Goal: Task Accomplishment & Management: Use online tool/utility

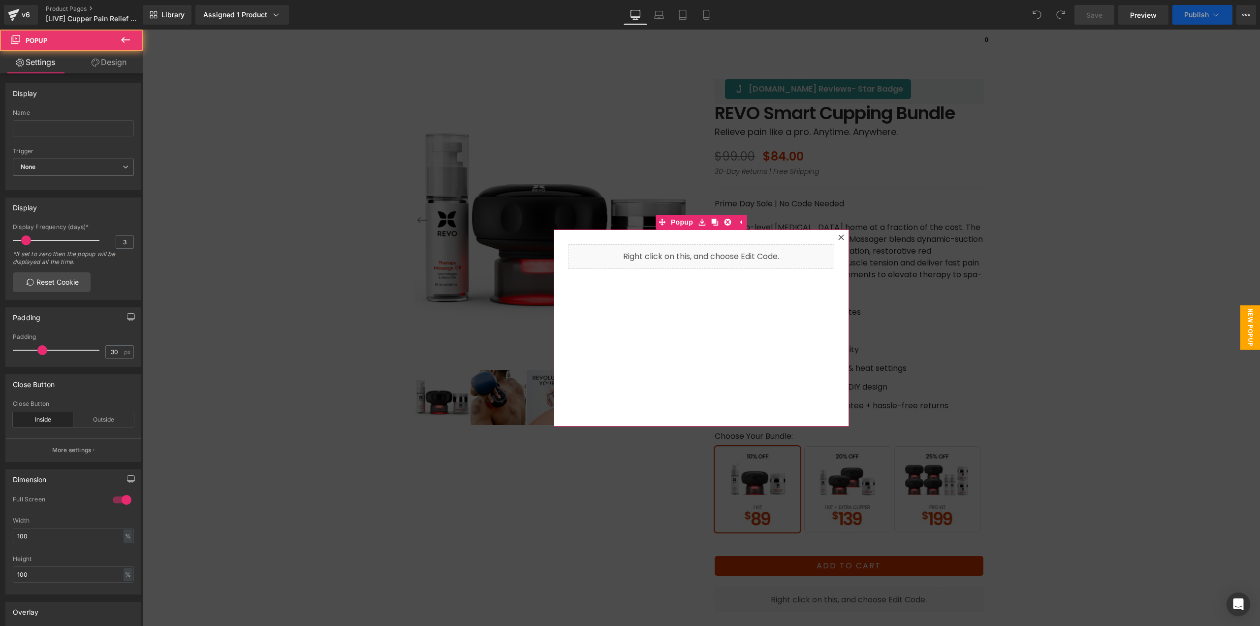
click at [838, 235] on icon at bounding box center [841, 237] width 6 height 6
click at [837, 237] on p "Bring pro-level [MEDICAL_DATA] home at a fraction of the cost. The easy-to-use …" at bounding box center [849, 256] width 269 height 71
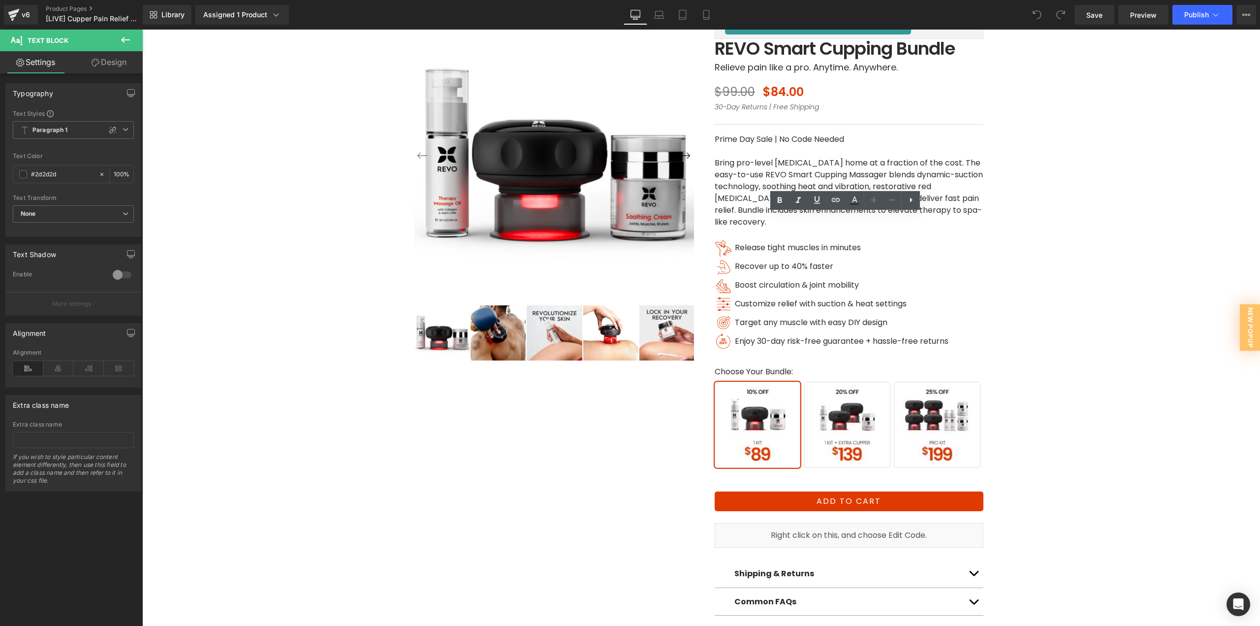
scroll to position [148, 0]
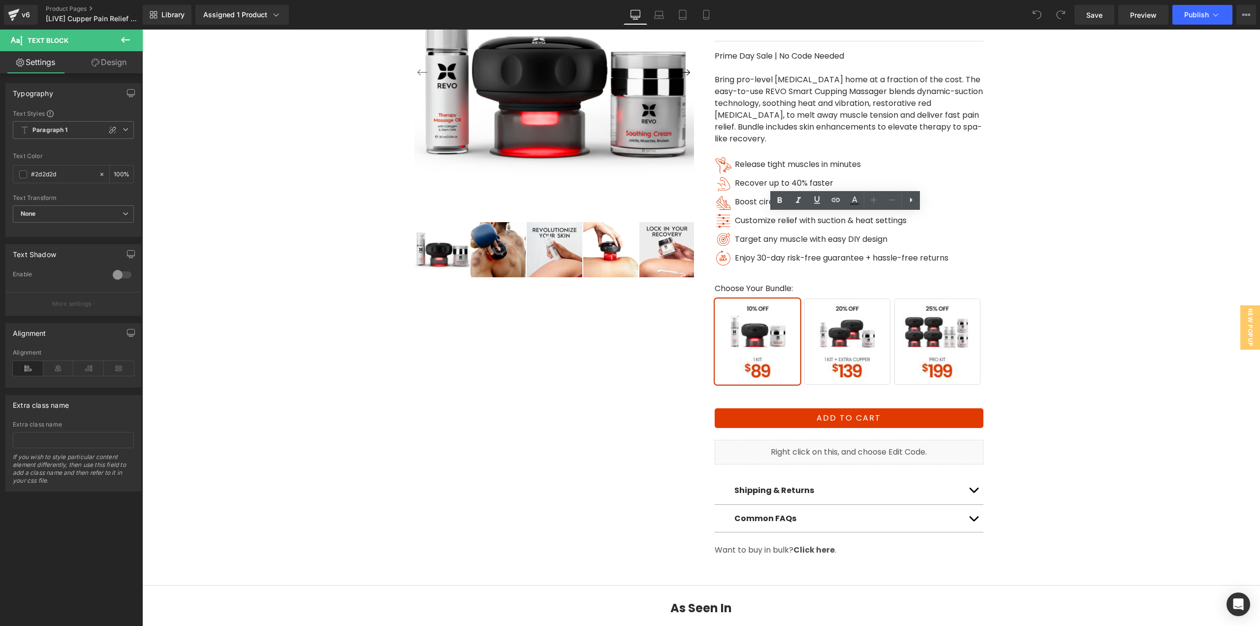
click at [849, 348] on span "1 Kit + 1 Extra Cupper" at bounding box center [847, 341] width 86 height 86
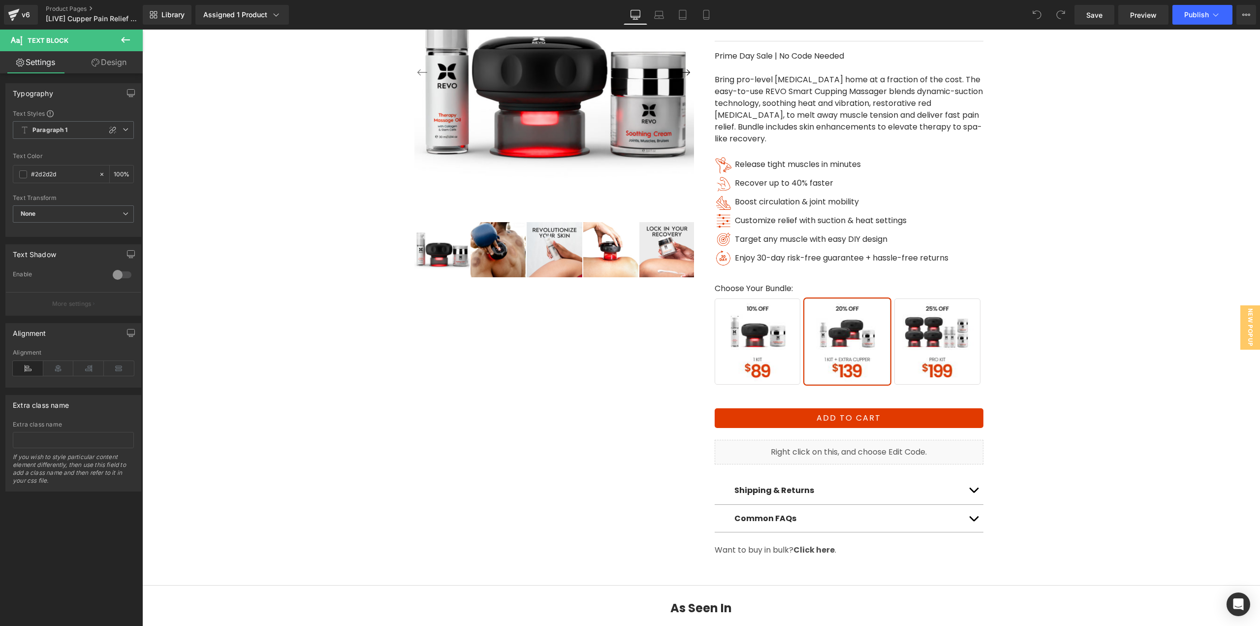
click at [856, 340] on span "1 Kit + 1 Extra Cupper" at bounding box center [847, 341] width 86 height 86
drag, startPoint x: 706, startPoint y: 18, endPoint x: 81, endPoint y: 315, distance: 692.2
click at [706, 18] on icon at bounding box center [705, 18] width 5 height 0
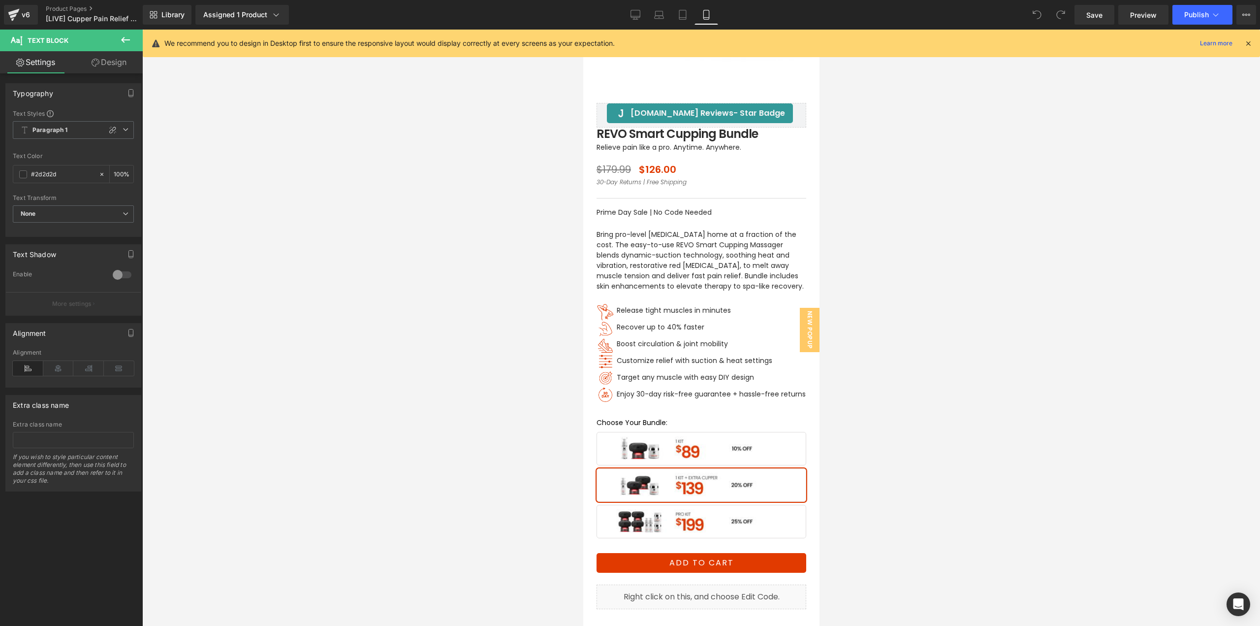
scroll to position [252, 0]
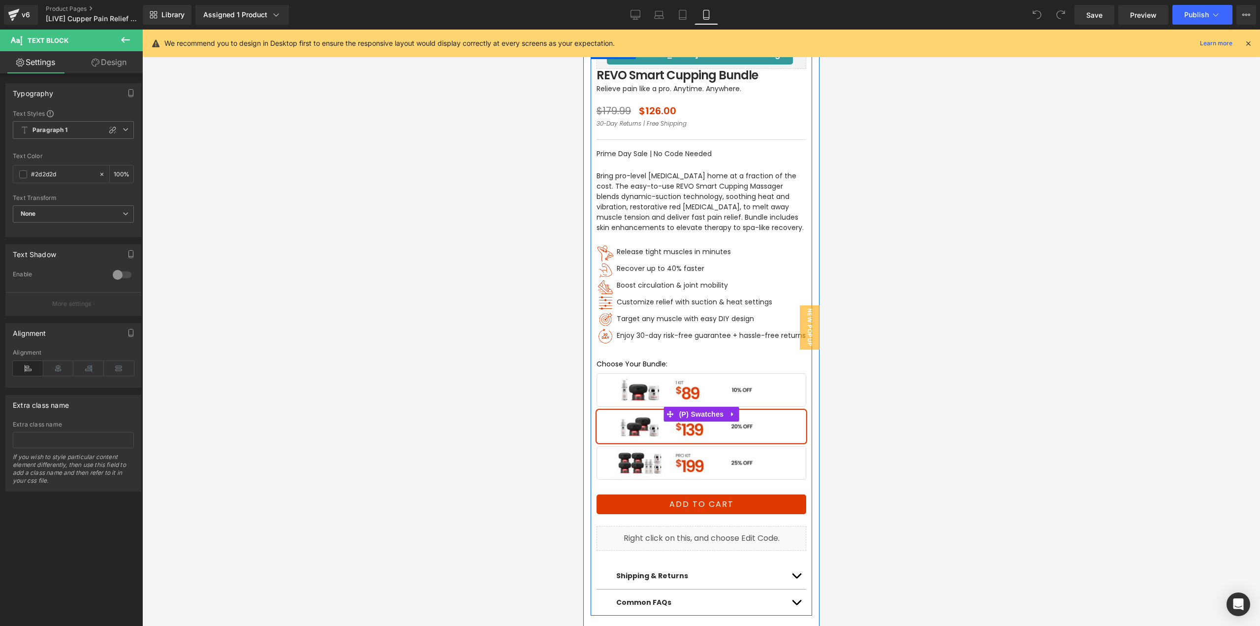
click at [697, 392] on span "Buy 1 Kit" at bounding box center [701, 389] width 210 height 33
click at [691, 408] on span "(P) Swatches" at bounding box center [701, 414] width 50 height 15
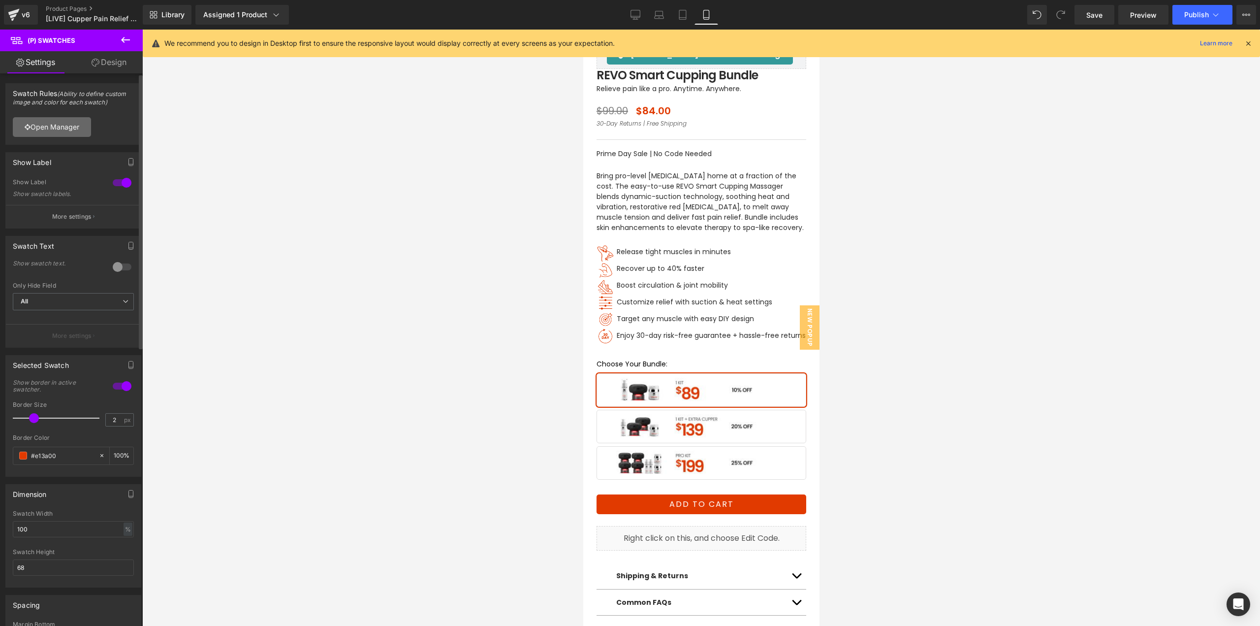
click at [87, 134] on link "Open Manager" at bounding box center [52, 127] width 78 height 20
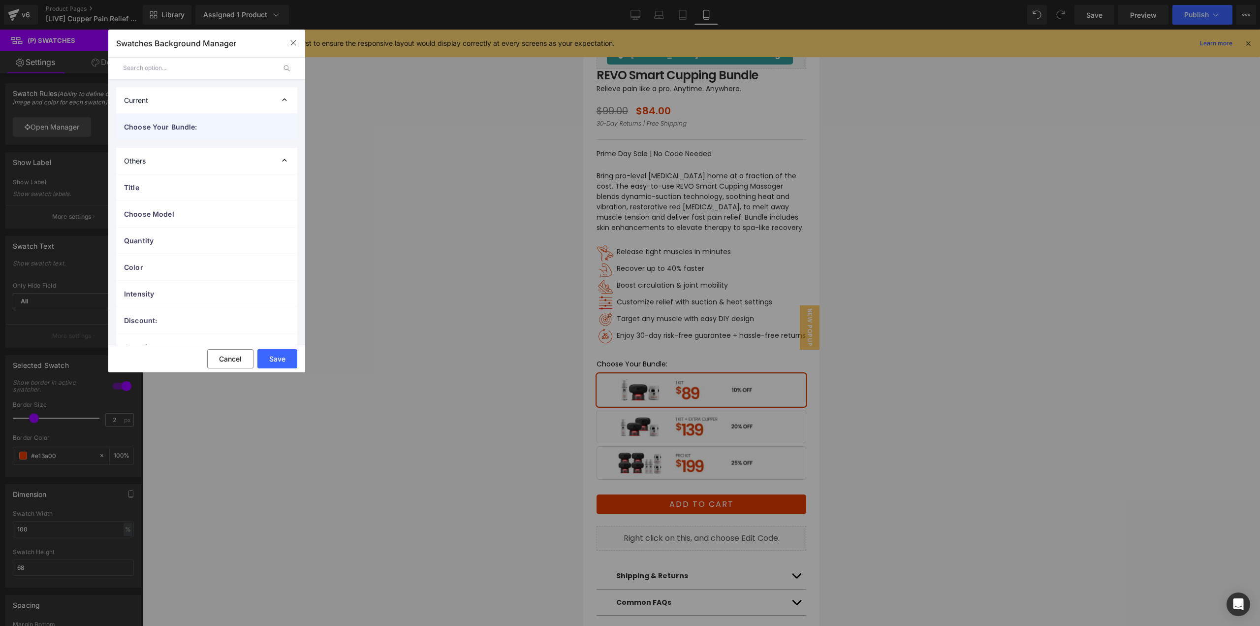
click at [190, 127] on span "Choose Your Bundle:" at bounding box center [197, 127] width 146 height 10
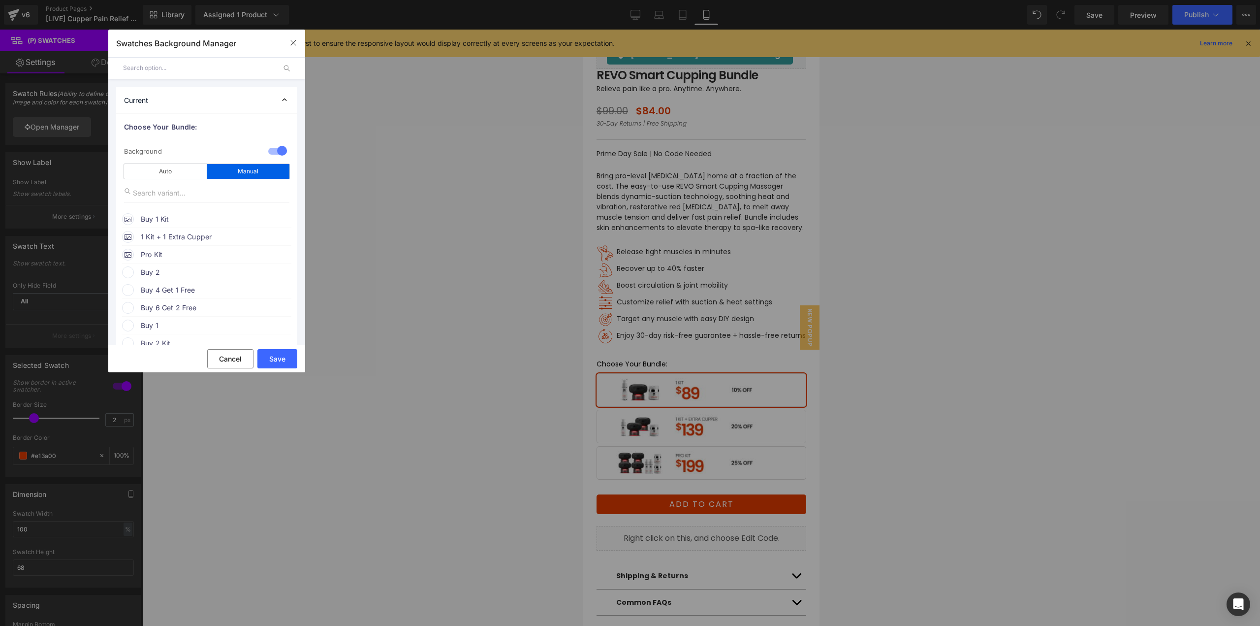
click at [183, 219] on span "Buy 1 Kit" at bounding box center [216, 219] width 150 height 12
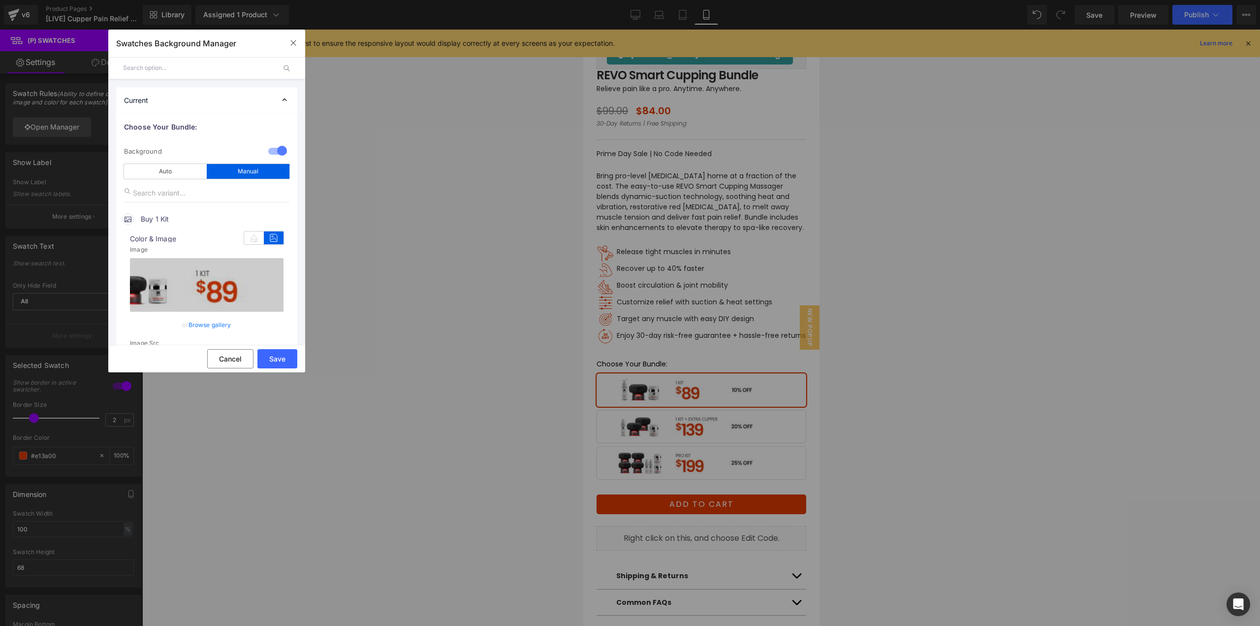
click at [219, 326] on link "Browse gallery" at bounding box center [210, 324] width 43 height 17
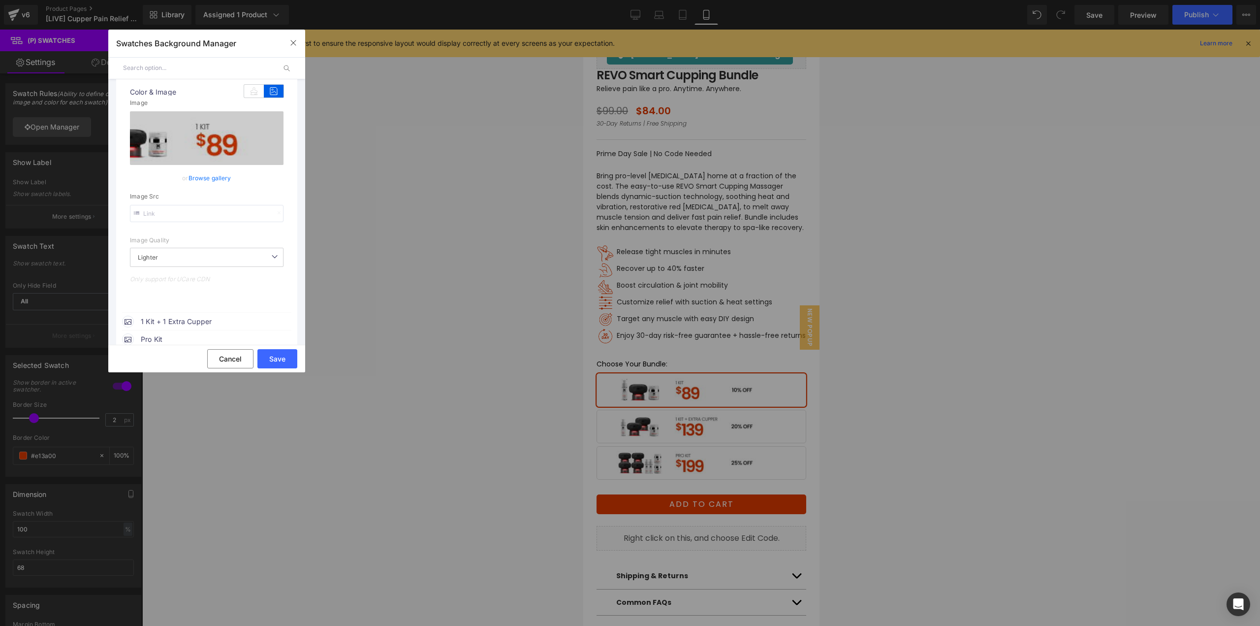
scroll to position [148, 0]
drag, startPoint x: 217, startPoint y: 200, endPoint x: 217, endPoint y: 212, distance: 12.3
click at [217, 200] on div "Image Src" at bounding box center [207, 206] width 154 height 29
click at [217, 214] on input "text" at bounding box center [207, 212] width 154 height 17
paste input "3cac9984-638a-483f-ad28-8f0db857bdf9/-/preview/350x350/-/format/auto/-/preview/…"
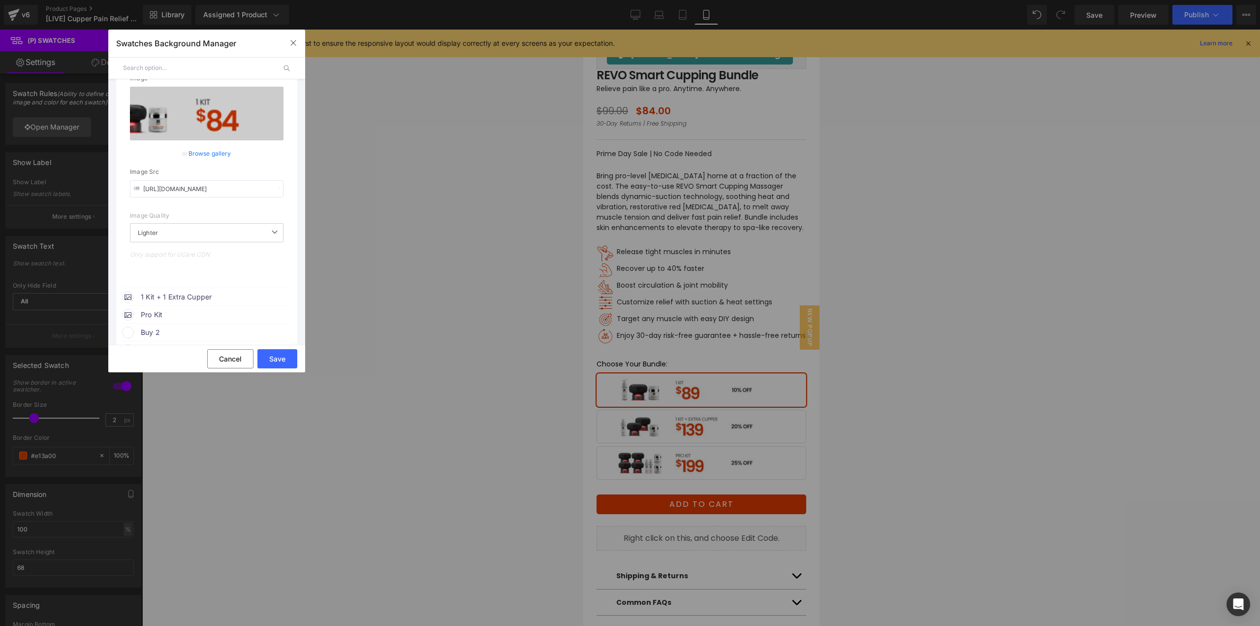
scroll to position [197, 0]
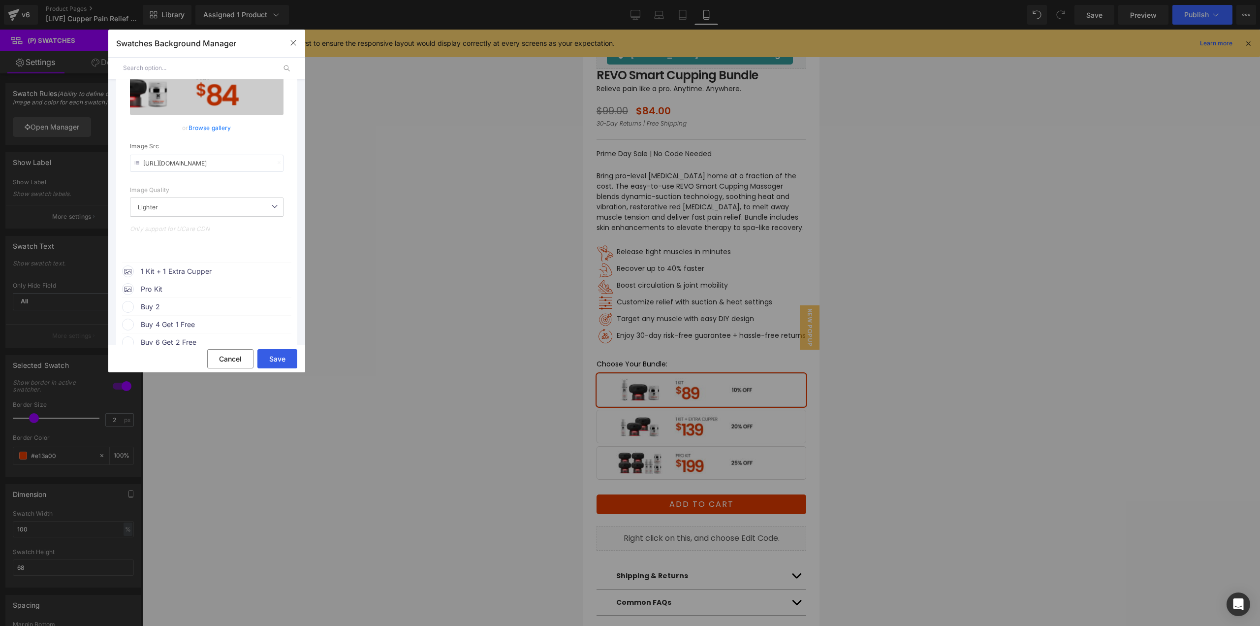
type input "[URL][DOMAIN_NAME]"
click at [270, 361] on button "Save" at bounding box center [277, 358] width 40 height 19
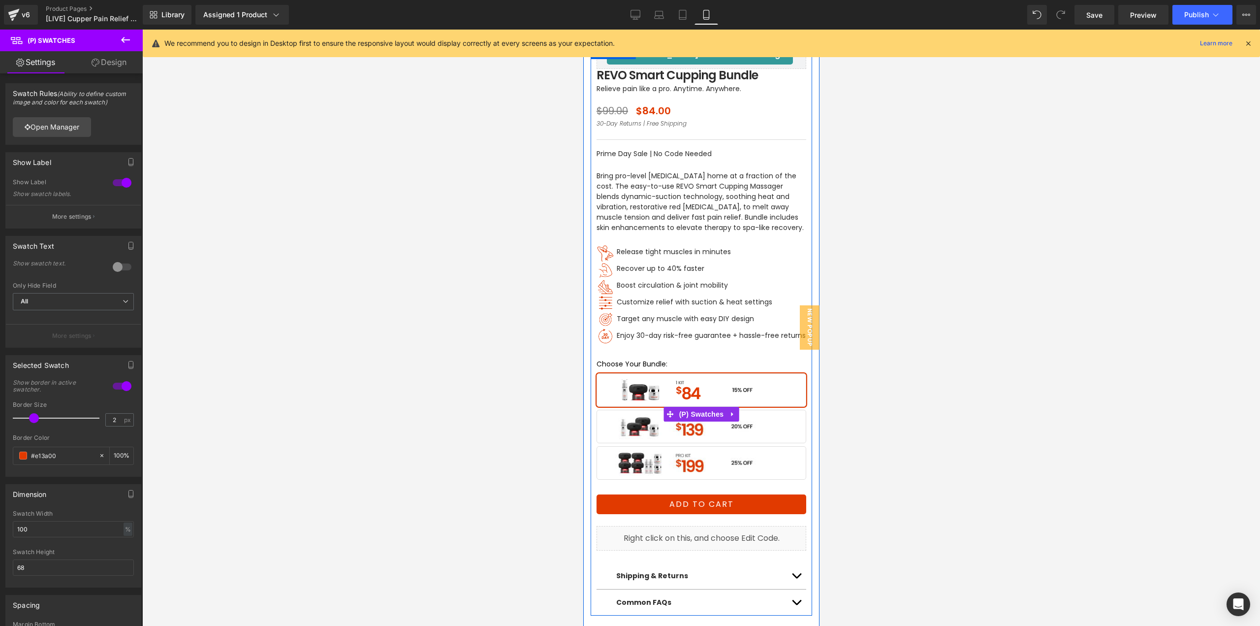
click at [699, 426] on span "1 Kit + 1 Extra Cupper" at bounding box center [701, 426] width 210 height 33
click at [706, 411] on span "(P) Swatches" at bounding box center [701, 414] width 50 height 15
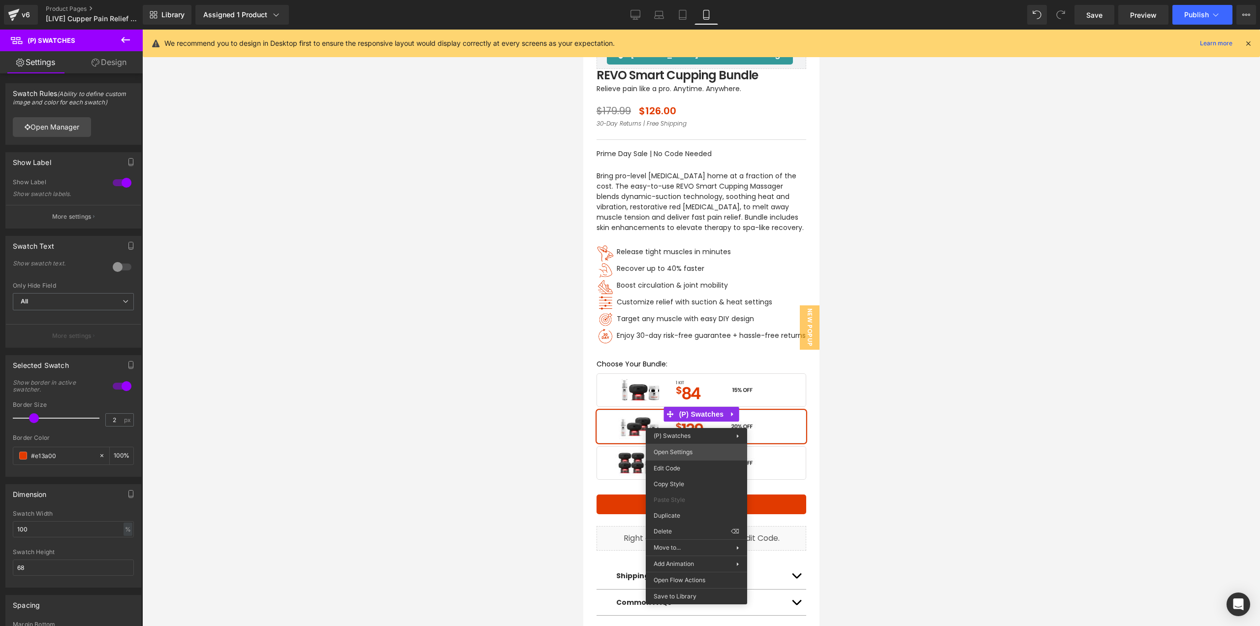
drag, startPoint x: 1265, startPoint y: 479, endPoint x: 1133, endPoint y: 421, distance: 144.8
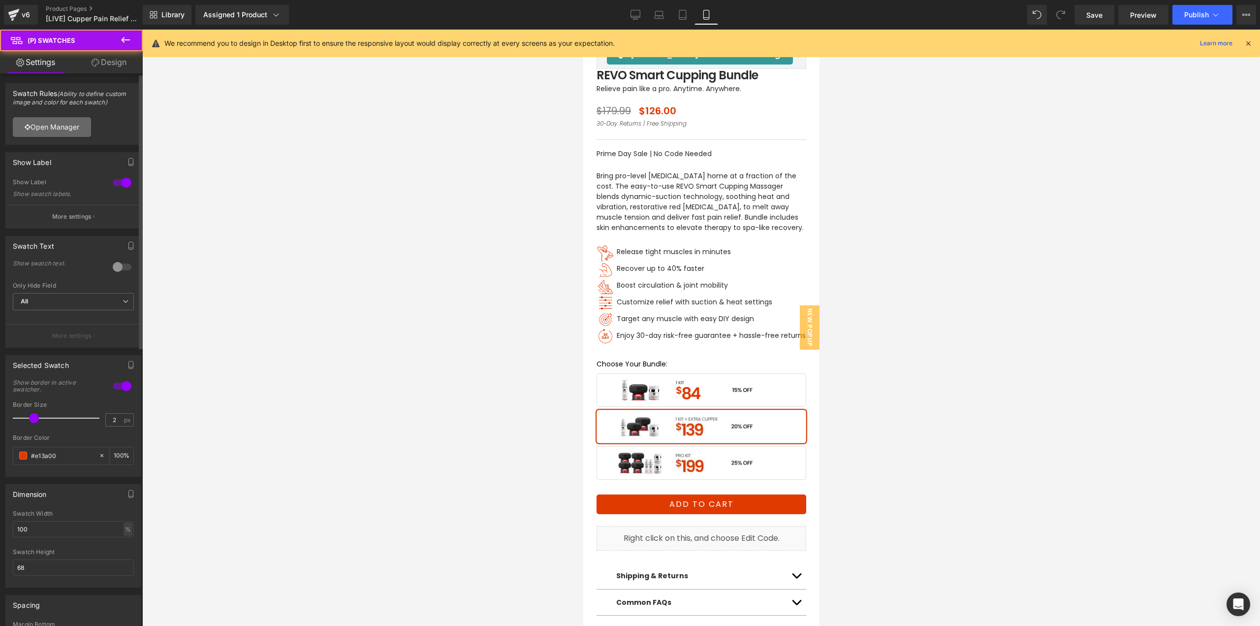
click at [67, 132] on link "Open Manager" at bounding box center [52, 127] width 78 height 20
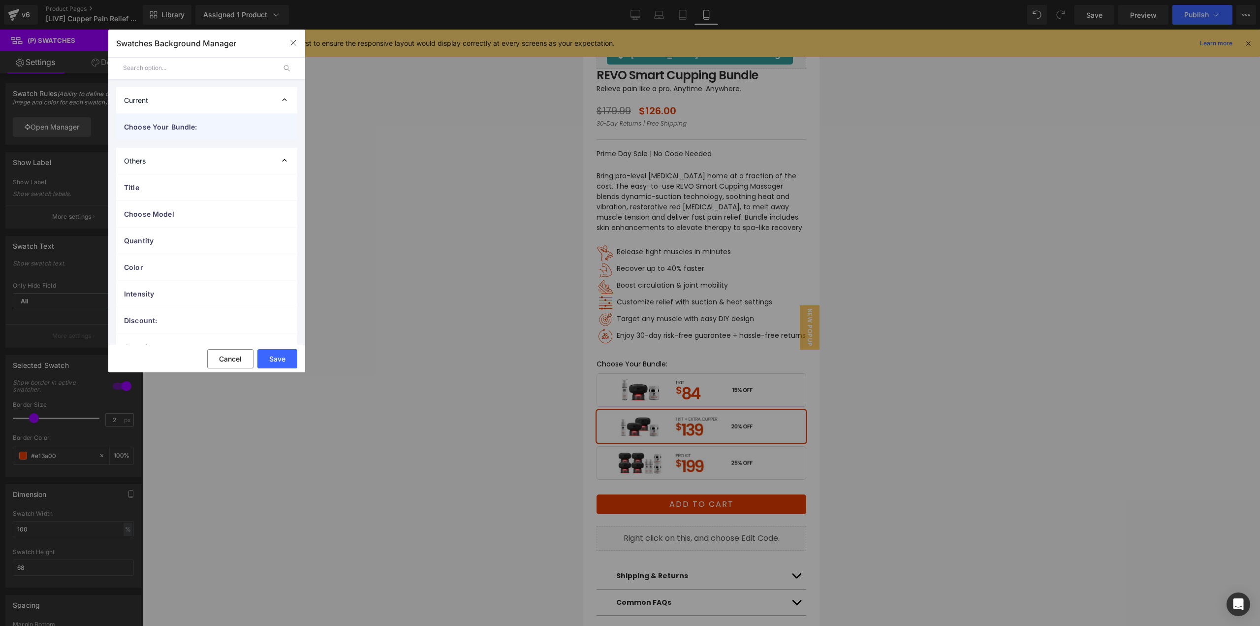
click at [192, 129] on span "Choose Your Bundle:" at bounding box center [197, 127] width 146 height 10
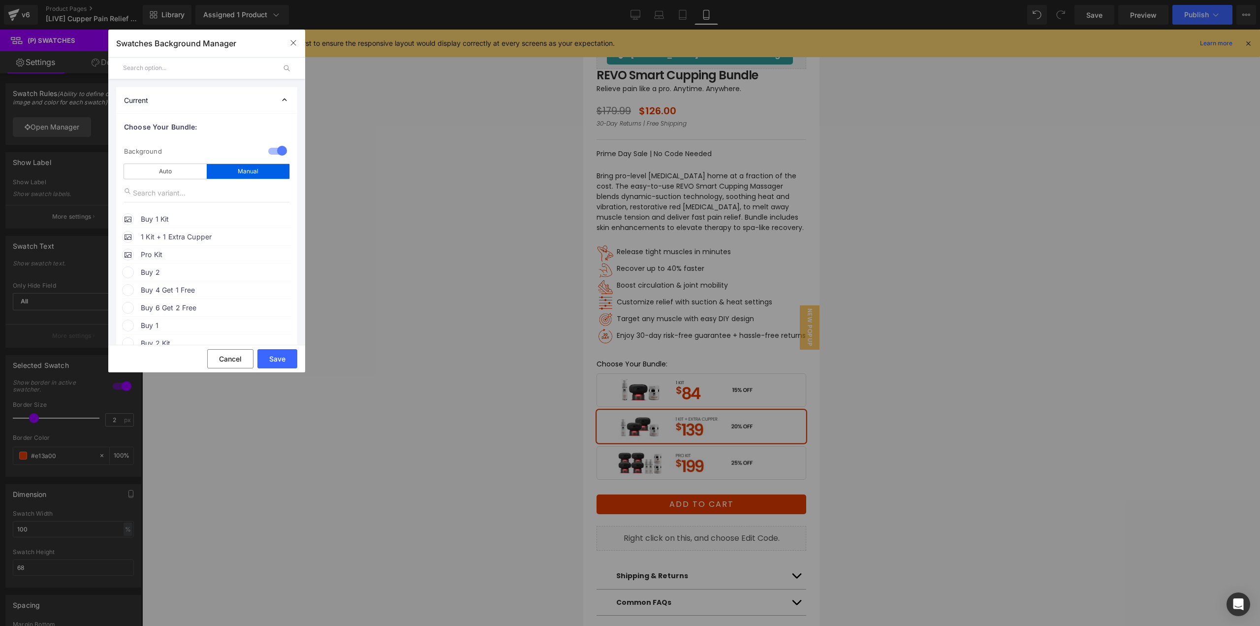
click at [188, 236] on span "1 Kit + 1 Extra Cupper" at bounding box center [216, 237] width 150 height 12
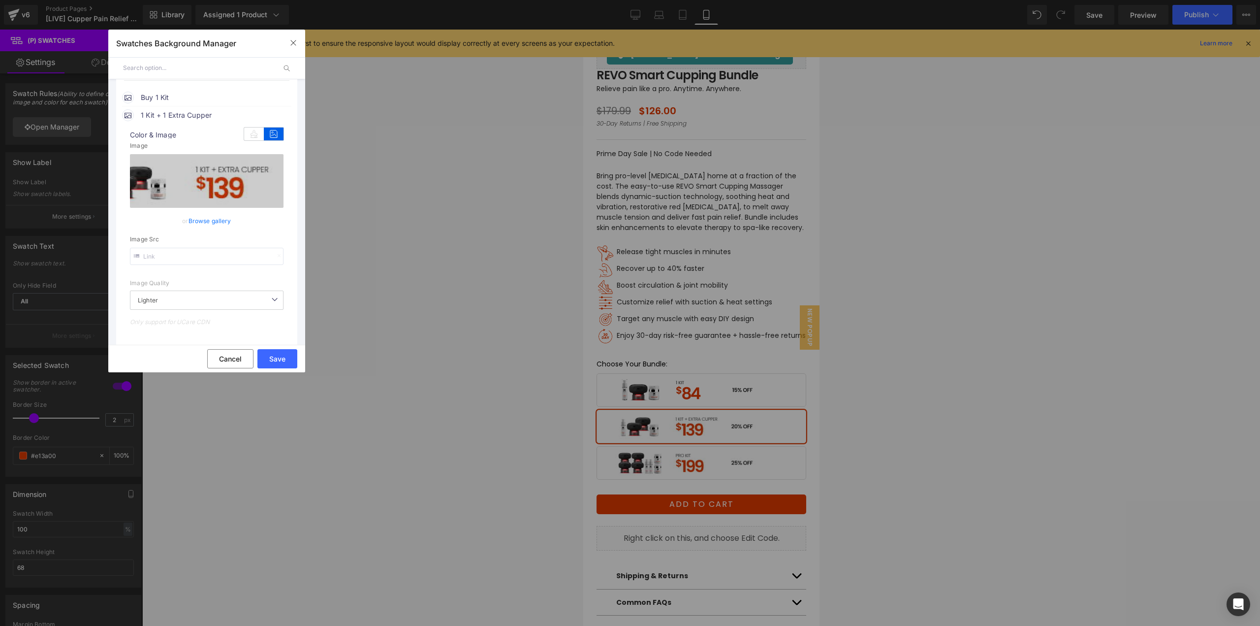
scroll to position [148, 0]
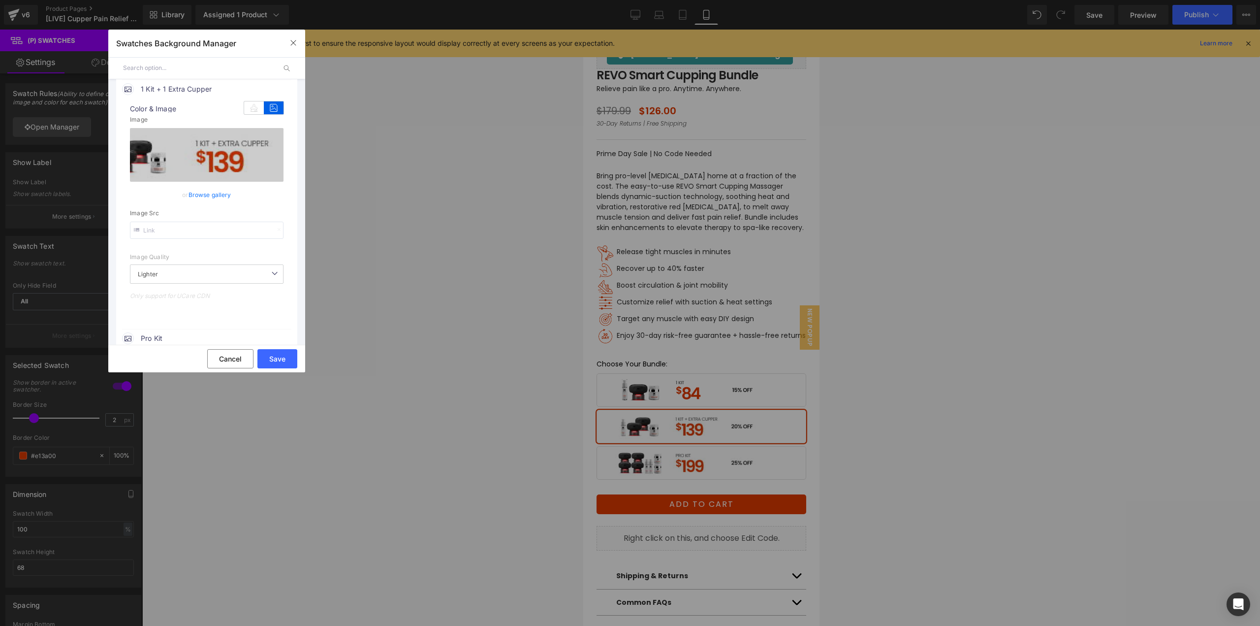
click at [213, 229] on input "text" at bounding box center [207, 229] width 154 height 17
paste input "915d427c-0b20-4d2e-926b-826bf8c75cc2/-/preview/350x350/-/format/auto/-/preview/…"
click at [206, 233] on input "[URL][DOMAIN_NAME]" at bounding box center [207, 229] width 154 height 17
paste input "e81506f7-6b94-439e-a48f-07598f38045c/-/preview/350x350/-/format/auto/-/preview/…"
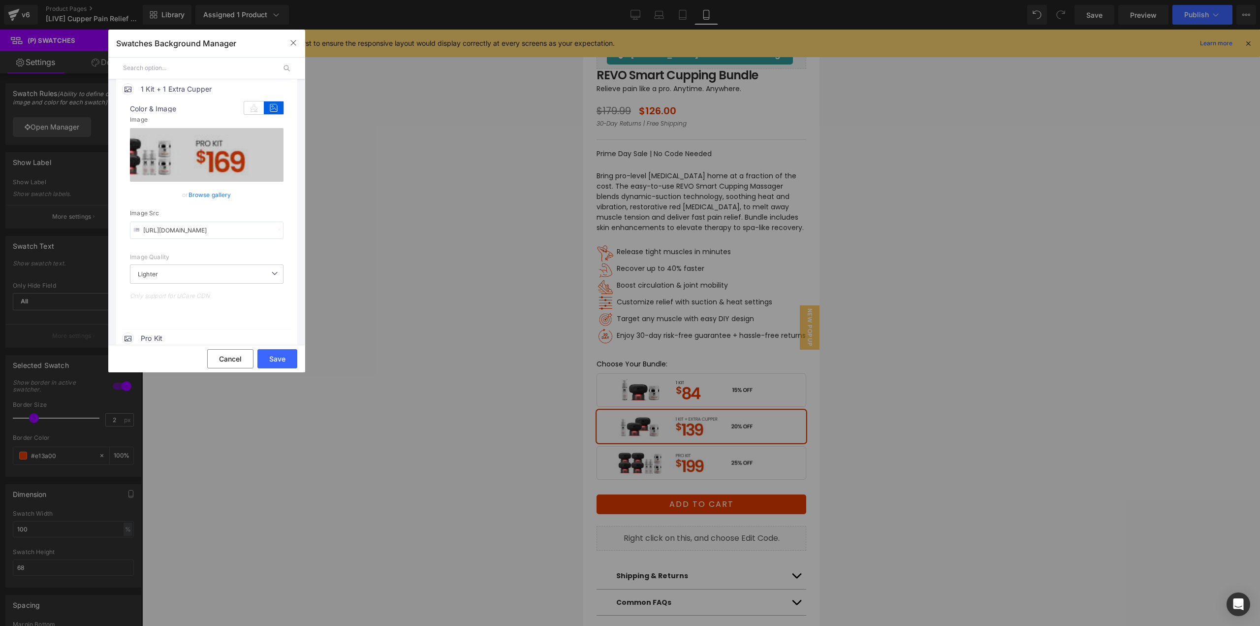
click at [221, 230] on input "[URL][DOMAIN_NAME]" at bounding box center [207, 229] width 154 height 17
paste input "915d427c-0b20-4d2e-926b-826bf8c75cc2/-/preview/350x350/-/format/auto/-/preview/…"
type input "[URL][DOMAIN_NAME]"
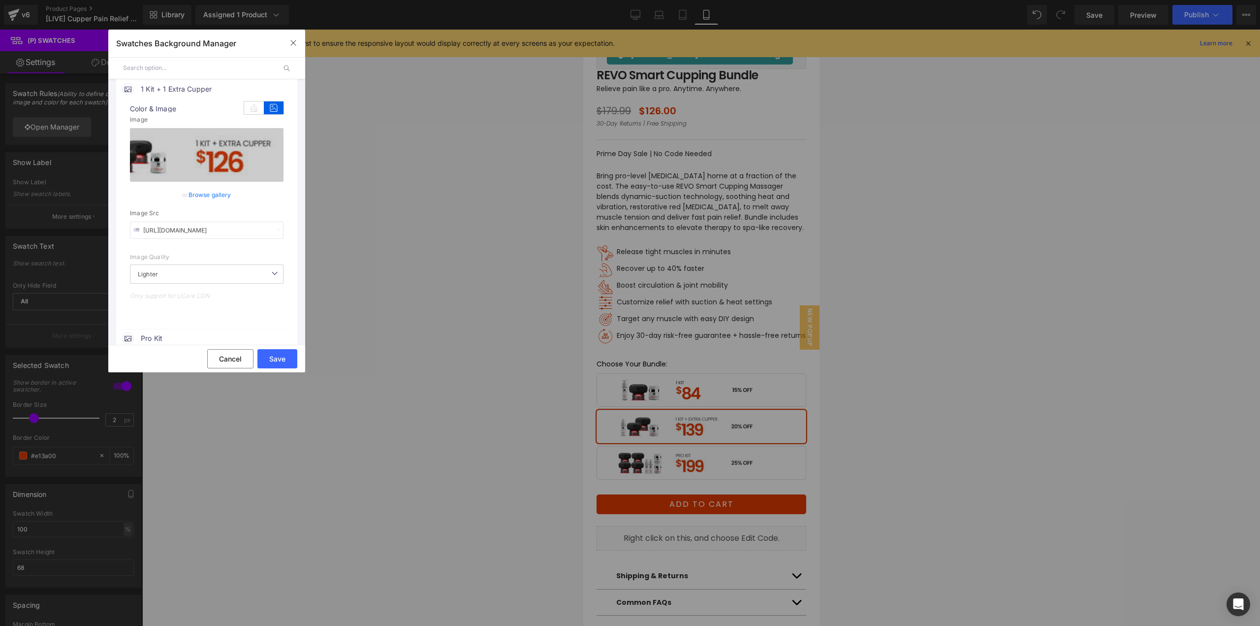
click at [229, 307] on div "image Color & Image image none 0 % [URL][DOMAIN_NAME] Image Replace Image Uploa…" at bounding box center [206, 210] width 169 height 231
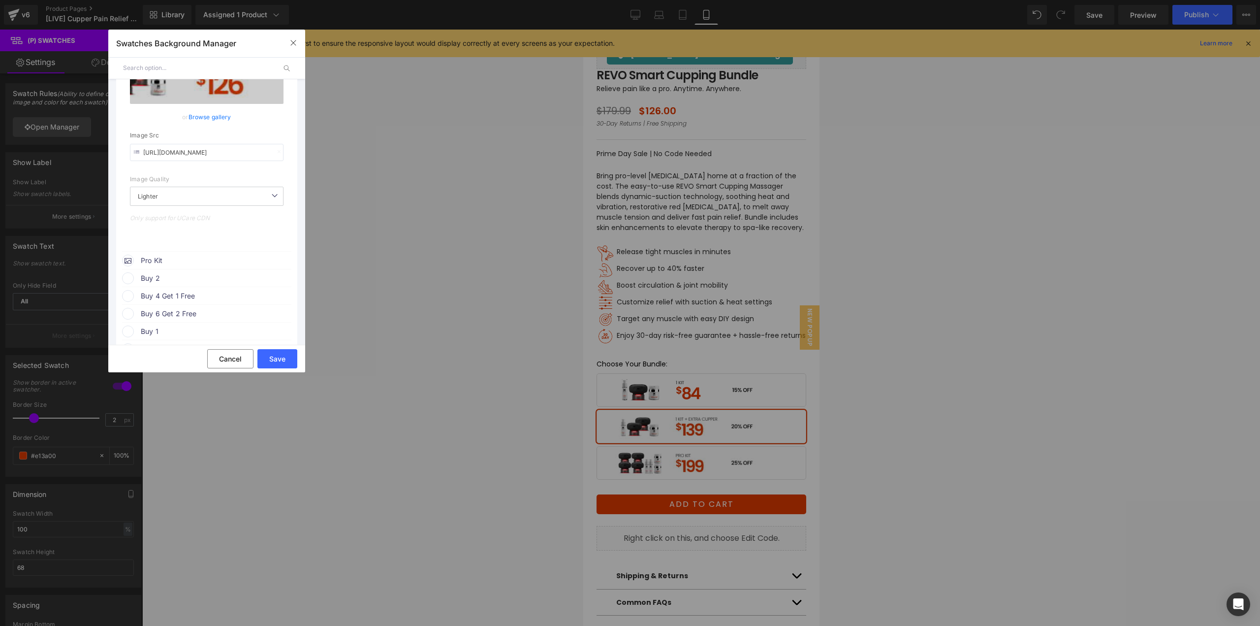
scroll to position [246, 0]
click at [180, 239] on span "Pro Kit" at bounding box center [216, 240] width 150 height 12
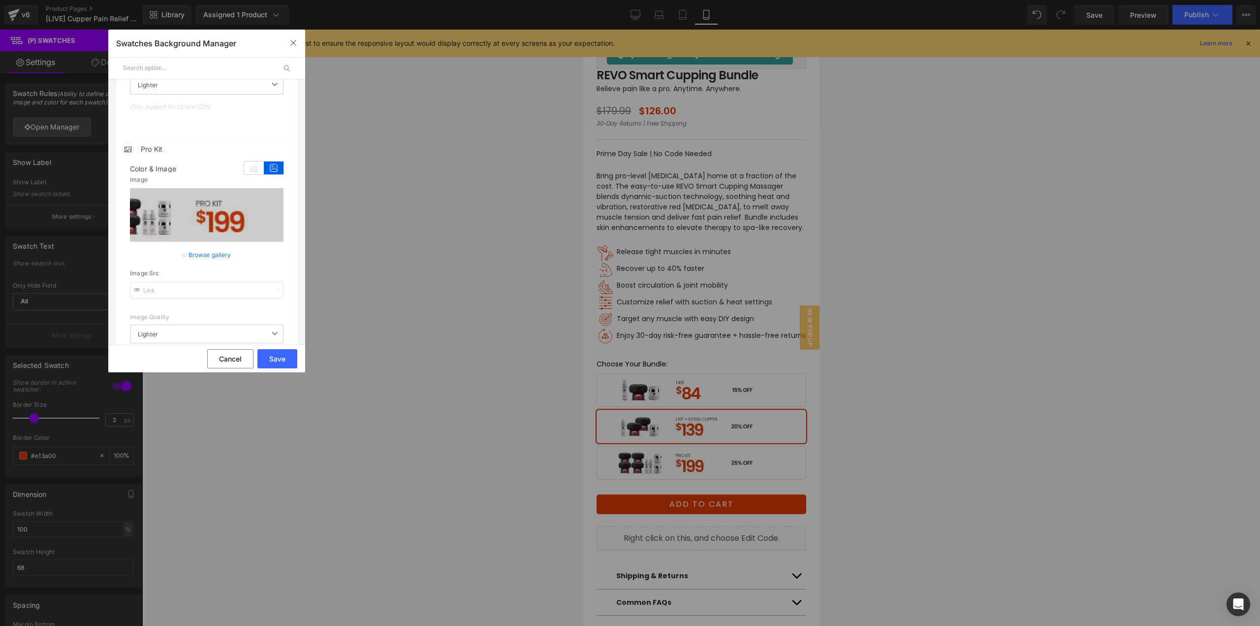
scroll to position [345, 0]
click at [215, 280] on input "text" at bounding box center [207, 282] width 154 height 17
paste input "81506f7-6b94-439e-a48f-07598f38045c/-/preview/350x350/-/format/auto/-/preview/3…"
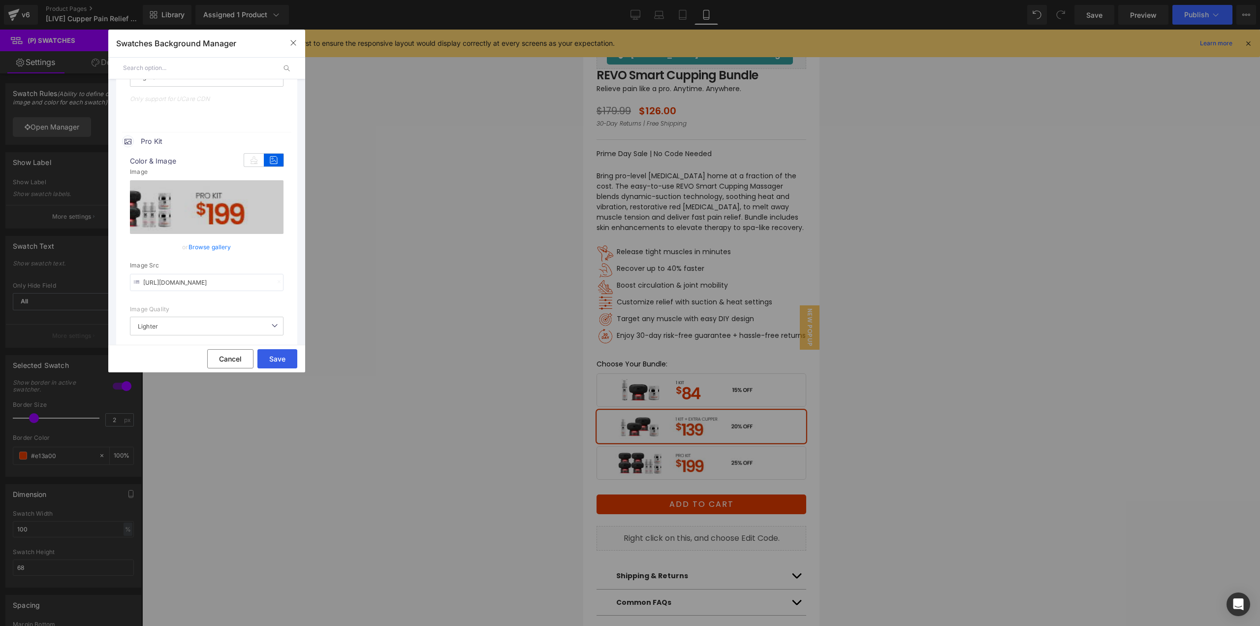
scroll to position [0, 330]
type input "[URL][DOMAIN_NAME]"
click at [279, 357] on button "Save" at bounding box center [277, 358] width 40 height 19
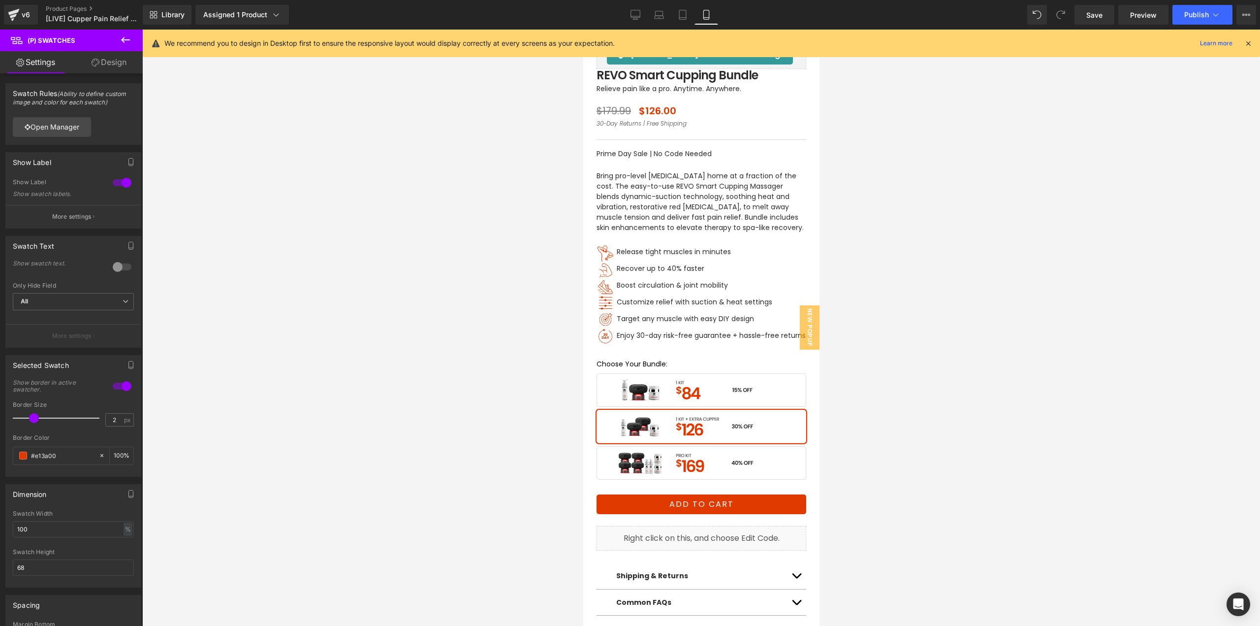
click at [907, 412] on div at bounding box center [701, 328] width 1118 height 596
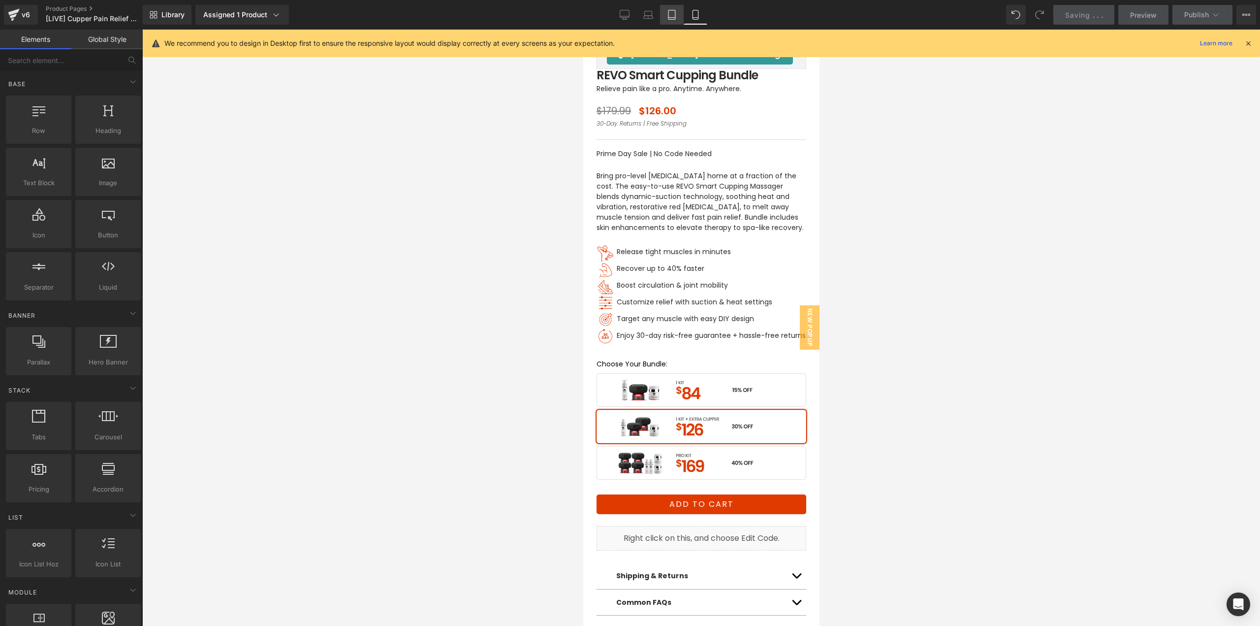
click at [683, 18] on link "Tablet" at bounding box center [672, 15] width 24 height 20
click at [623, 14] on icon at bounding box center [625, 15] width 10 height 10
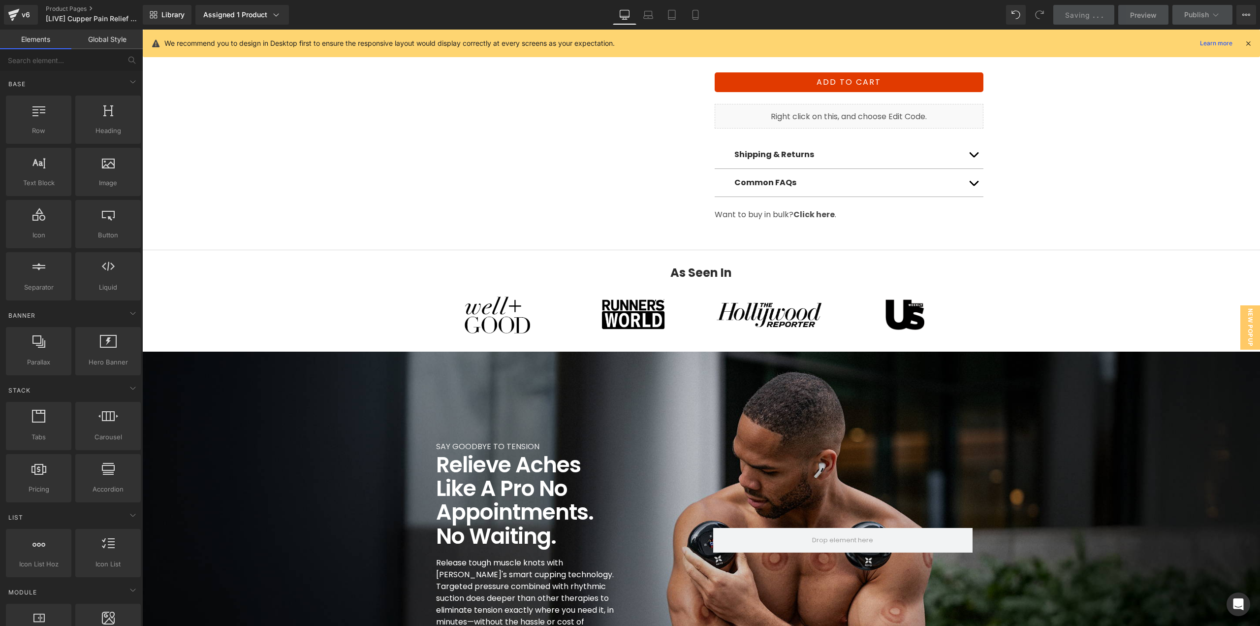
scroll to position [116, 0]
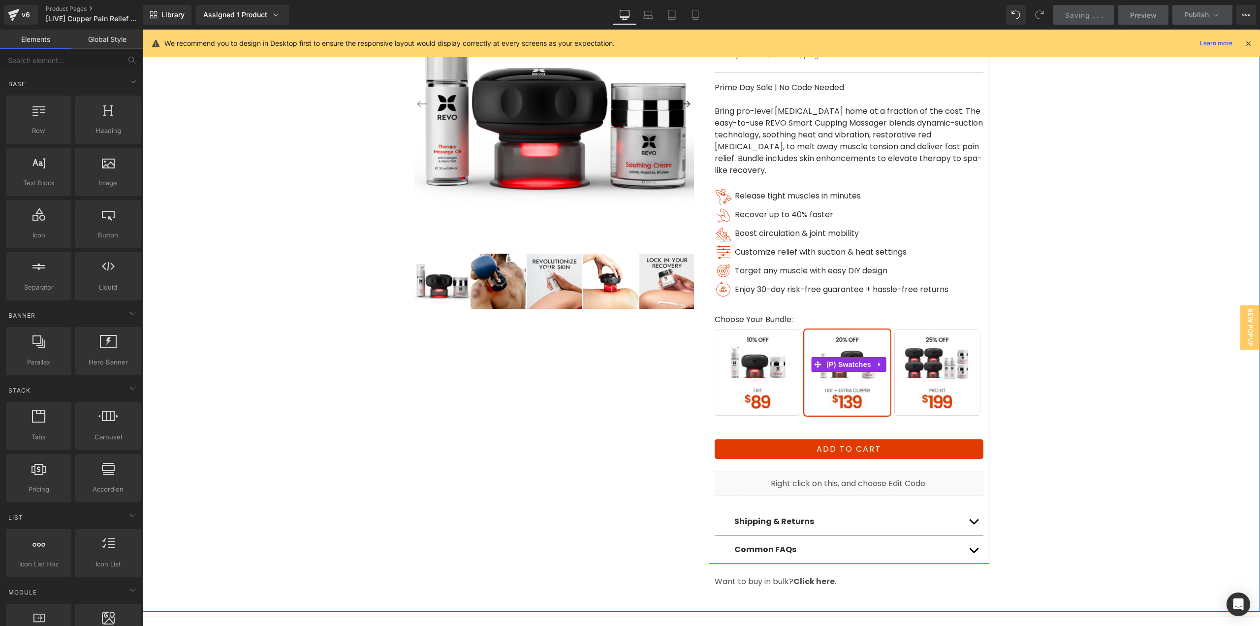
click at [753, 375] on span "Buy 1 Kit" at bounding box center [758, 373] width 86 height 86
click at [833, 364] on span "(P) Swatches" at bounding box center [849, 364] width 50 height 15
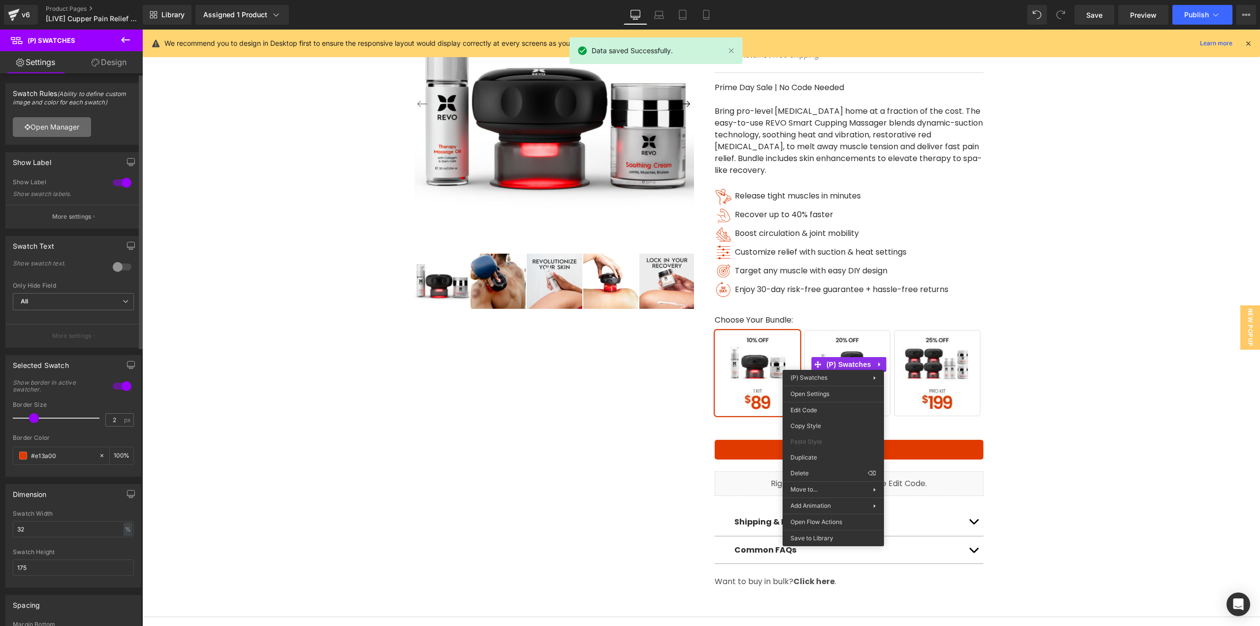
click at [60, 123] on link "Open Manager" at bounding box center [52, 127] width 78 height 20
click at [66, 124] on link "Open Manager" at bounding box center [52, 127] width 78 height 20
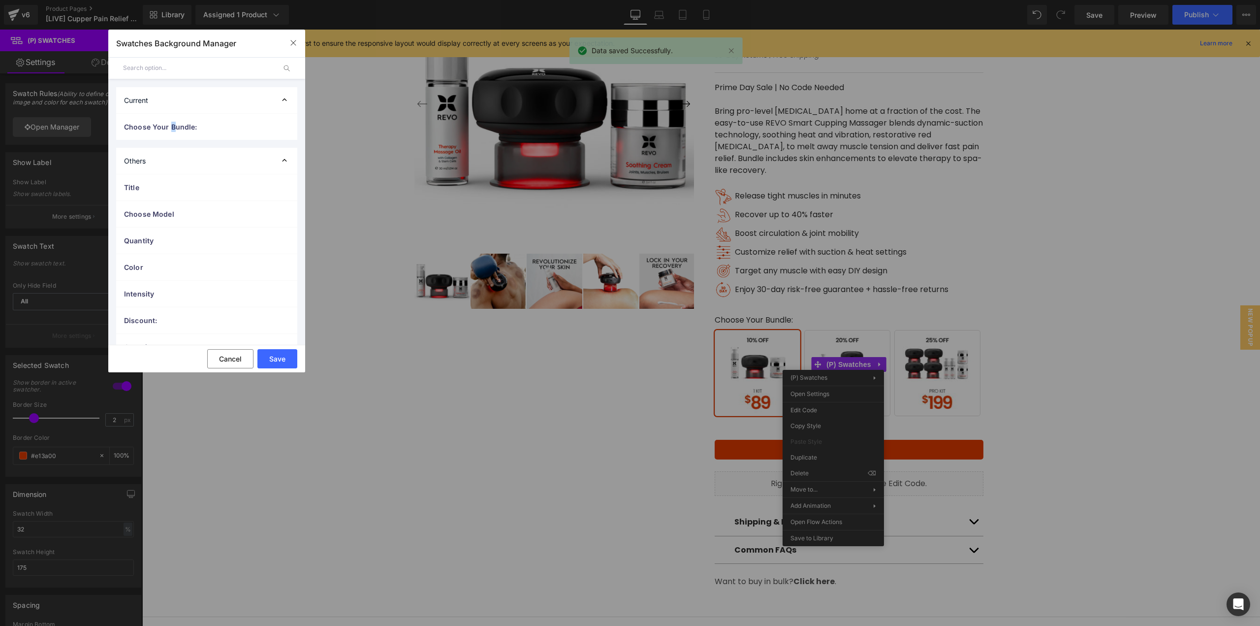
click at [172, 129] on span "Choose Your Bundle:" at bounding box center [197, 127] width 146 height 10
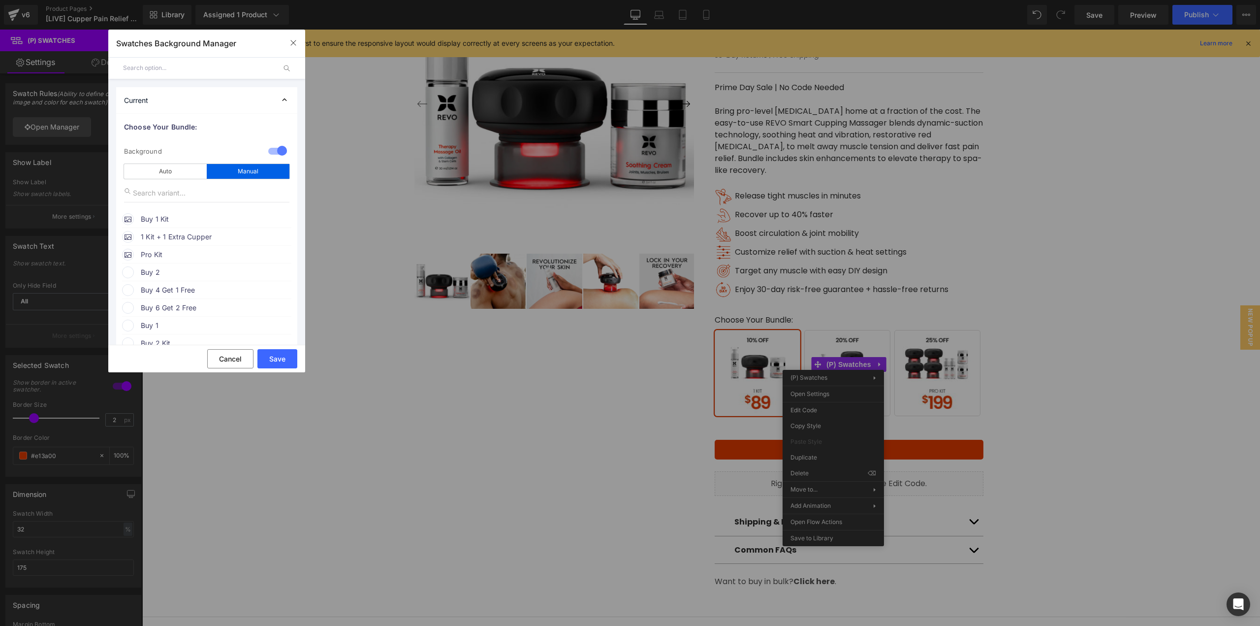
click at [153, 212] on div "Buy 1 Kit" at bounding box center [206, 217] width 169 height 15
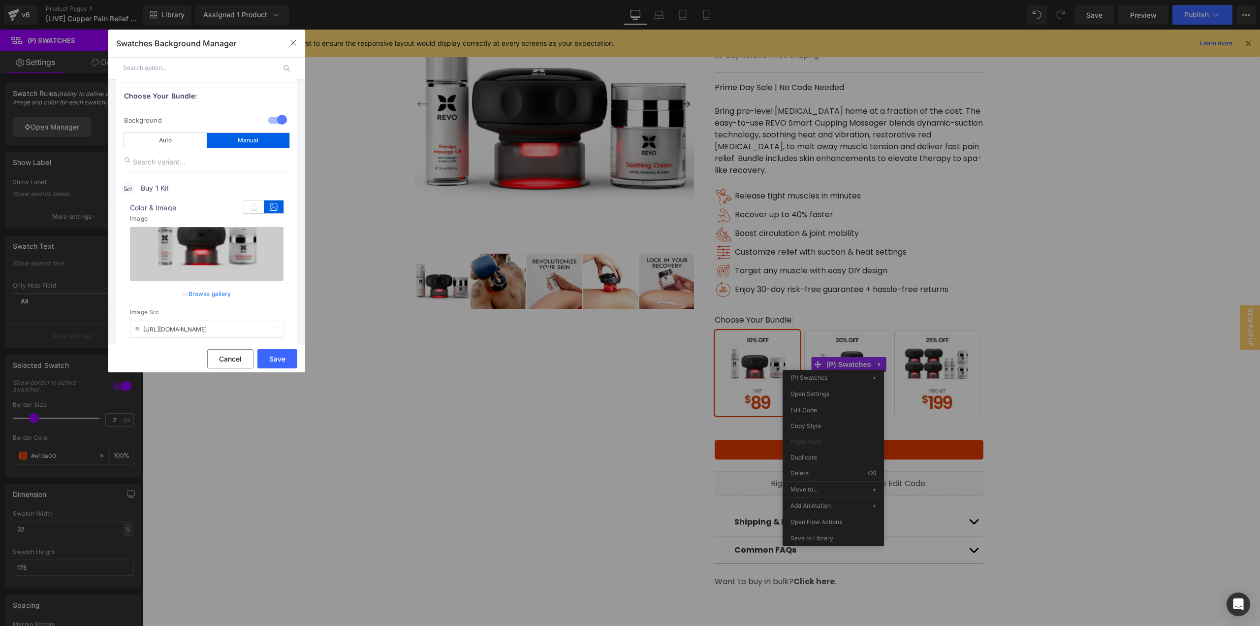
scroll to position [98, 0]
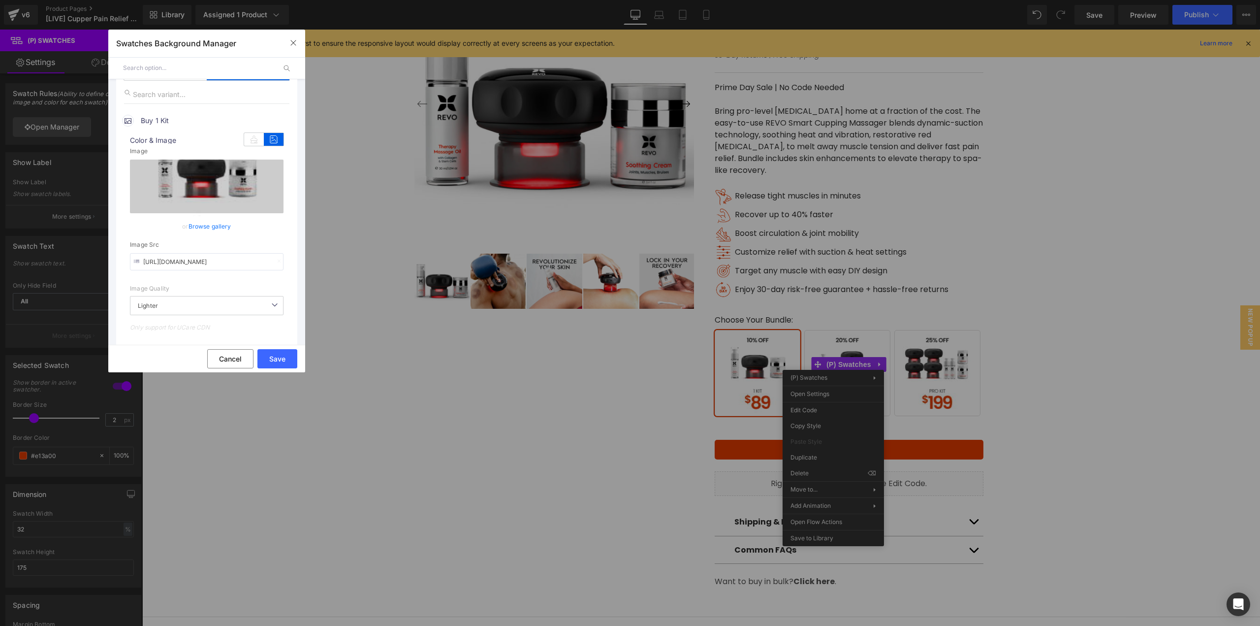
click at [224, 258] on input "[URL][DOMAIN_NAME]" at bounding box center [207, 261] width 154 height 17
paste input "4bcb69e6-f740-484a-83ee-0e8217eaecee/-/preview/350x350/-/format/auto/-/preview/…"
type input "[URL][DOMAIN_NAME]"
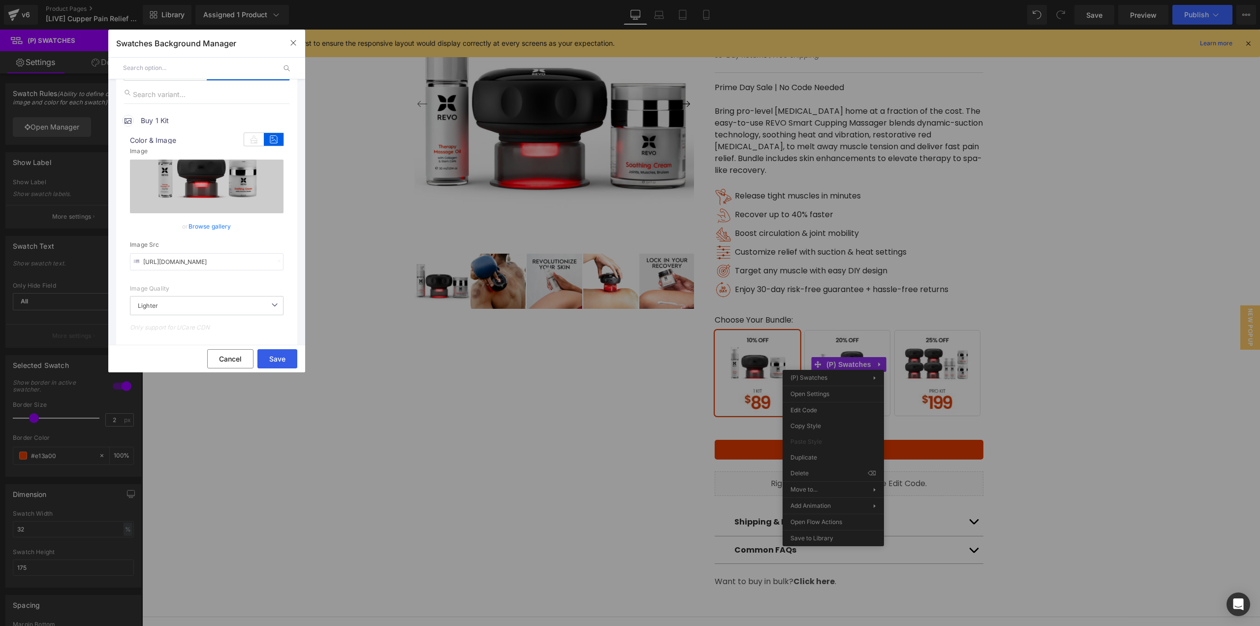
click at [283, 356] on button "Save" at bounding box center [277, 358] width 40 height 19
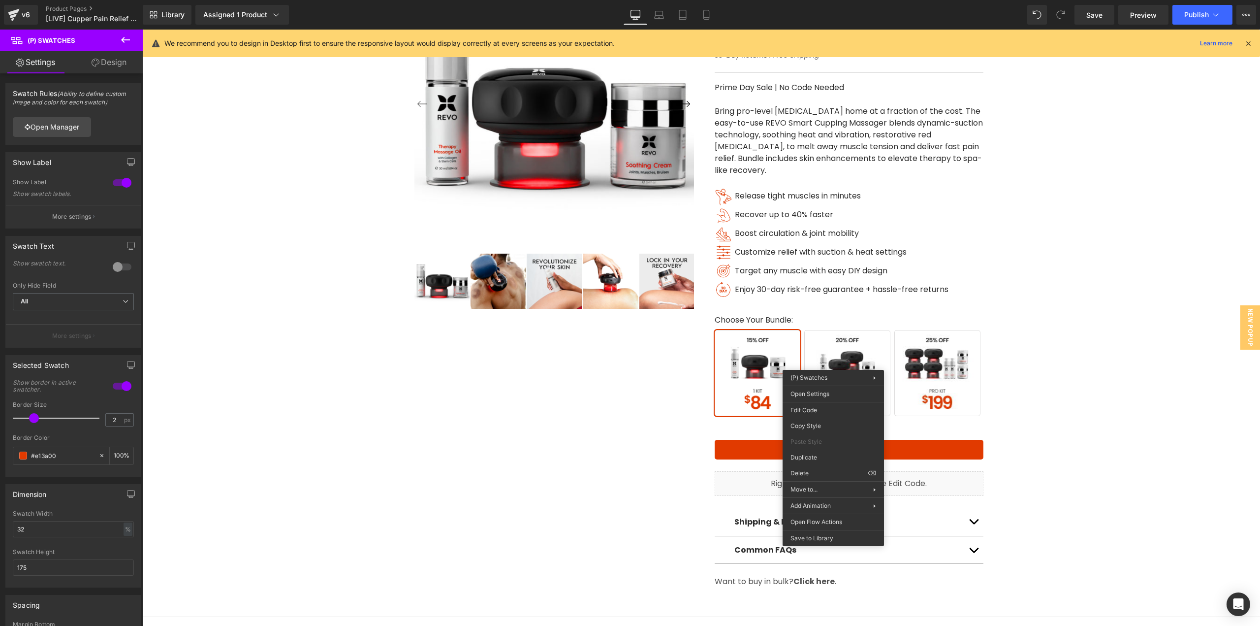
click at [1120, 395] on div "‹ ›" at bounding box center [701, 249] width 1108 height 675
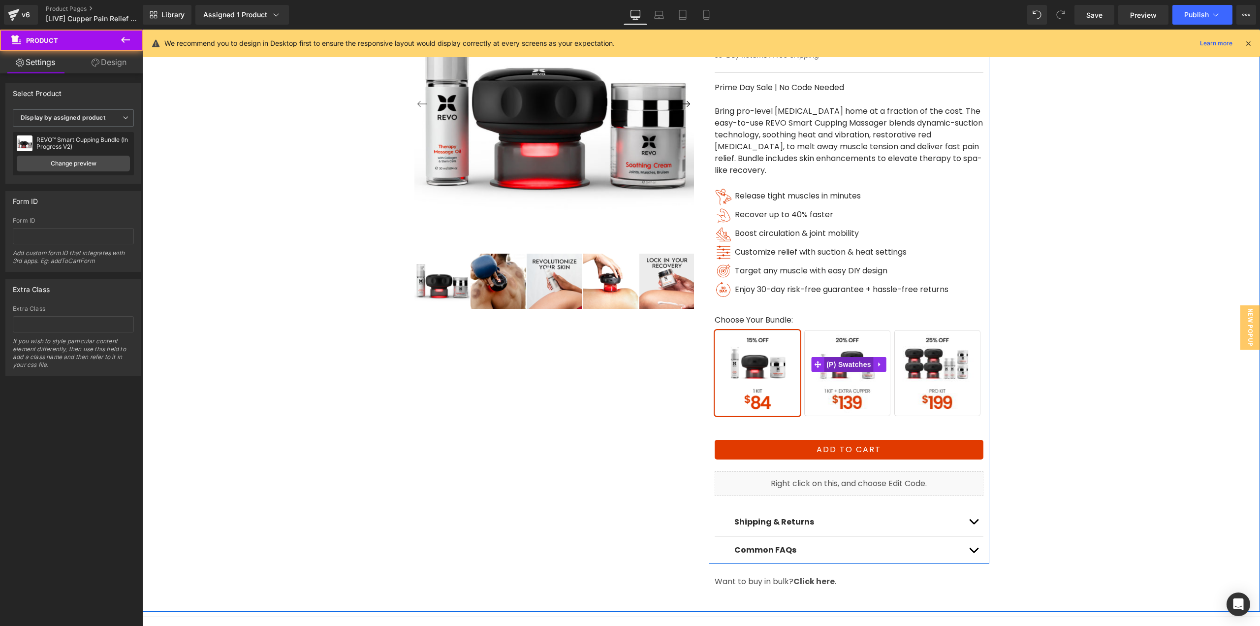
click at [853, 365] on span "(P) Swatches" at bounding box center [849, 364] width 50 height 15
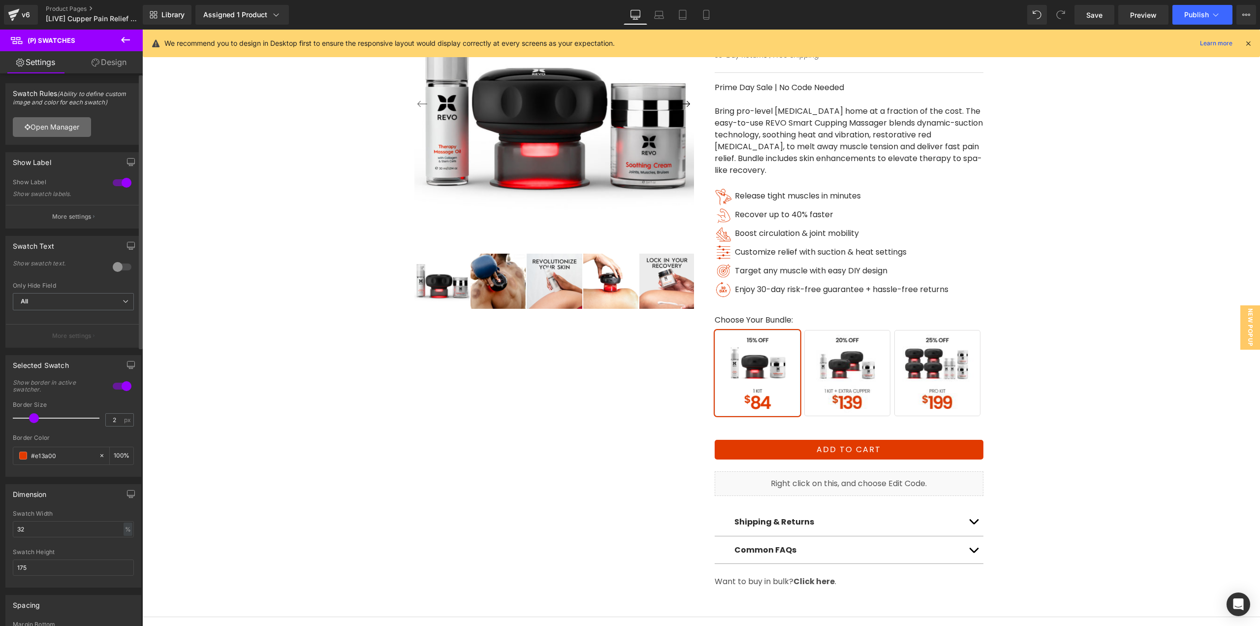
click at [72, 134] on link "Open Manager" at bounding box center [52, 127] width 78 height 20
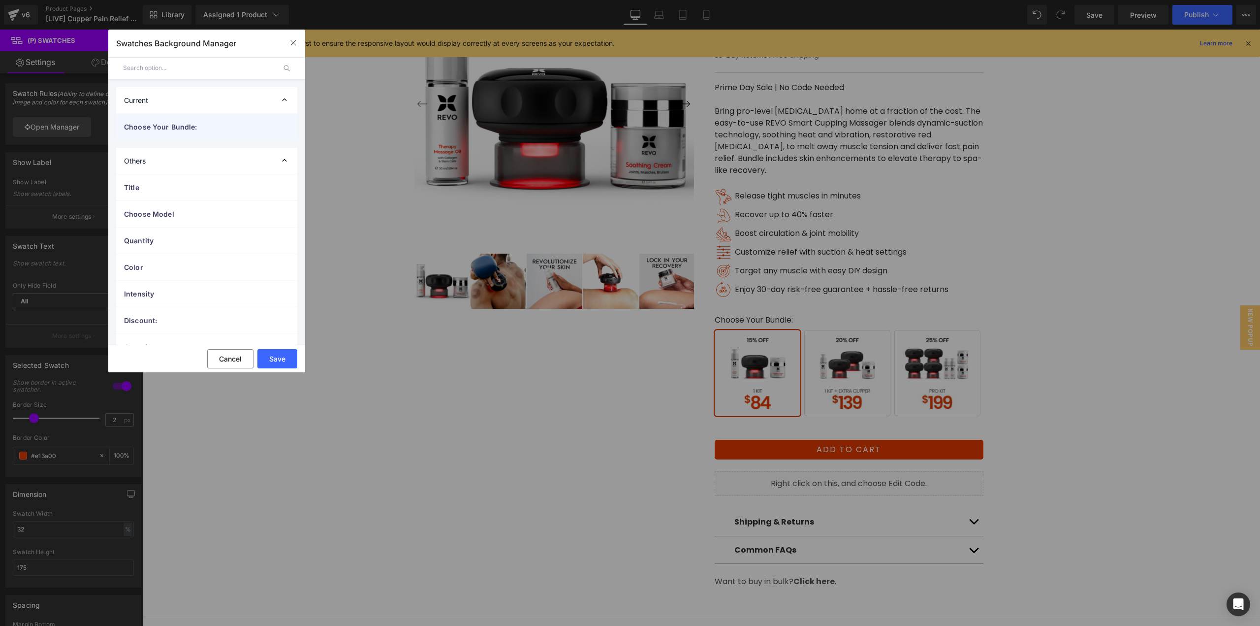
click at [180, 128] on span "Choose Your Bundle:" at bounding box center [197, 127] width 146 height 10
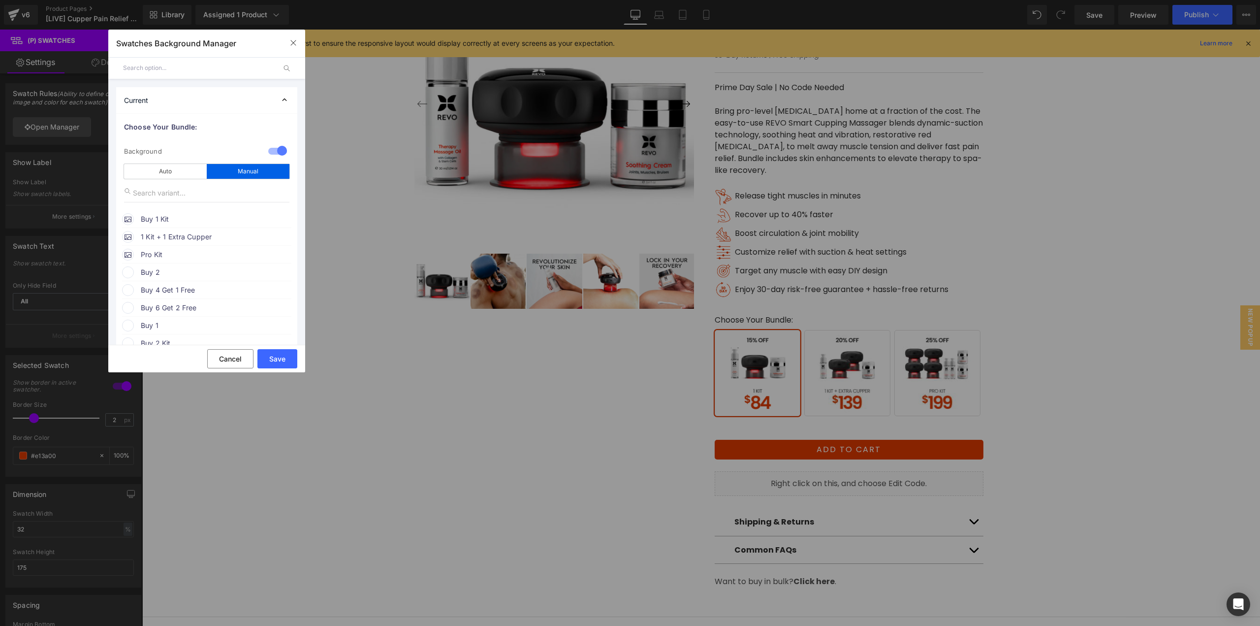
click at [179, 237] on span "1 Kit + 1 Extra Cupper" at bounding box center [216, 237] width 150 height 12
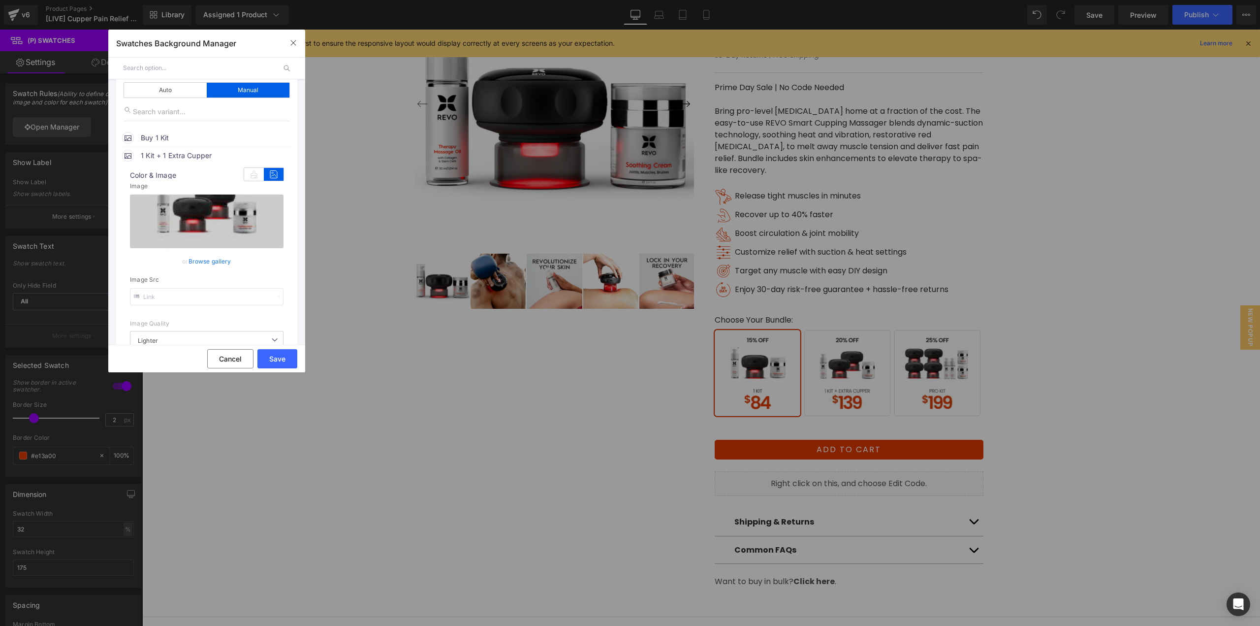
scroll to position [98, 0]
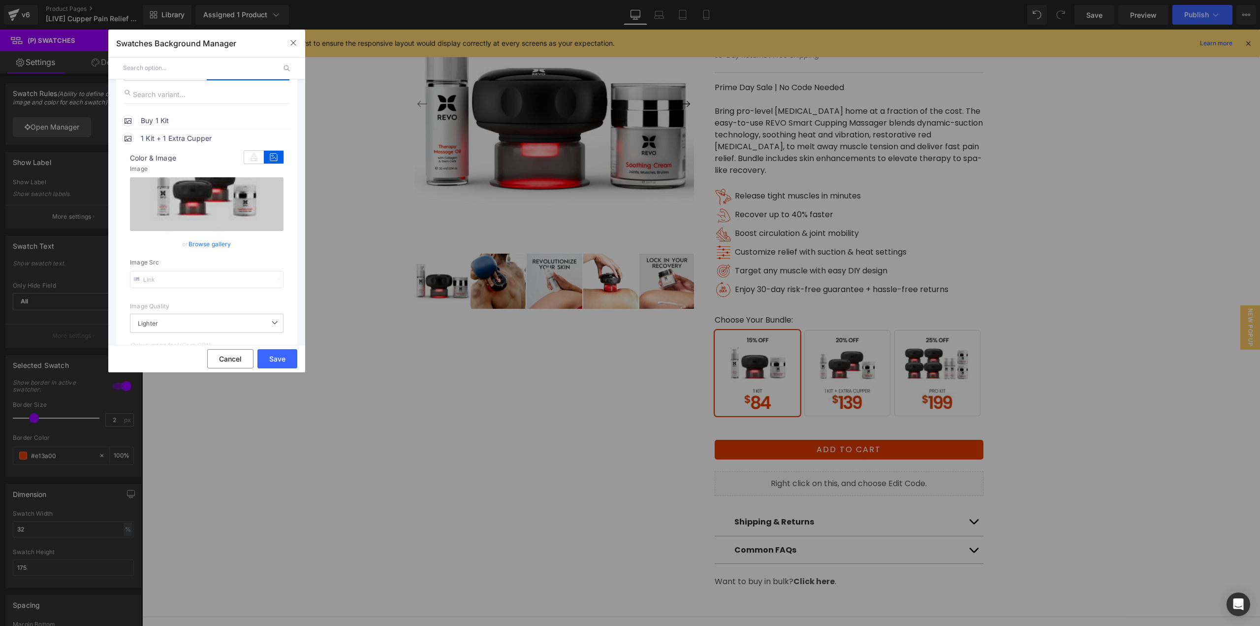
click at [223, 276] on input "text" at bounding box center [207, 279] width 154 height 17
click at [172, 283] on input "text" at bounding box center [207, 279] width 154 height 17
paste input "3b90adf7-25b9-4049-a92a-1037a5da247d/-/preview/350x350/-/format/auto/-/preview/…"
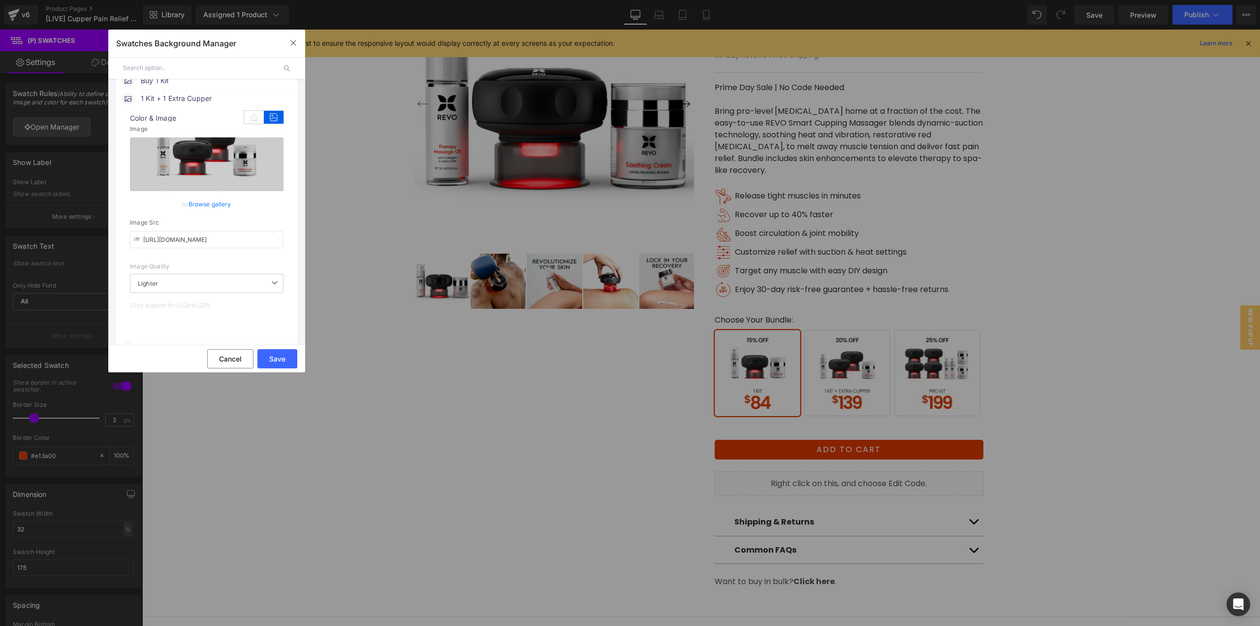
scroll to position [246, 0]
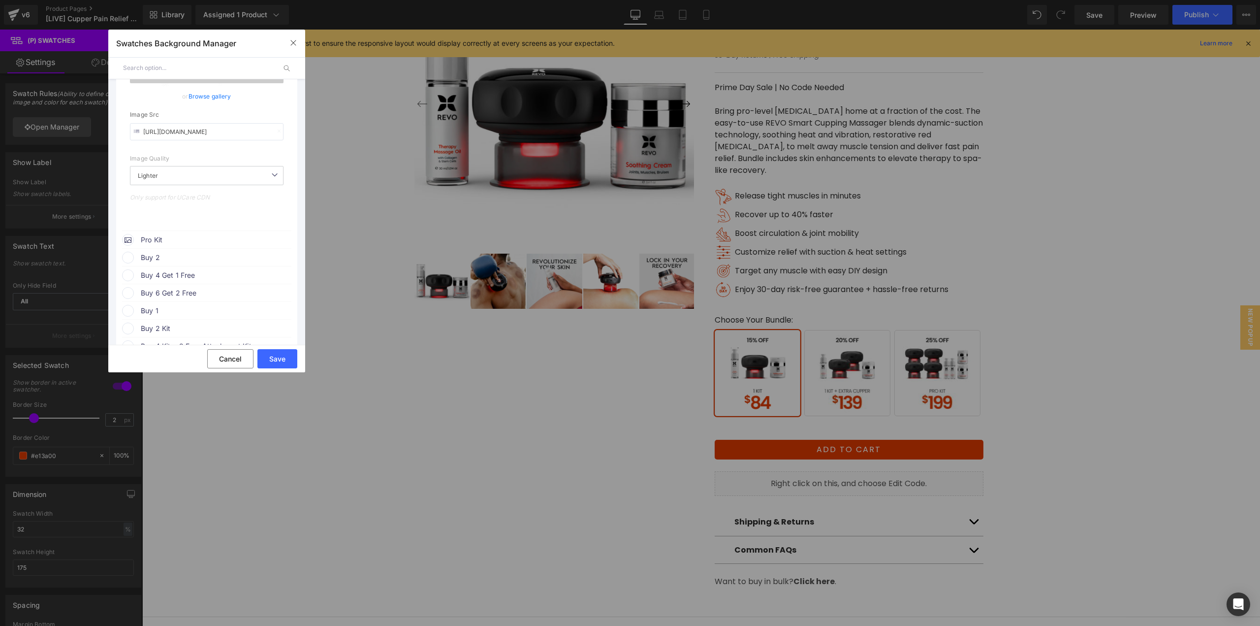
type input "[URL][DOMAIN_NAME]"
click at [202, 242] on span "Pro Kit" at bounding box center [216, 240] width 150 height 12
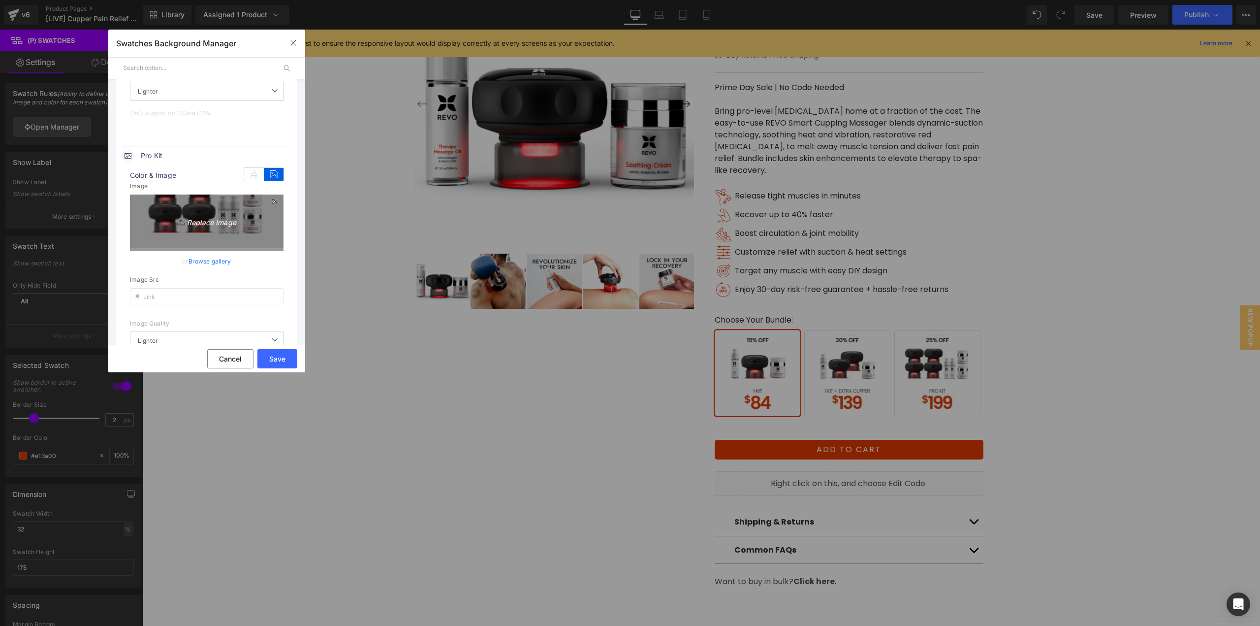
scroll to position [345, 0]
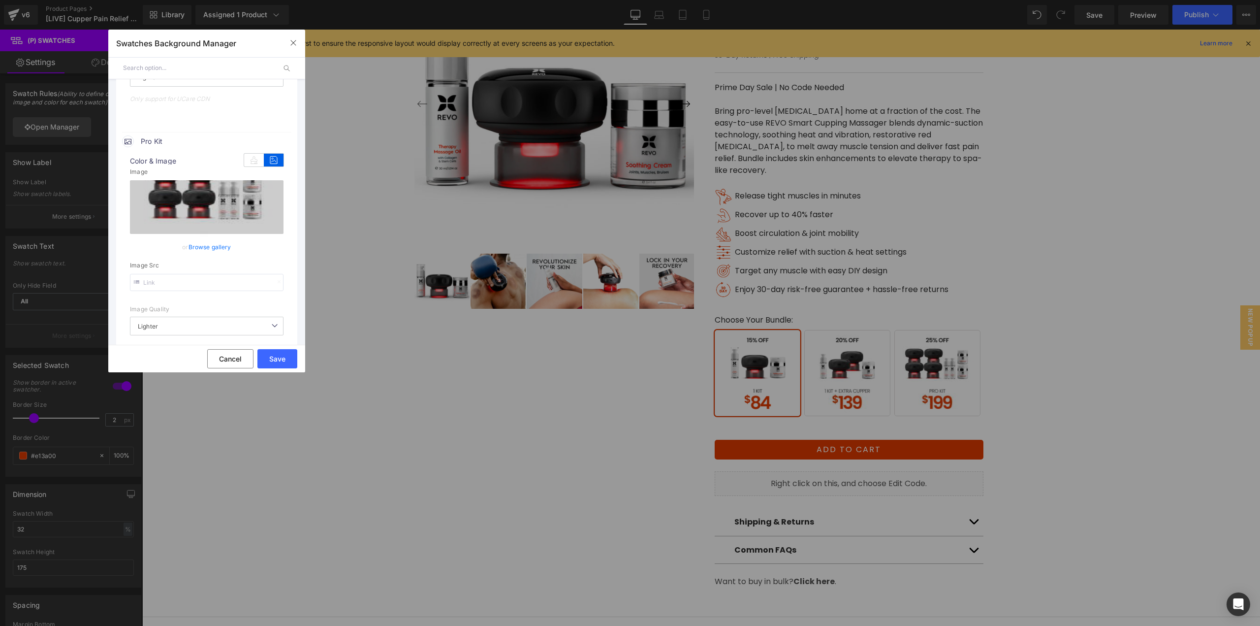
click at [212, 283] on input "text" at bounding box center [207, 282] width 154 height 17
paste input "d22584cd-99b4-49f2-a6c4-dd92ca817fe7/-/preview/350x350/-/format/auto/-/preview/…"
type input "[URL][DOMAIN_NAME]"
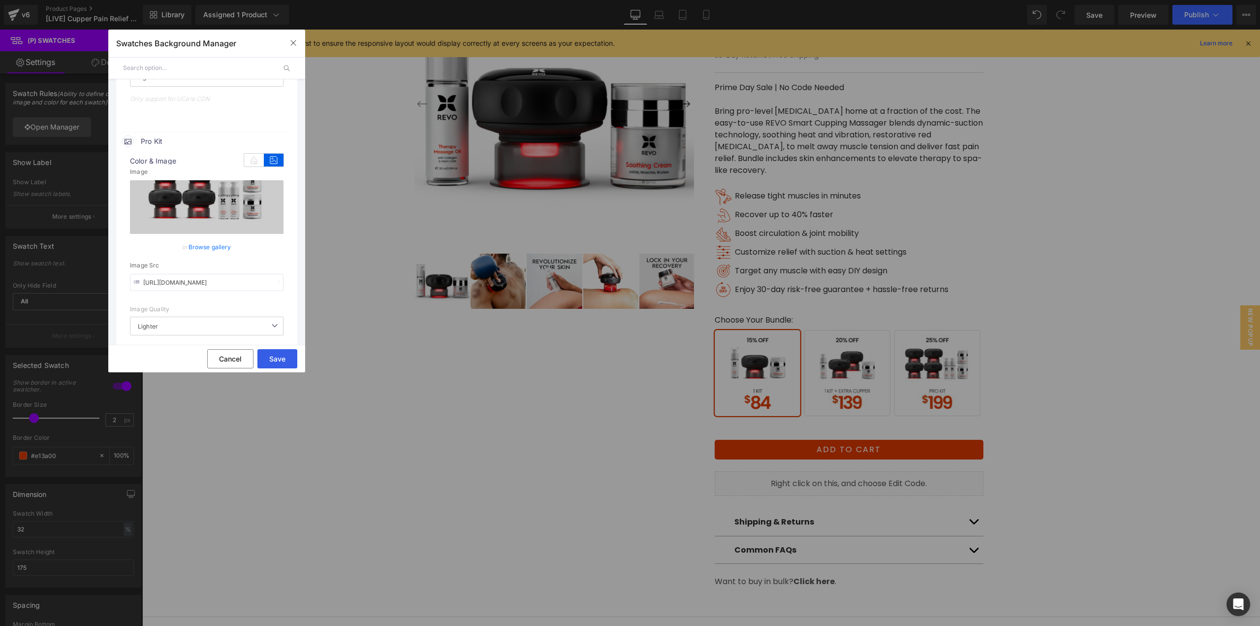
click at [288, 357] on button "Save" at bounding box center [277, 358] width 40 height 19
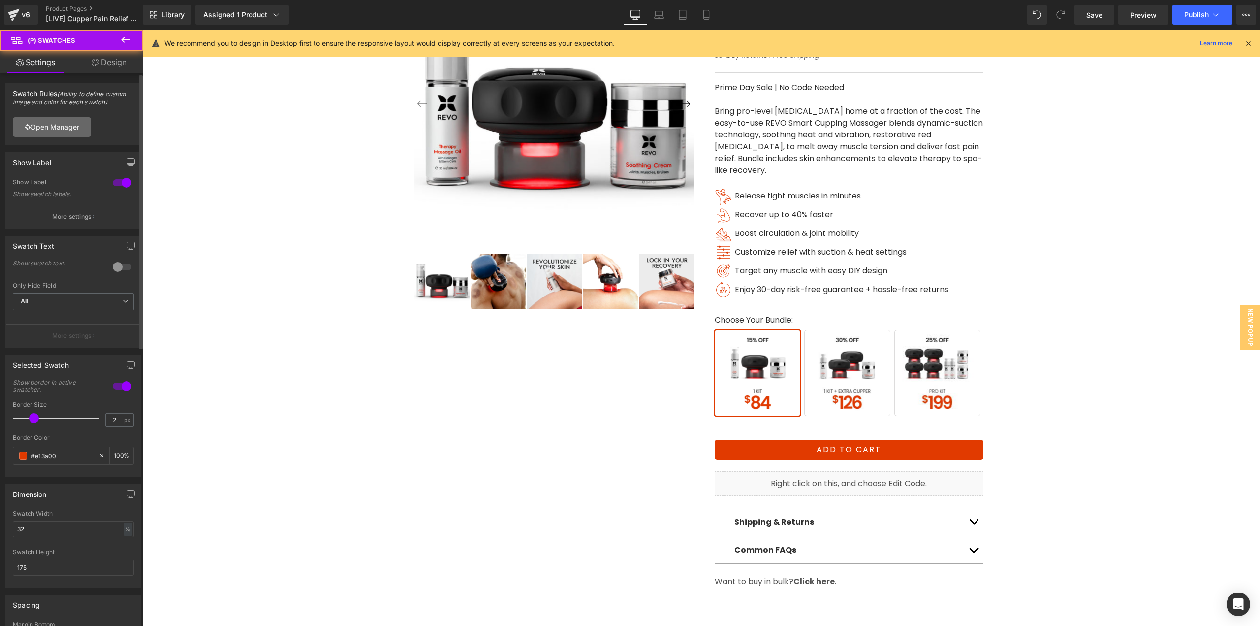
click at [69, 126] on link "Open Manager" at bounding box center [52, 127] width 78 height 20
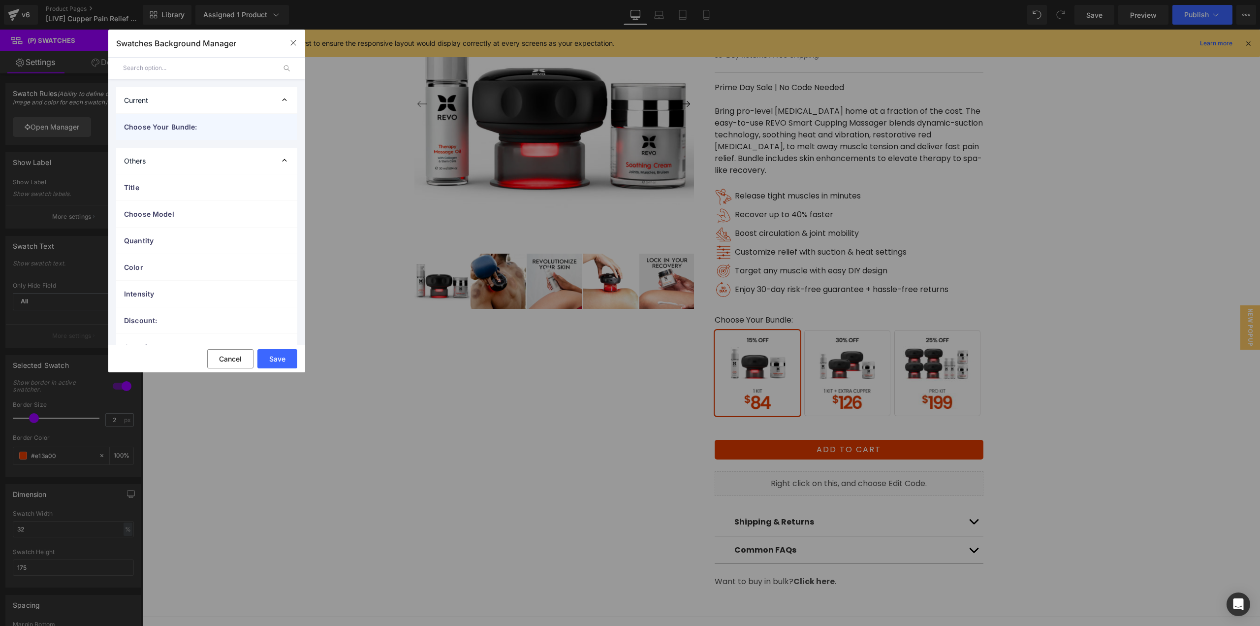
drag, startPoint x: 180, startPoint y: 125, endPoint x: 183, endPoint y: 132, distance: 7.8
click at [181, 125] on span "Choose Your Bundle:" at bounding box center [197, 127] width 146 height 10
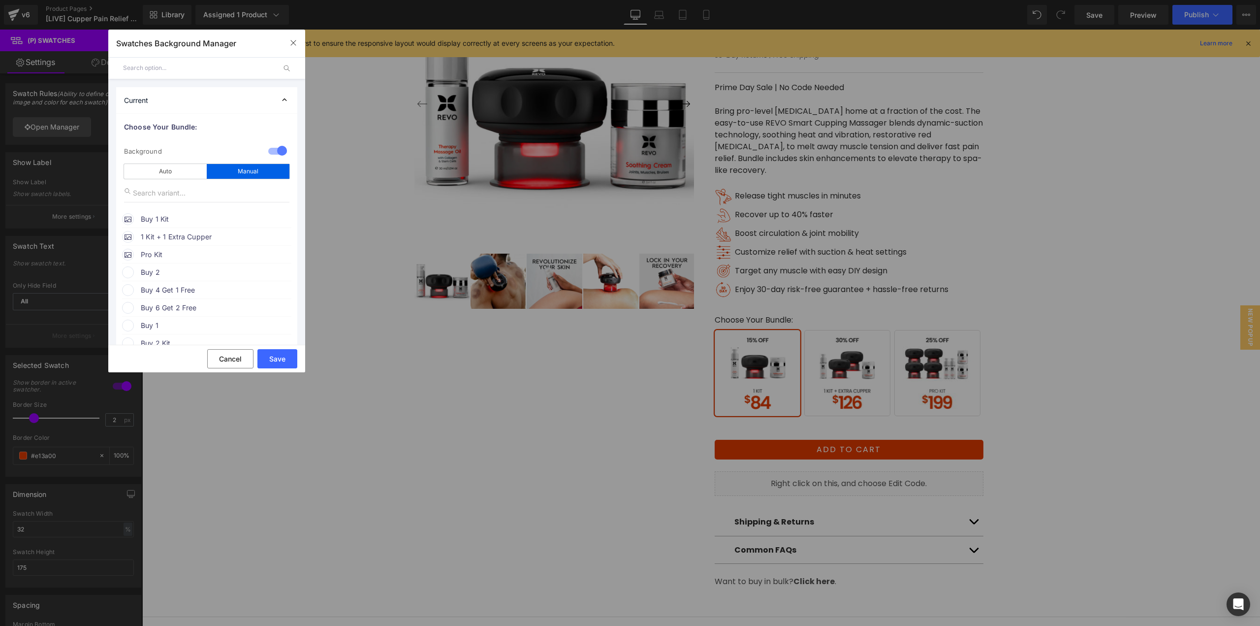
click at [208, 253] on span "Pro Kit" at bounding box center [216, 255] width 150 height 12
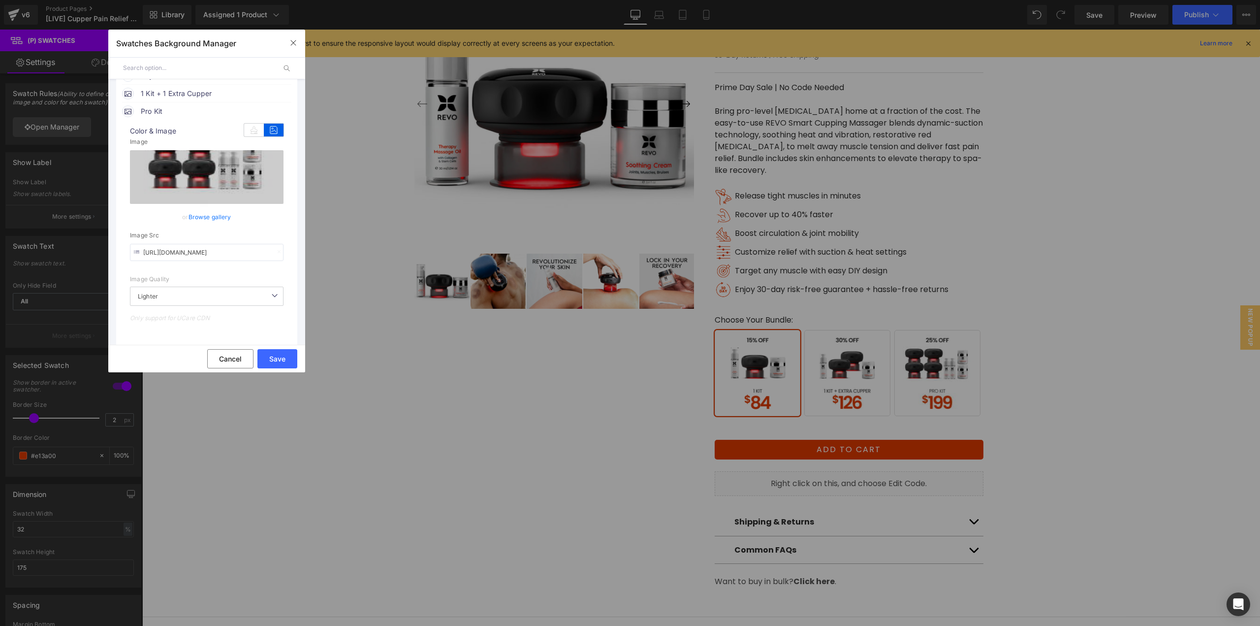
scroll to position [148, 0]
click at [216, 252] on input "[URL][DOMAIN_NAME]" at bounding box center [207, 247] width 154 height 17
paste input "d22584cd-99b4-49f2-a6c4-dd92ca817fe7/-/preview/350x350/-/format/auto/-/preview/…"
type input "[URL][DOMAIN_NAME]"
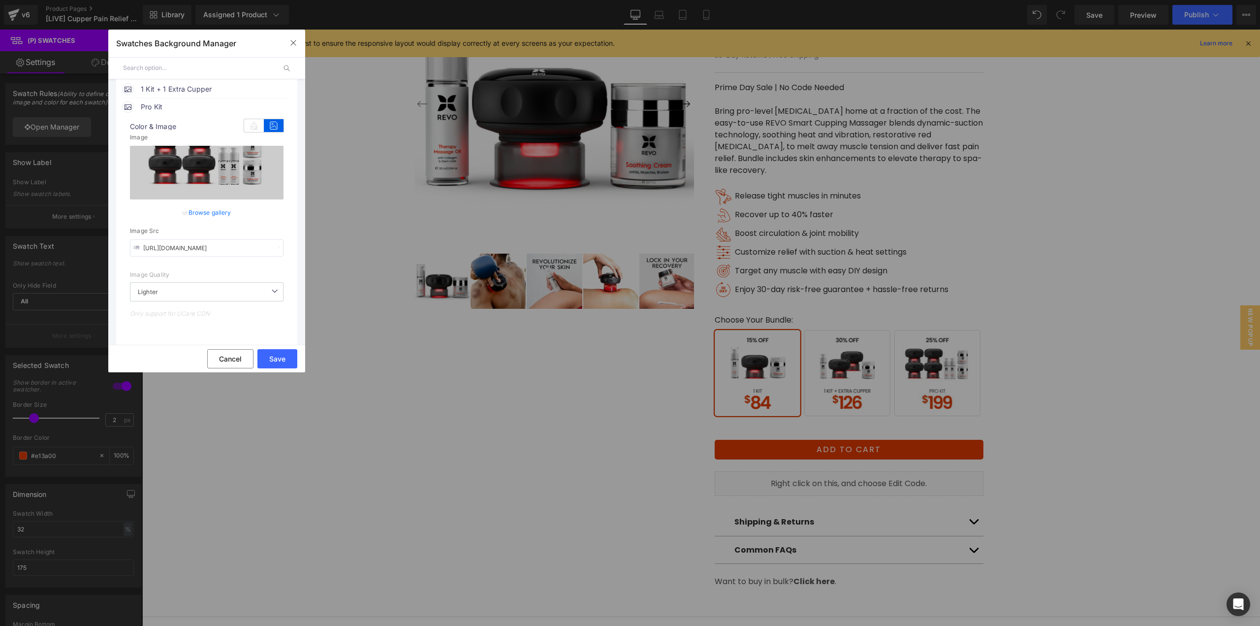
scroll to position [0, 0]
click at [193, 87] on span "1 Kit + 1 Extra Cupper" at bounding box center [216, 89] width 150 height 12
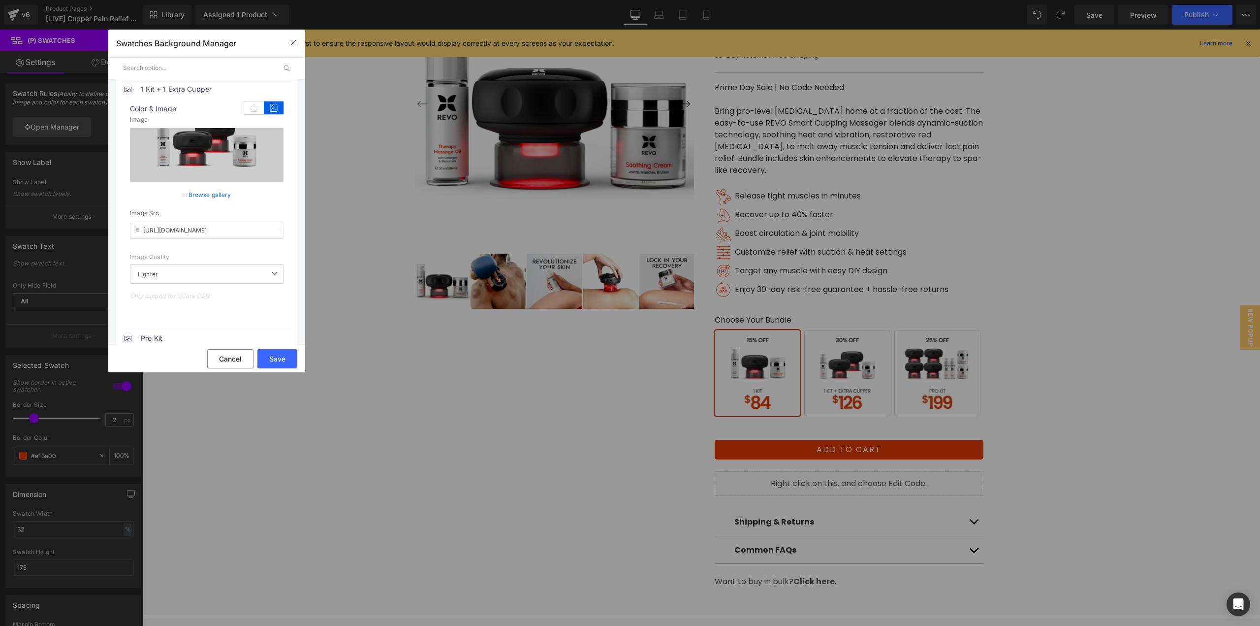
drag, startPoint x: 214, startPoint y: 273, endPoint x: 212, endPoint y: 264, distance: 8.7
click at [214, 273] on span "Lighter" at bounding box center [207, 273] width 154 height 19
click at [207, 232] on input "[URL][DOMAIN_NAME]" at bounding box center [207, 229] width 154 height 17
click at [277, 359] on button "Save" at bounding box center [277, 358] width 40 height 19
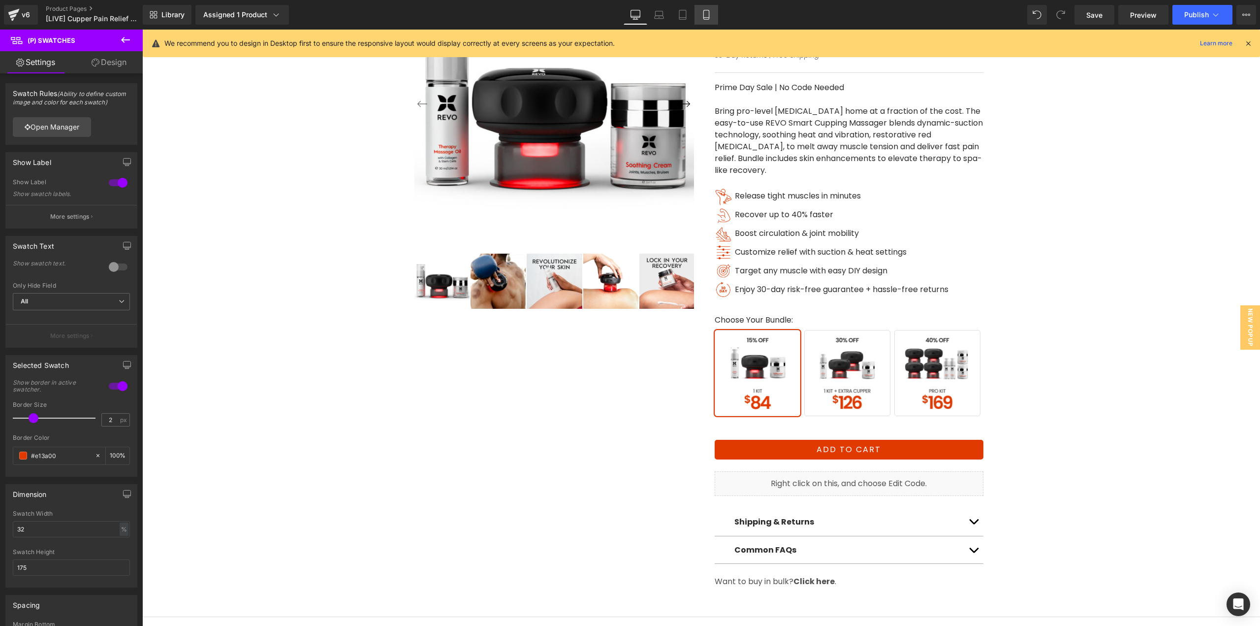
click at [709, 19] on icon at bounding box center [705, 14] width 5 height 9
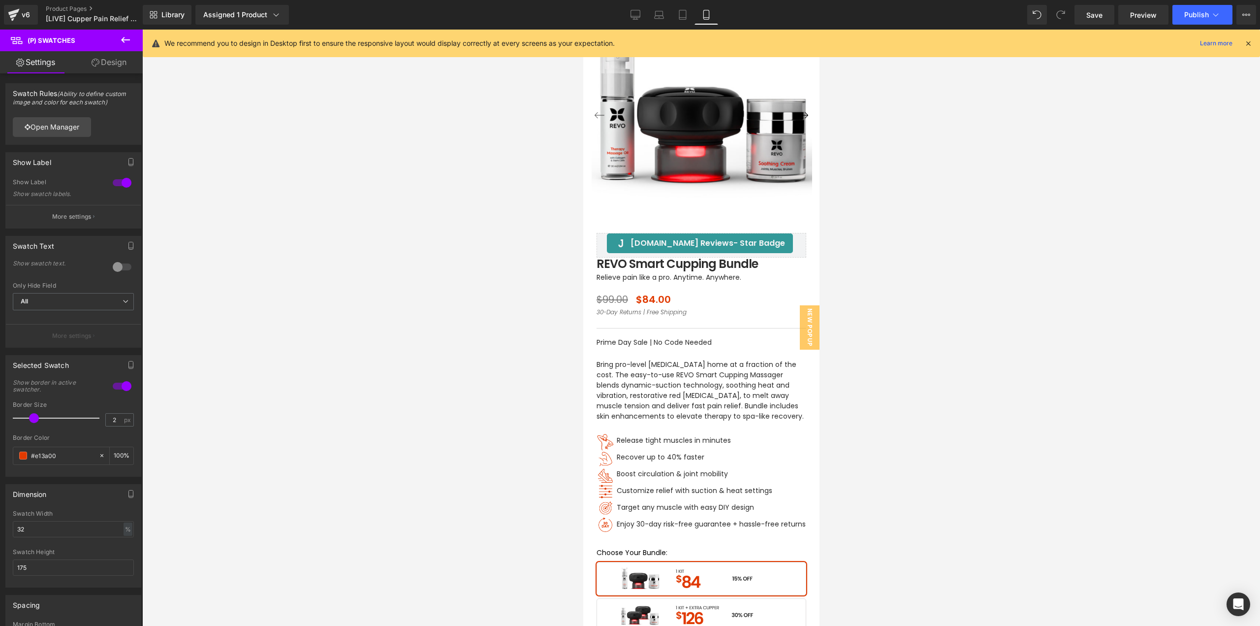
scroll to position [197, 0]
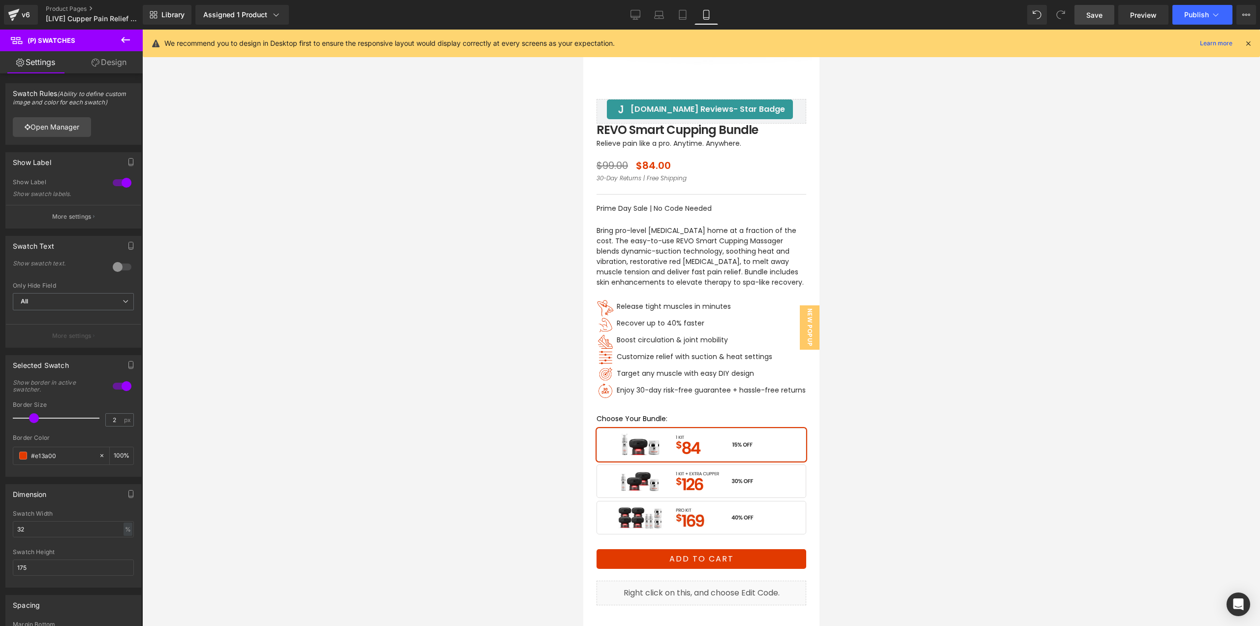
click at [1098, 21] on link "Save" at bounding box center [1094, 15] width 40 height 20
click at [1194, 11] on span "Publish" at bounding box center [1196, 15] width 25 height 8
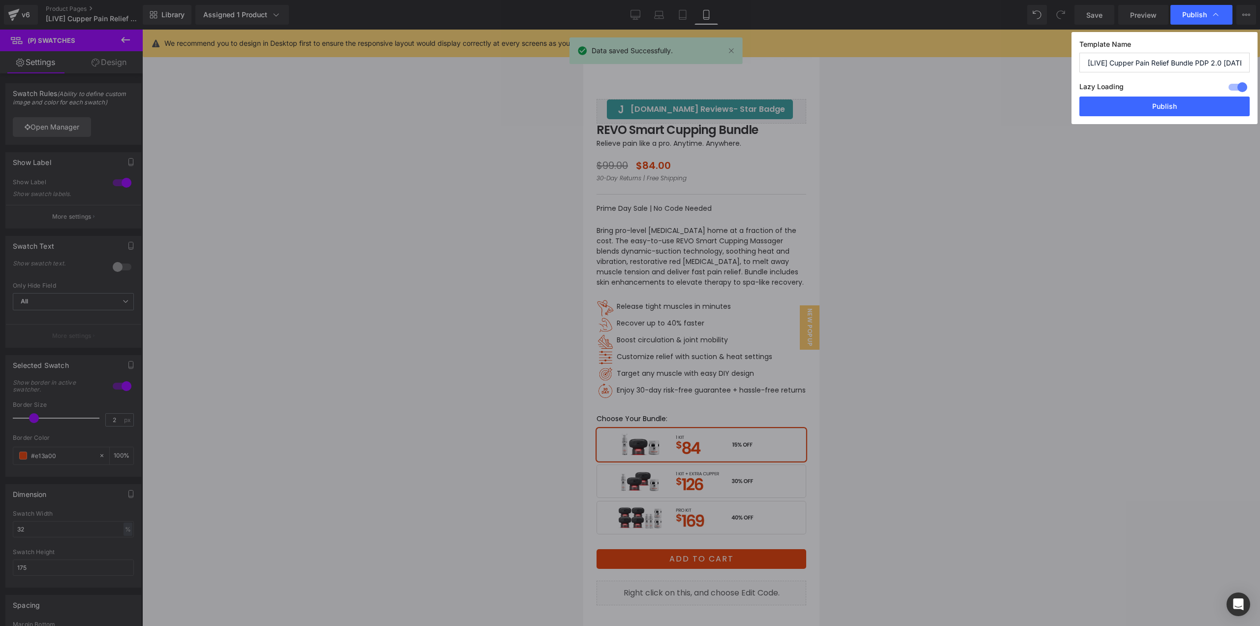
click at [1141, 99] on button "Publish" at bounding box center [1164, 106] width 170 height 20
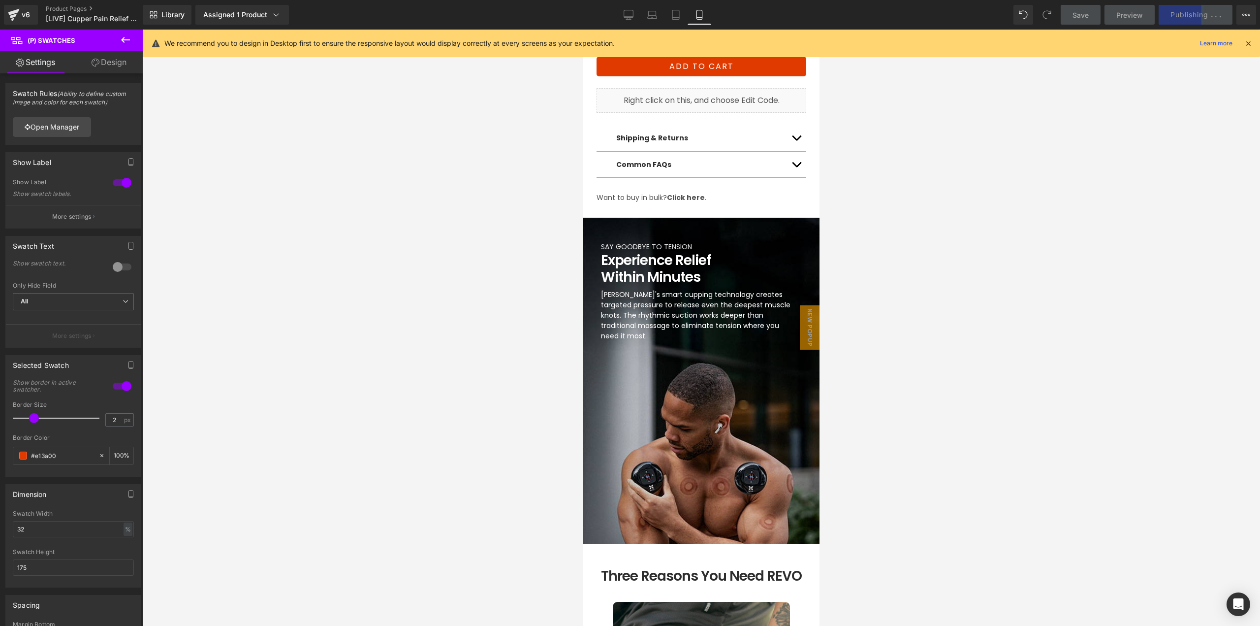
scroll to position [0, 0]
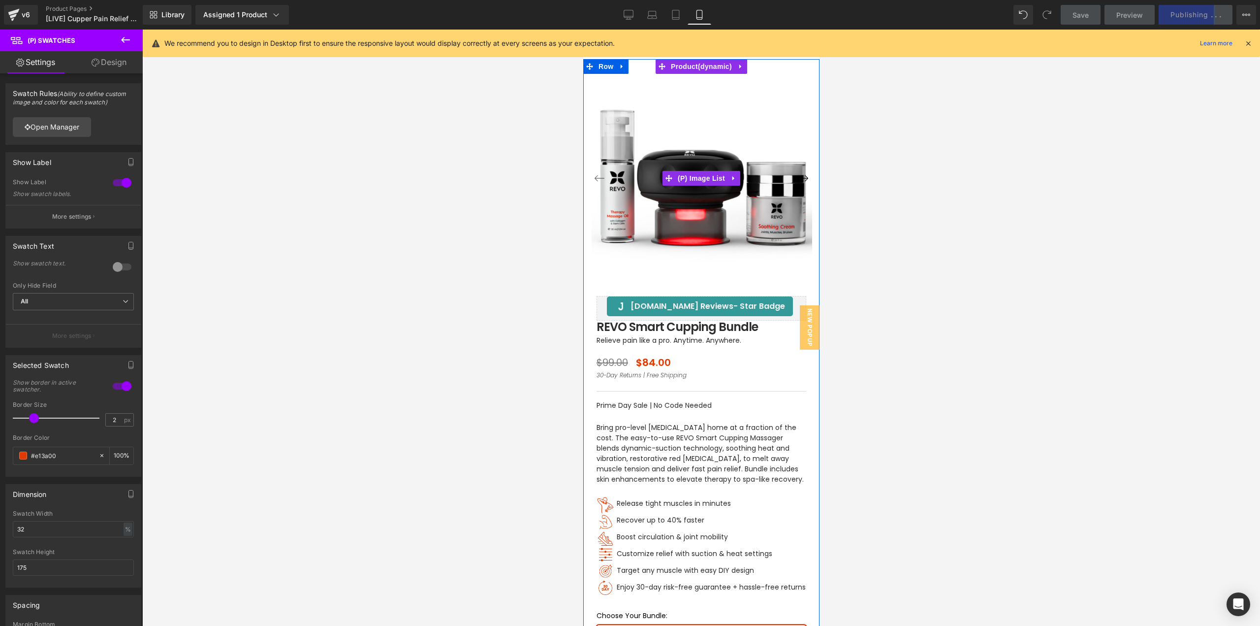
click at [802, 179] on button "›" at bounding box center [803, 178] width 18 height 18
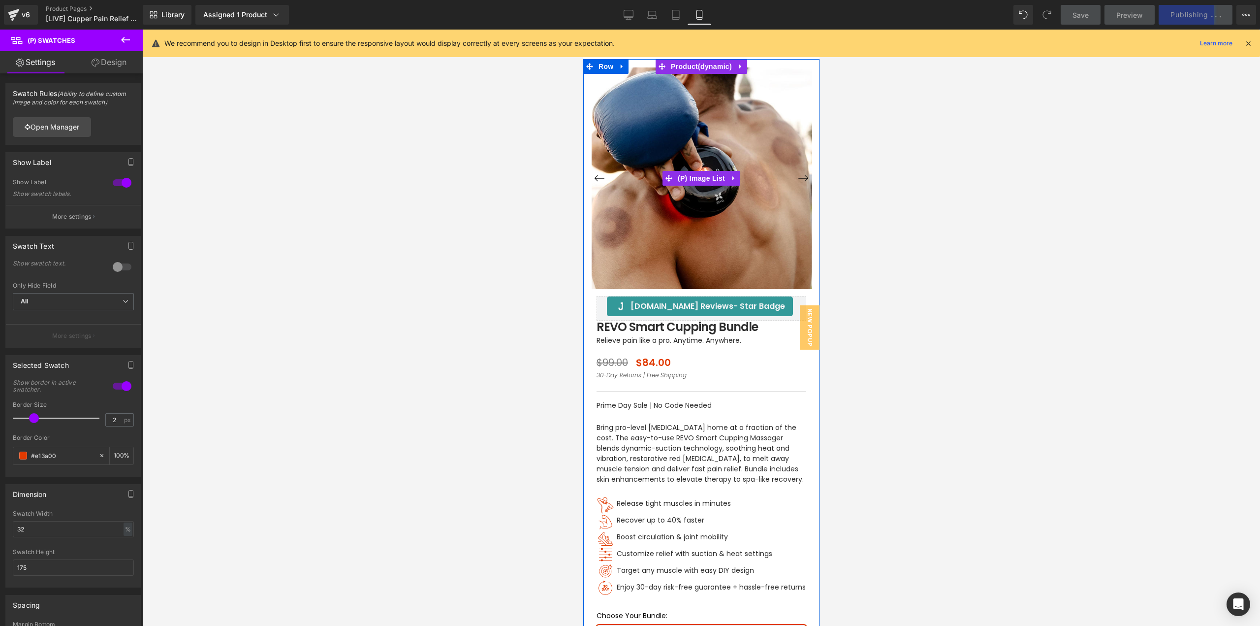
click at [802, 179] on button "›" at bounding box center [803, 178] width 18 height 18
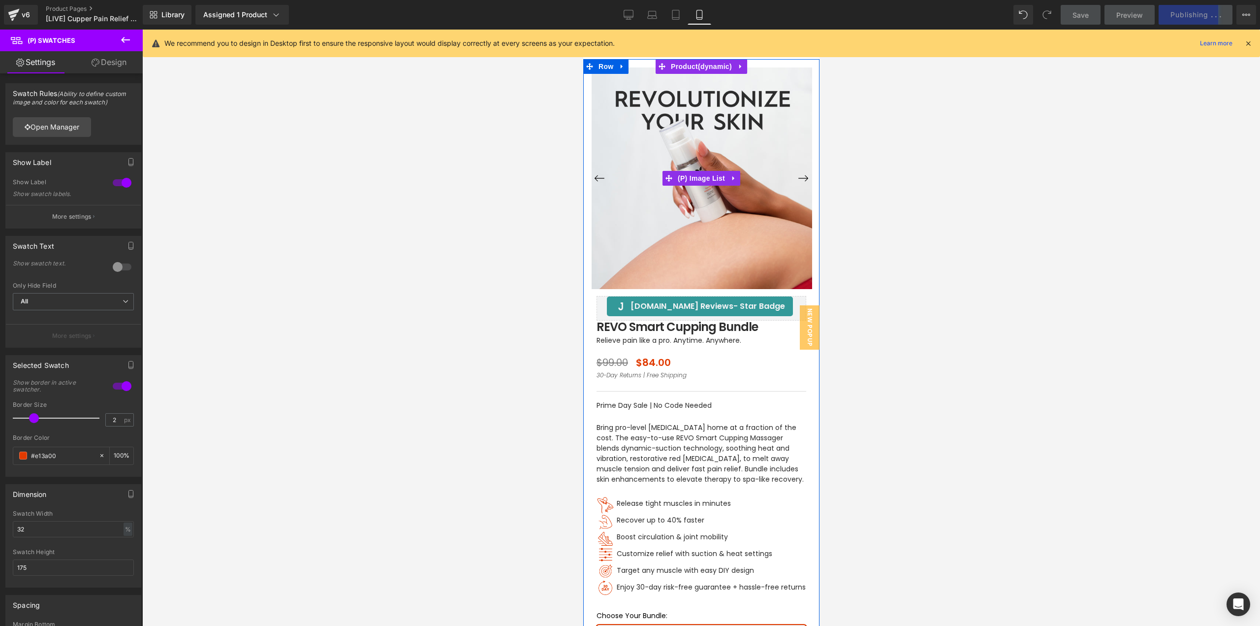
click at [802, 179] on button "›" at bounding box center [803, 178] width 18 height 18
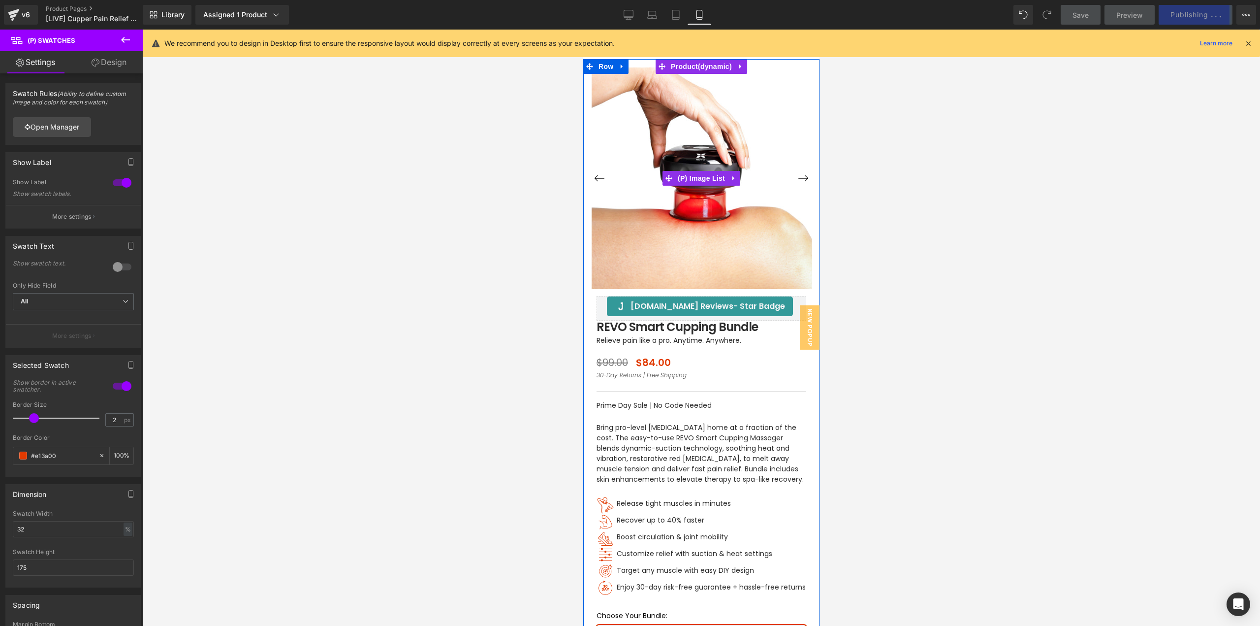
click at [802, 178] on button "›" at bounding box center [803, 178] width 18 height 18
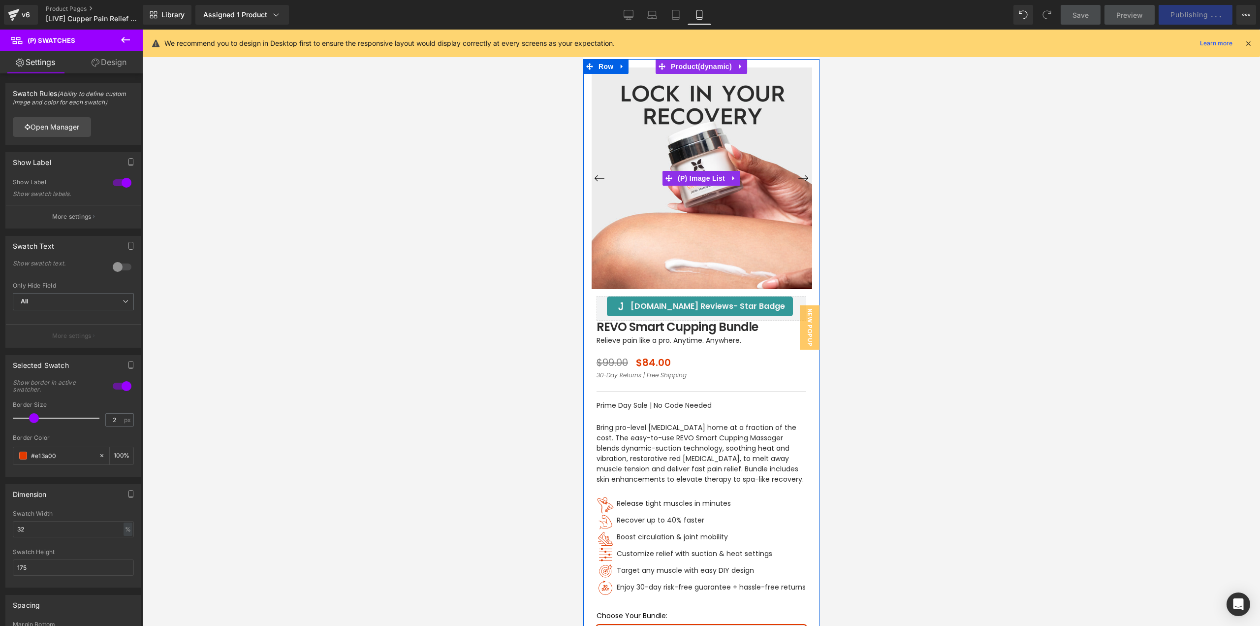
click at [802, 178] on button "›" at bounding box center [803, 178] width 18 height 18
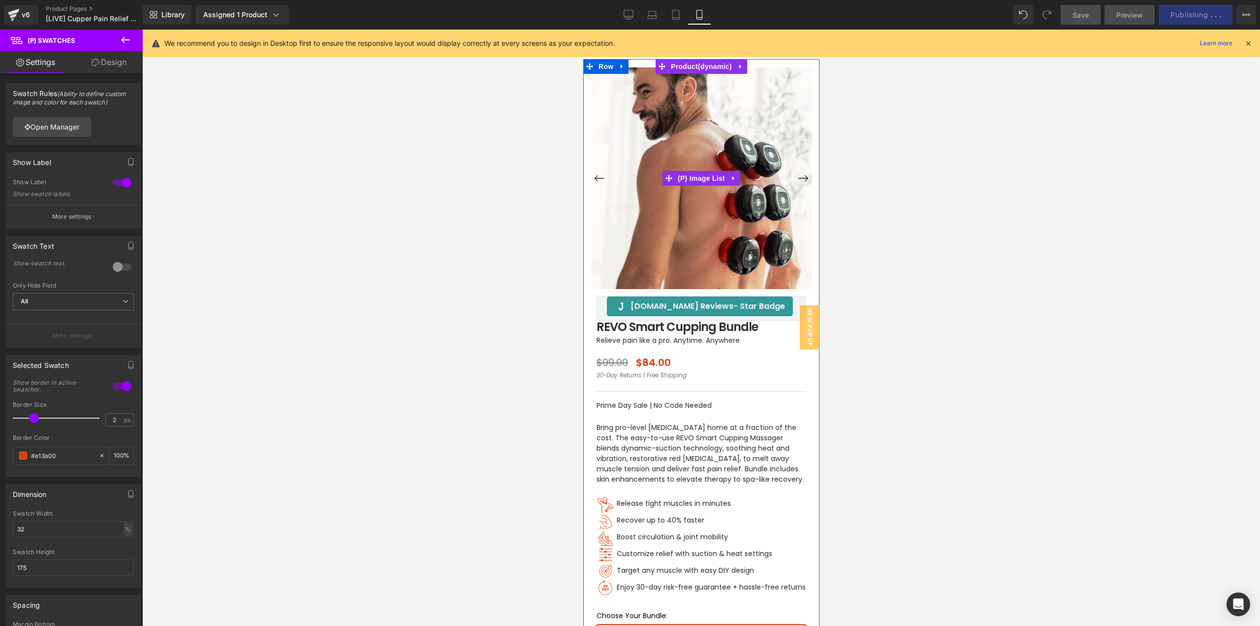
click at [802, 177] on button "›" at bounding box center [803, 178] width 18 height 18
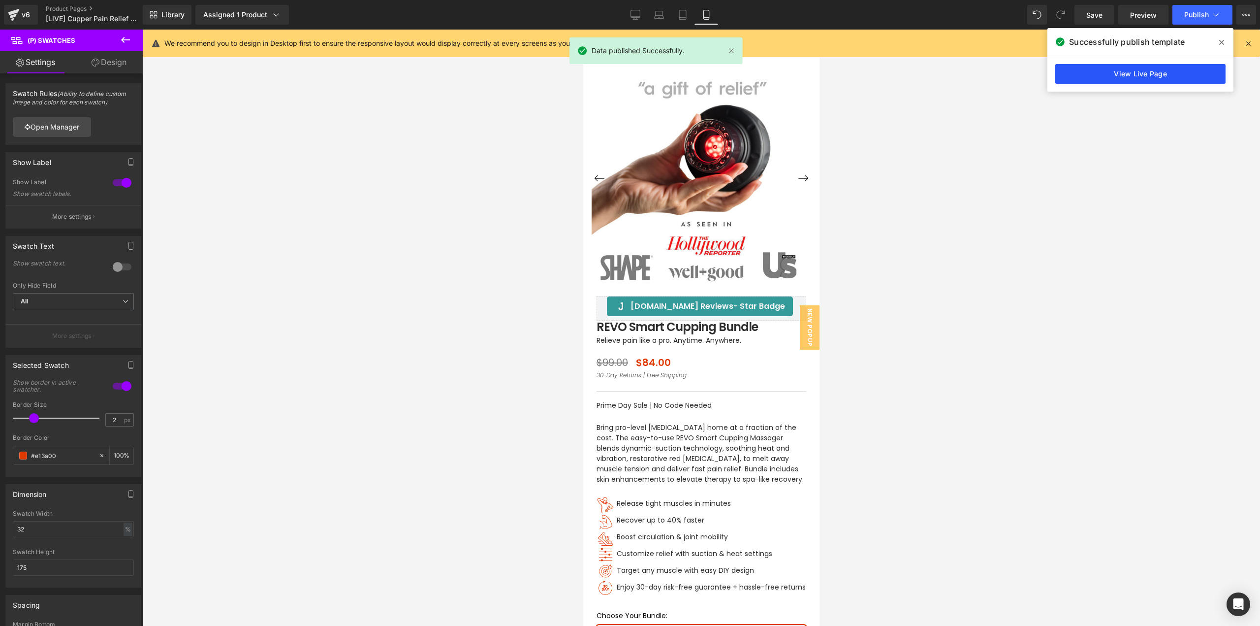
click at [1127, 72] on link "View Live Page" at bounding box center [1140, 74] width 170 height 20
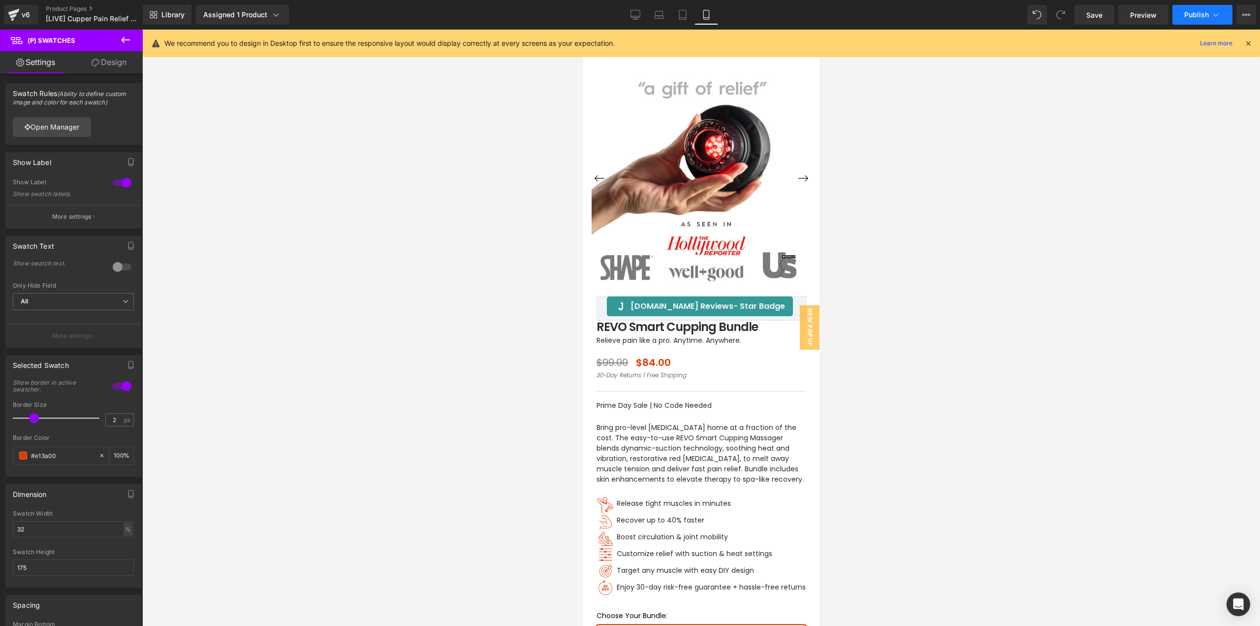
click at [1215, 15] on icon at bounding box center [1216, 15] width 10 height 10
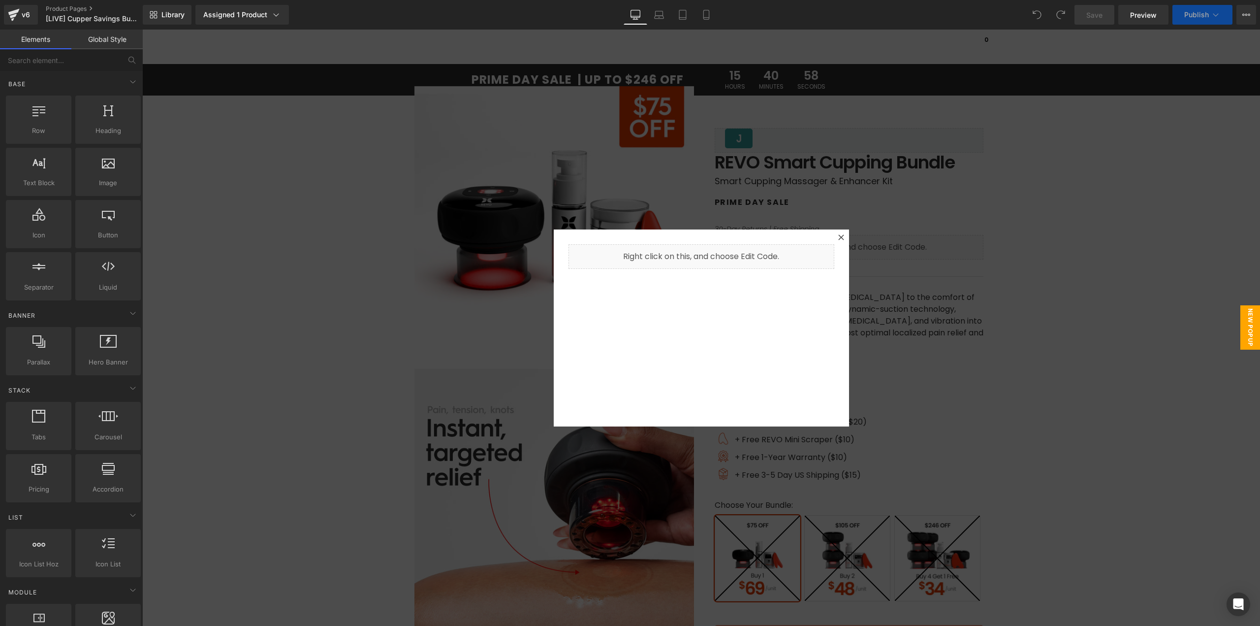
click at [835, 239] on div at bounding box center [841, 237] width 12 height 12
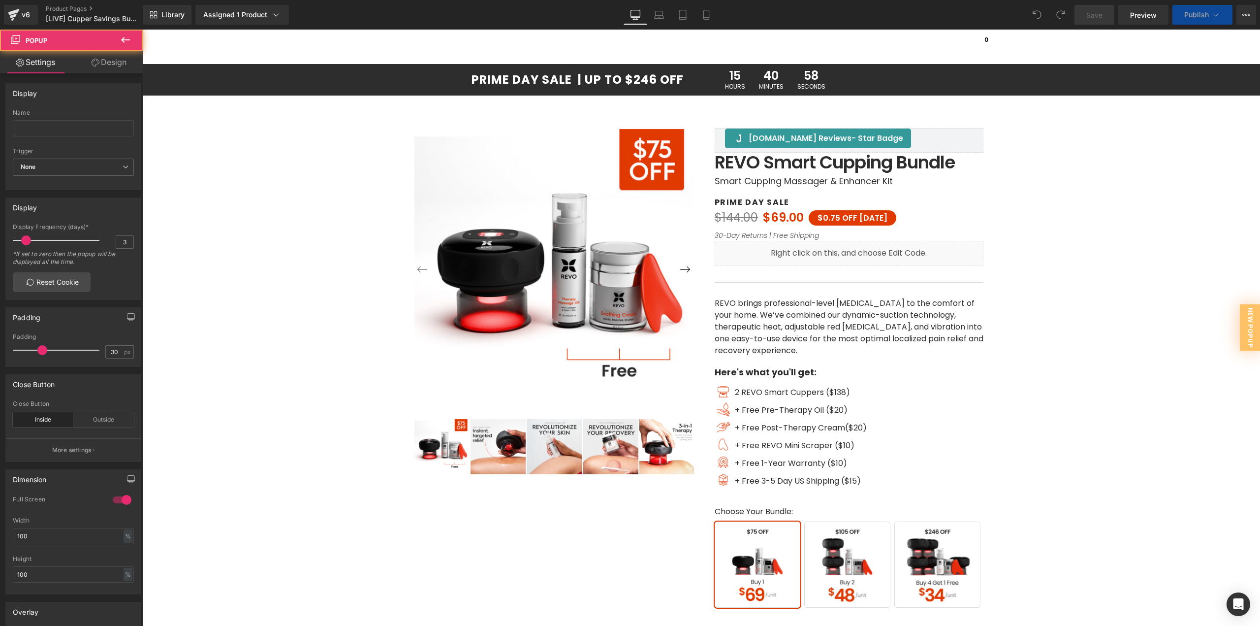
drag, startPoint x: 833, startPoint y: 239, endPoint x: 723, endPoint y: 61, distance: 209.5
click at [836, 237] on div "30-Day Returns | Free Shipping Text Block" at bounding box center [849, 235] width 269 height 11
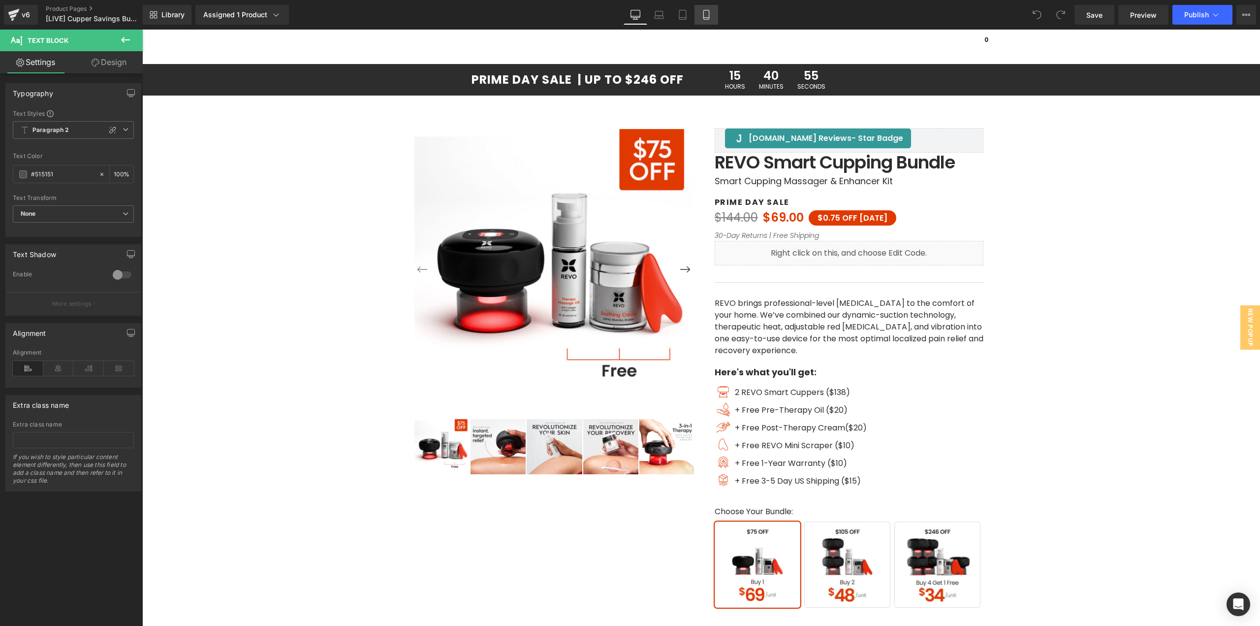
drag, startPoint x: 710, startPoint y: 15, endPoint x: 176, endPoint y: 267, distance: 590.8
click at [710, 15] on icon at bounding box center [706, 15] width 10 height 10
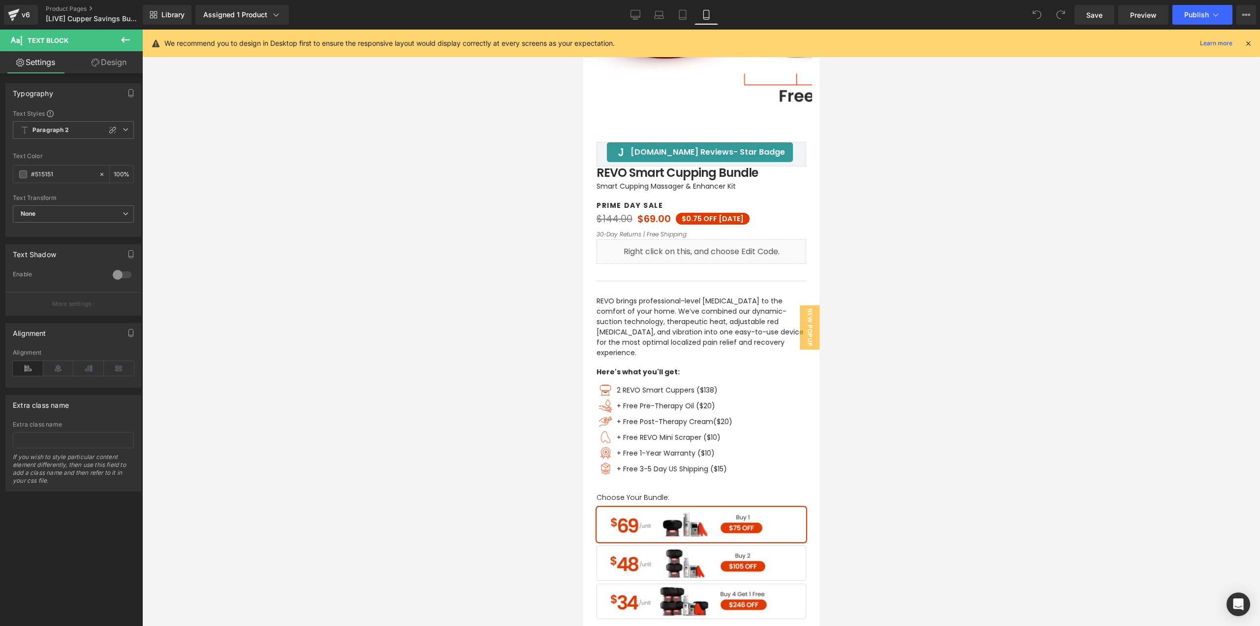
scroll to position [258, 0]
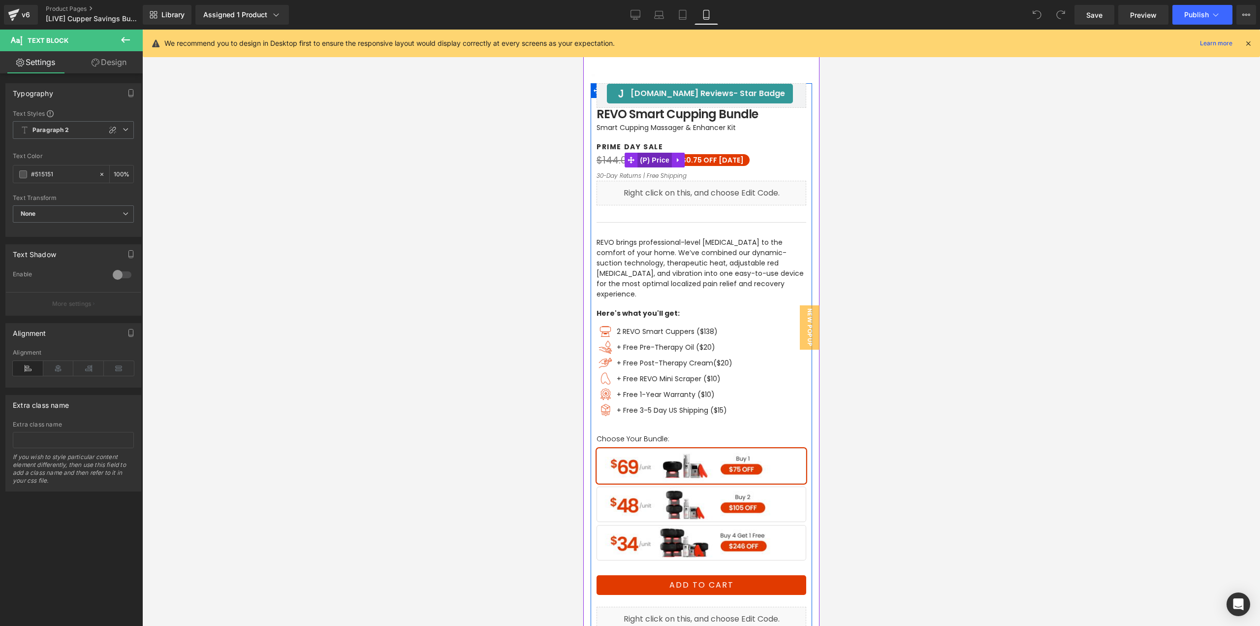
click at [649, 160] on span "(P) Price" at bounding box center [654, 160] width 34 height 15
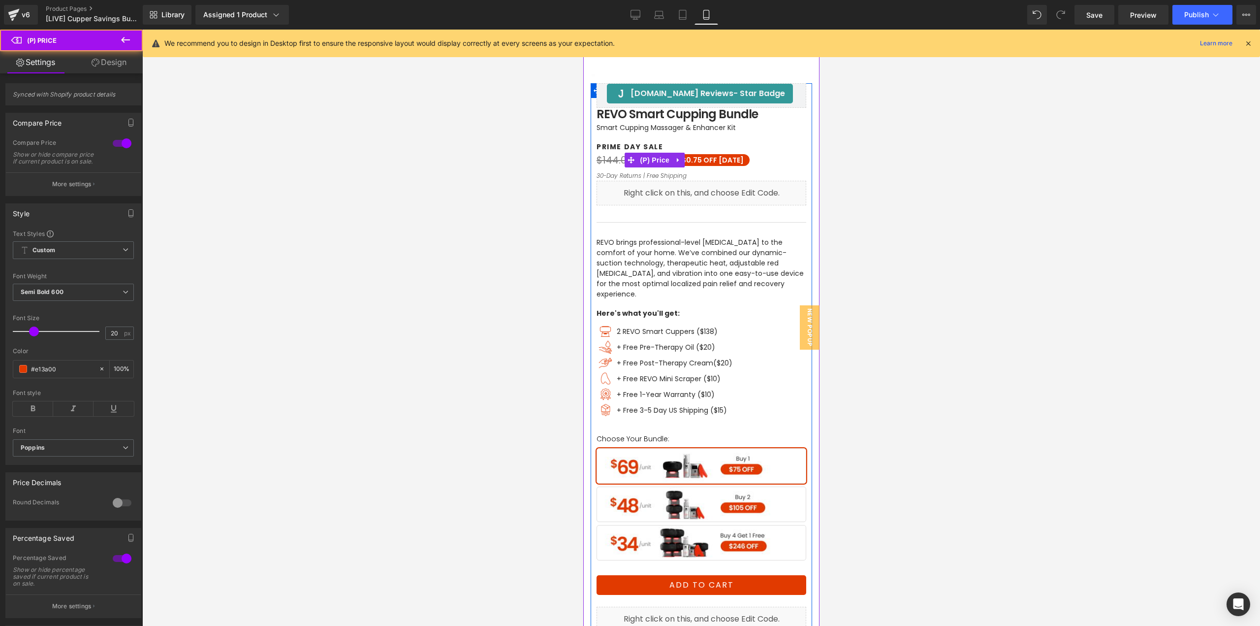
click at [619, 160] on span "$144.00" at bounding box center [614, 160] width 36 height 14
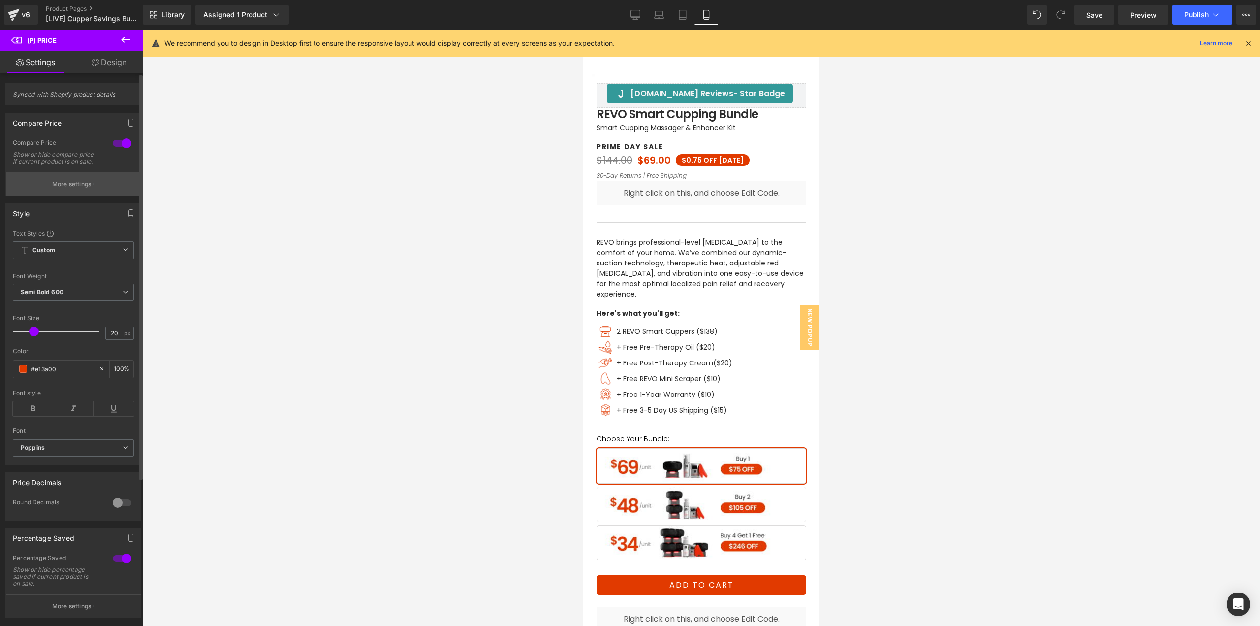
click at [74, 188] on p "More settings" at bounding box center [71, 184] width 39 height 9
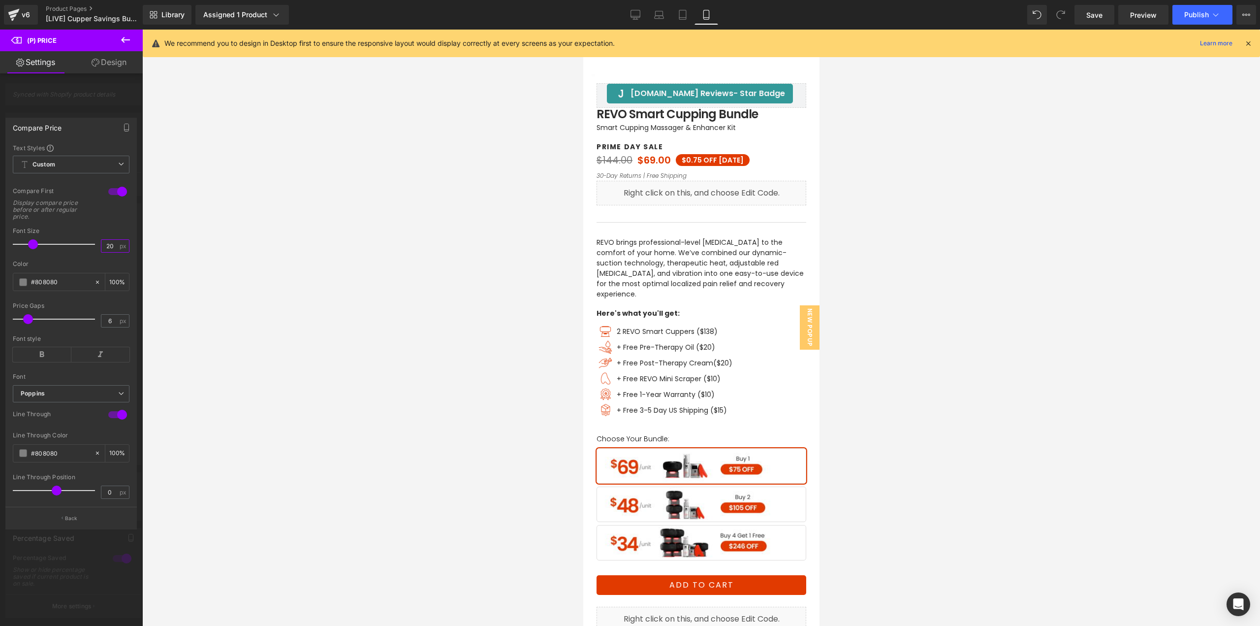
click at [113, 243] on input "20" at bounding box center [109, 246] width 17 height 12
drag, startPoint x: 682, startPoint y: 14, endPoint x: 168, endPoint y: 28, distance: 513.6
click at [682, 14] on icon at bounding box center [683, 15] width 10 height 10
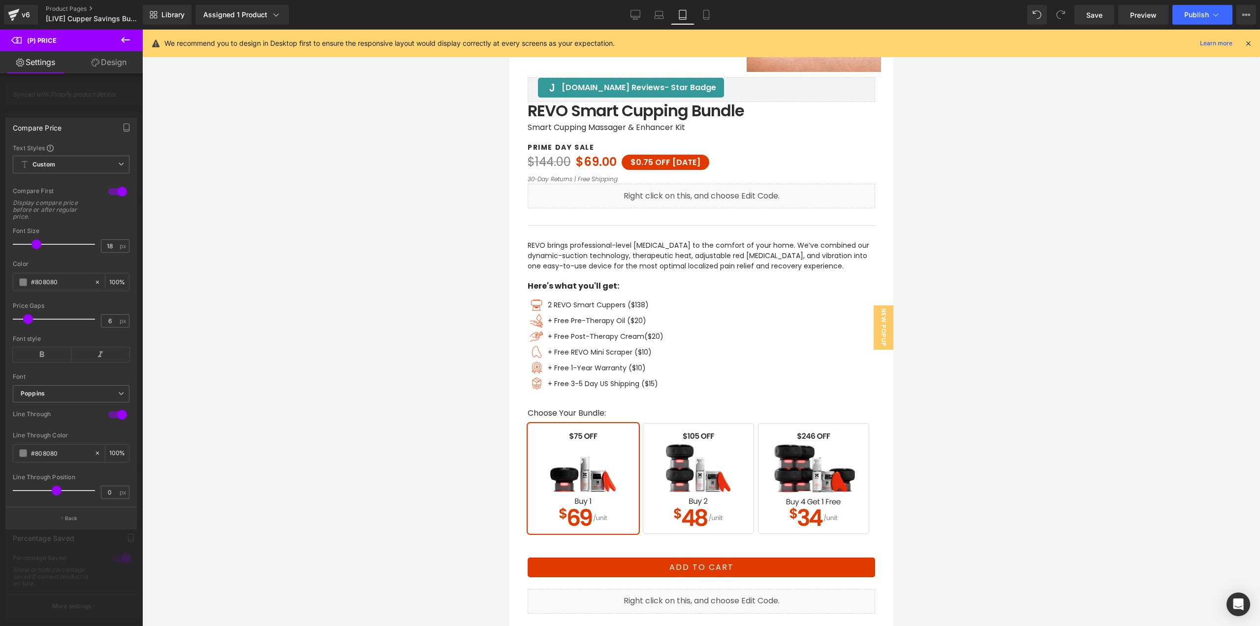
scroll to position [415, 0]
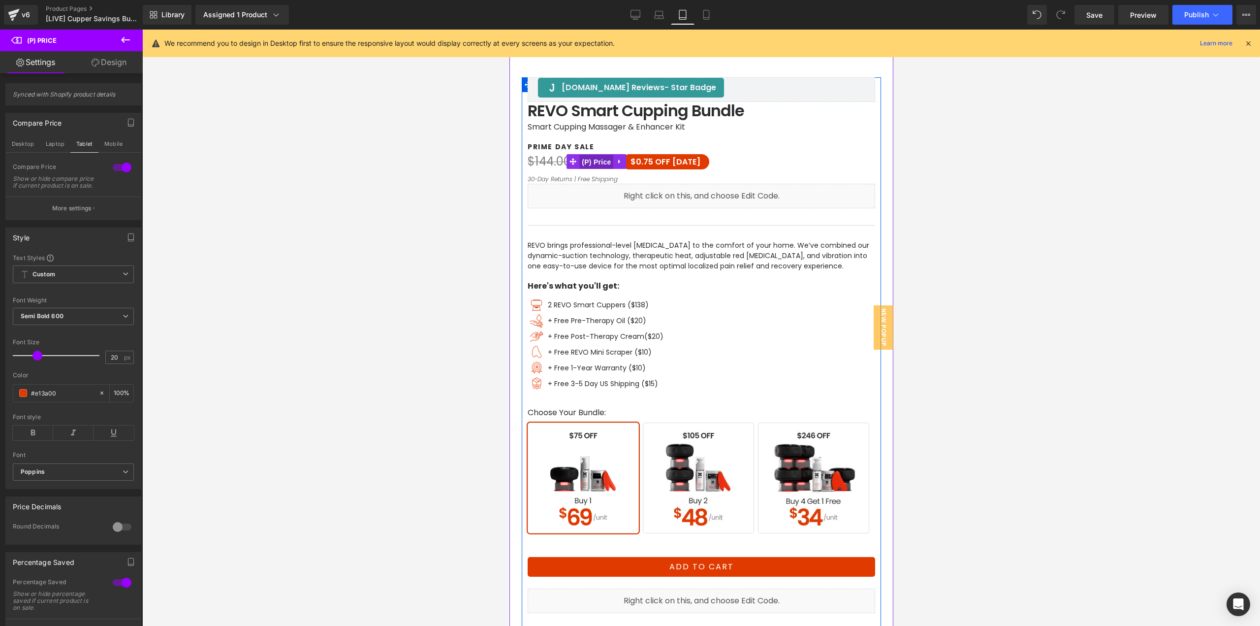
drag, startPoint x: 587, startPoint y: 164, endPoint x: 765, endPoint y: 214, distance: 185.5
click at [587, 164] on span "(P) Price" at bounding box center [596, 162] width 34 height 15
click at [69, 213] on p "More settings" at bounding box center [71, 208] width 39 height 9
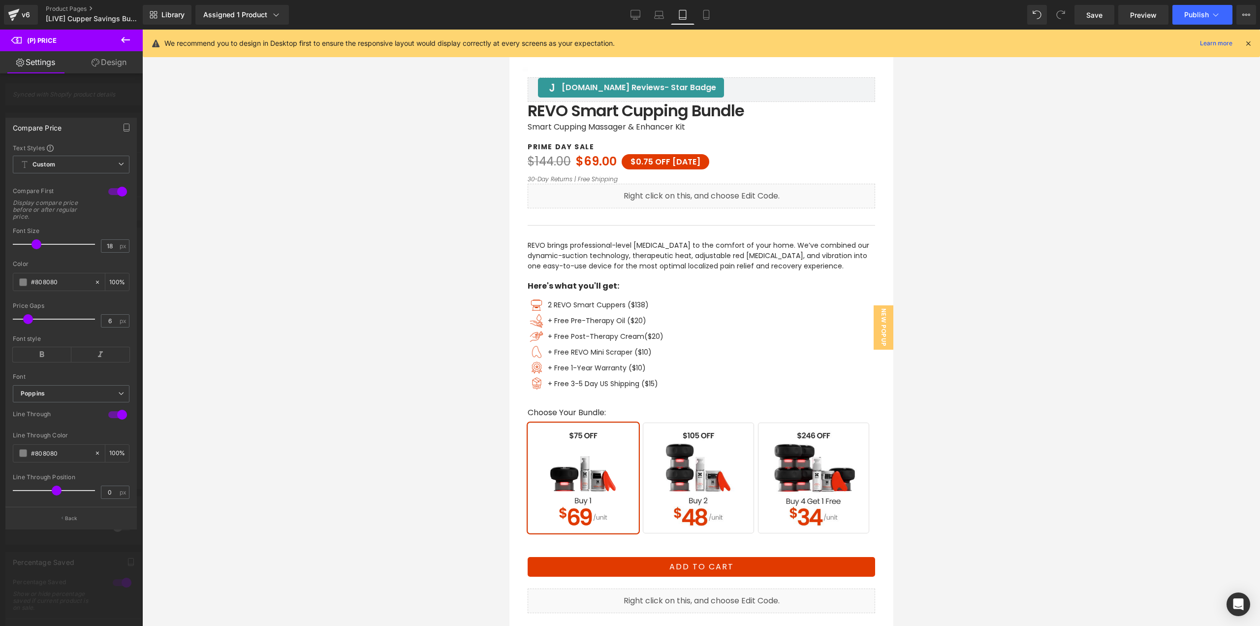
click at [69, 559] on div at bounding box center [71, 330] width 143 height 601
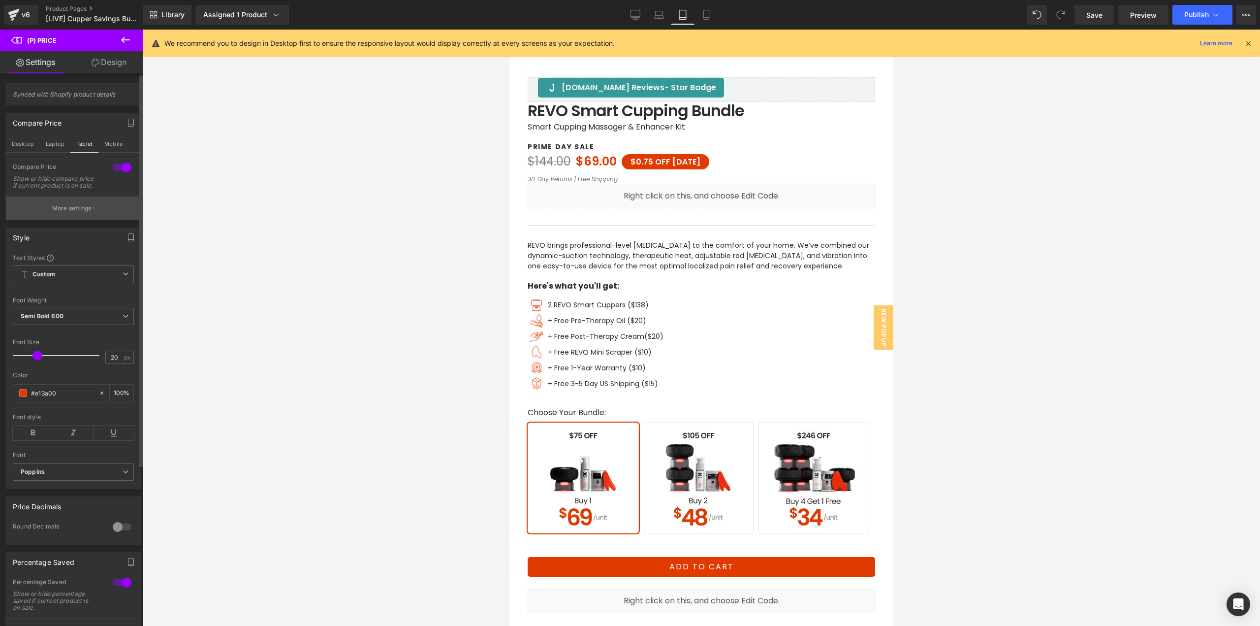
click at [91, 215] on button "More settings" at bounding box center [73, 207] width 135 height 23
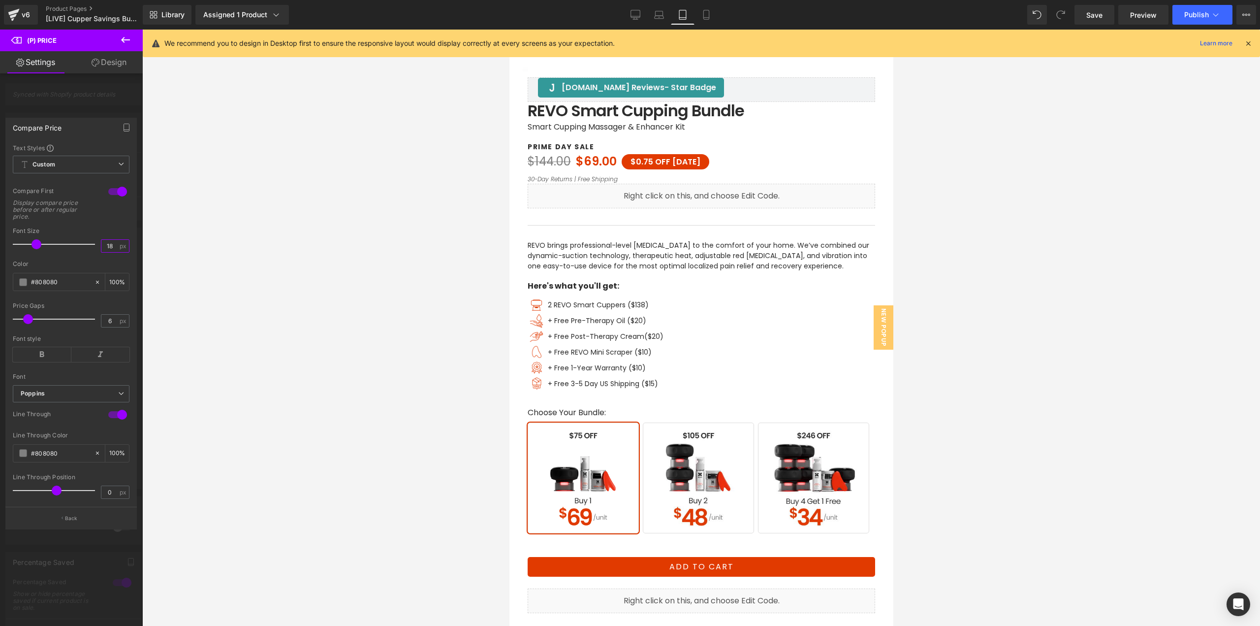
click at [113, 244] on input "18" at bounding box center [109, 246] width 17 height 12
click at [77, 525] on button "Back" at bounding box center [70, 517] width 131 height 22
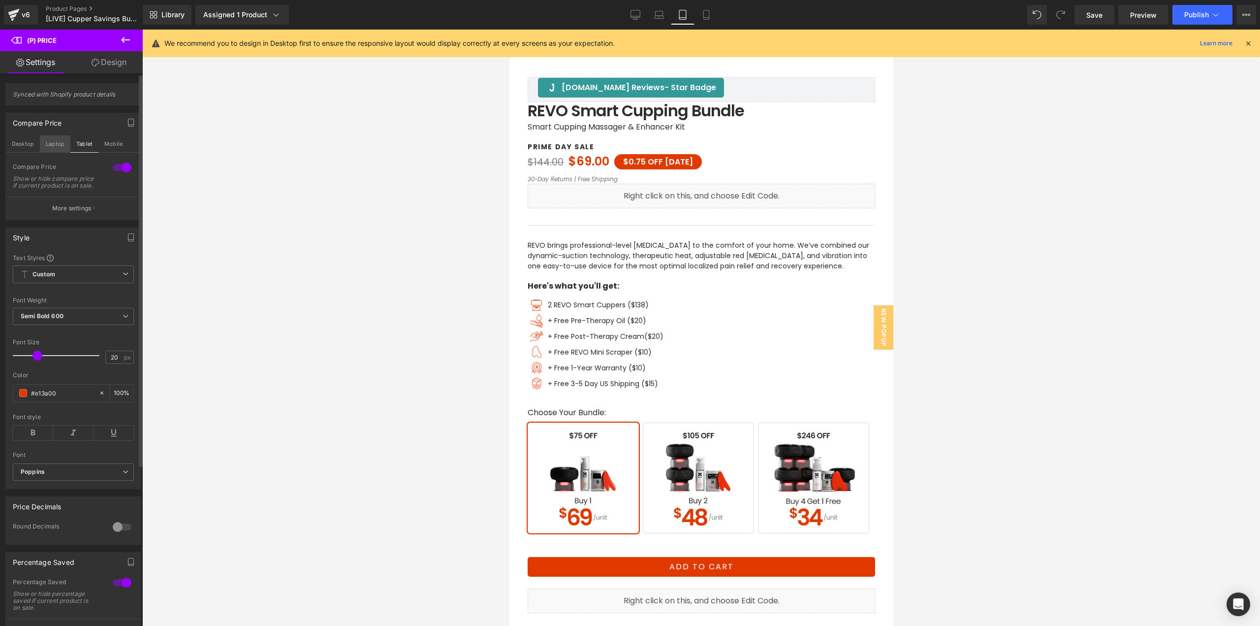
click at [49, 144] on button "Laptop" at bounding box center [55, 143] width 31 height 17
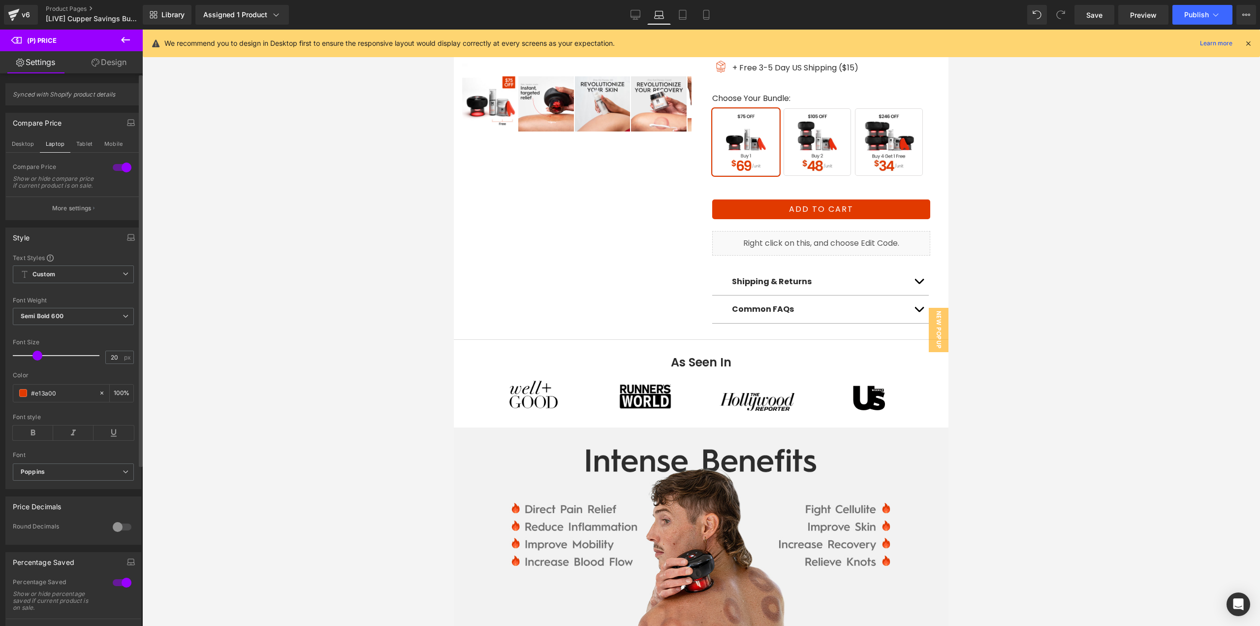
scroll to position [46, 0]
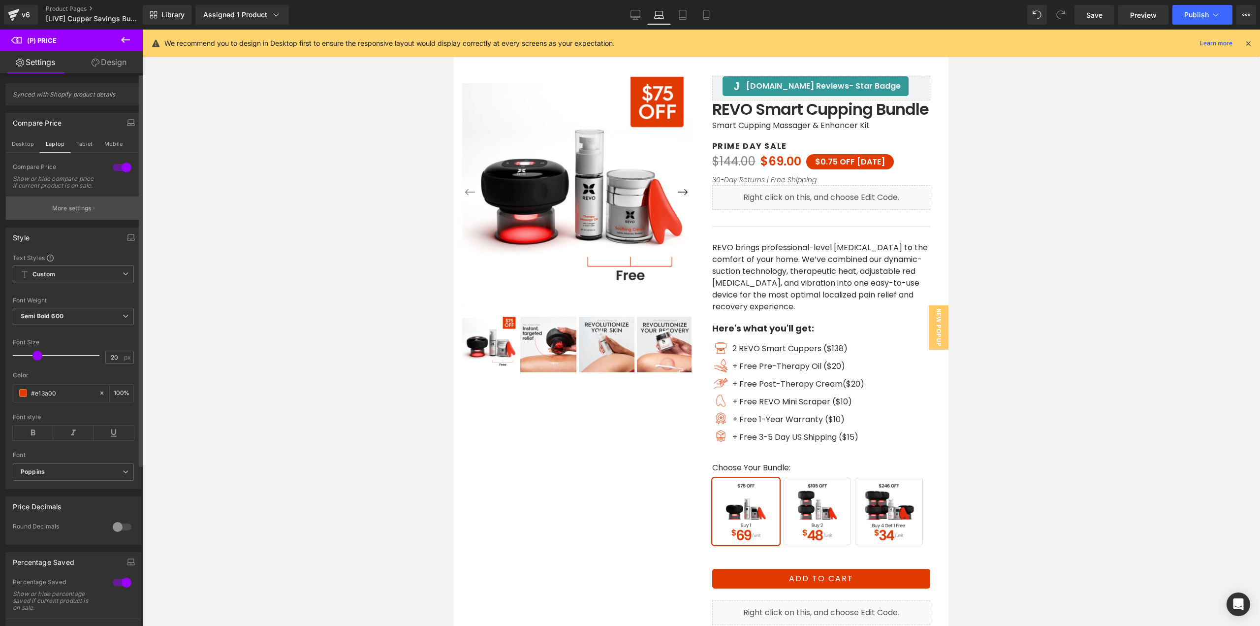
click at [86, 213] on p "More settings" at bounding box center [71, 208] width 39 height 9
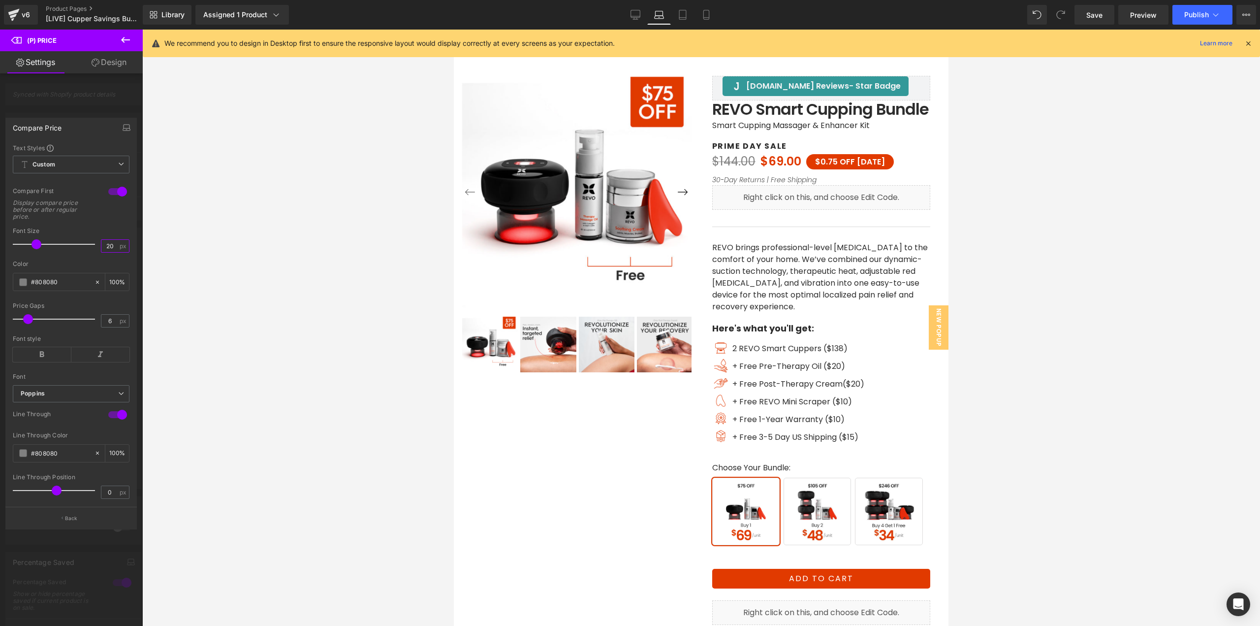
click at [112, 244] on input "20" at bounding box center [109, 246] width 17 height 12
drag, startPoint x: 633, startPoint y: 13, endPoint x: 575, endPoint y: 225, distance: 219.8
click at [633, 13] on icon at bounding box center [636, 15] width 10 height 10
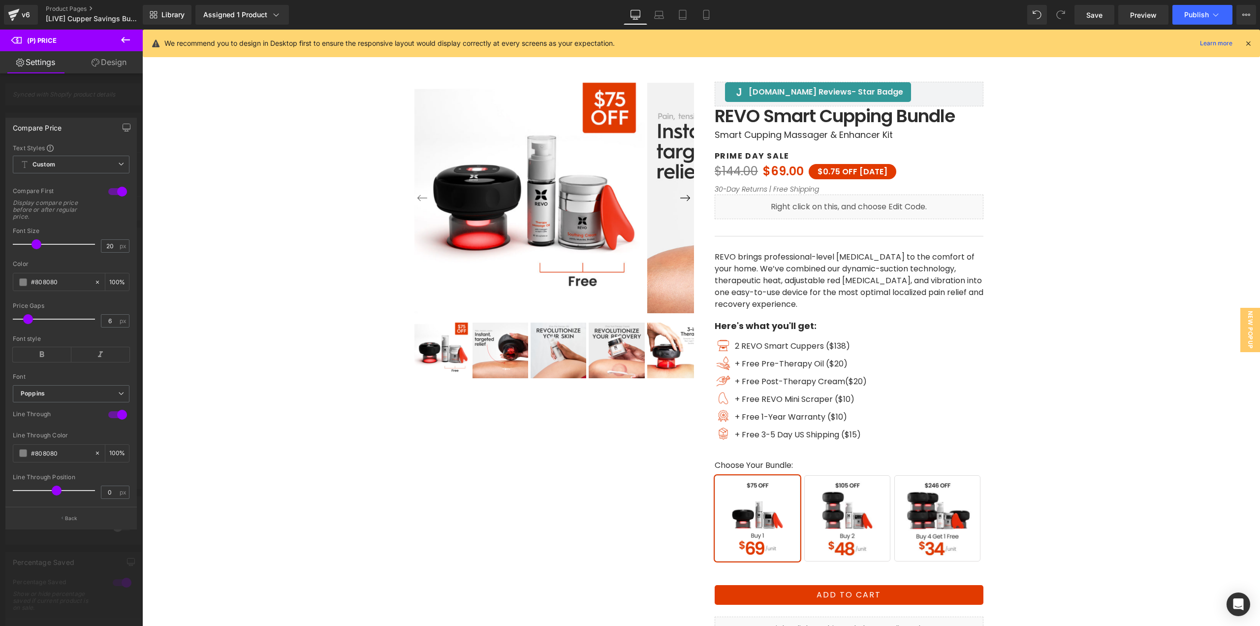
scroll to position [56, 0]
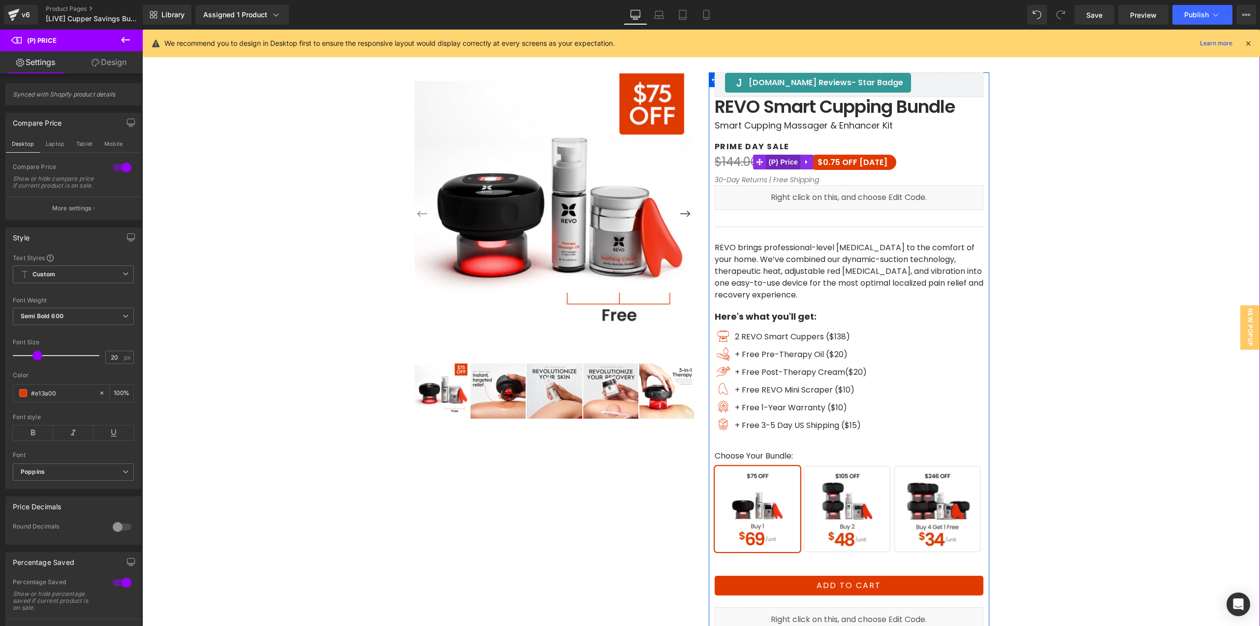
click at [770, 163] on span "(P) Price" at bounding box center [783, 162] width 34 height 15
drag, startPoint x: 70, startPoint y: 216, endPoint x: 73, endPoint y: 221, distance: 5.5
click at [70, 213] on p "More settings" at bounding box center [71, 208] width 39 height 9
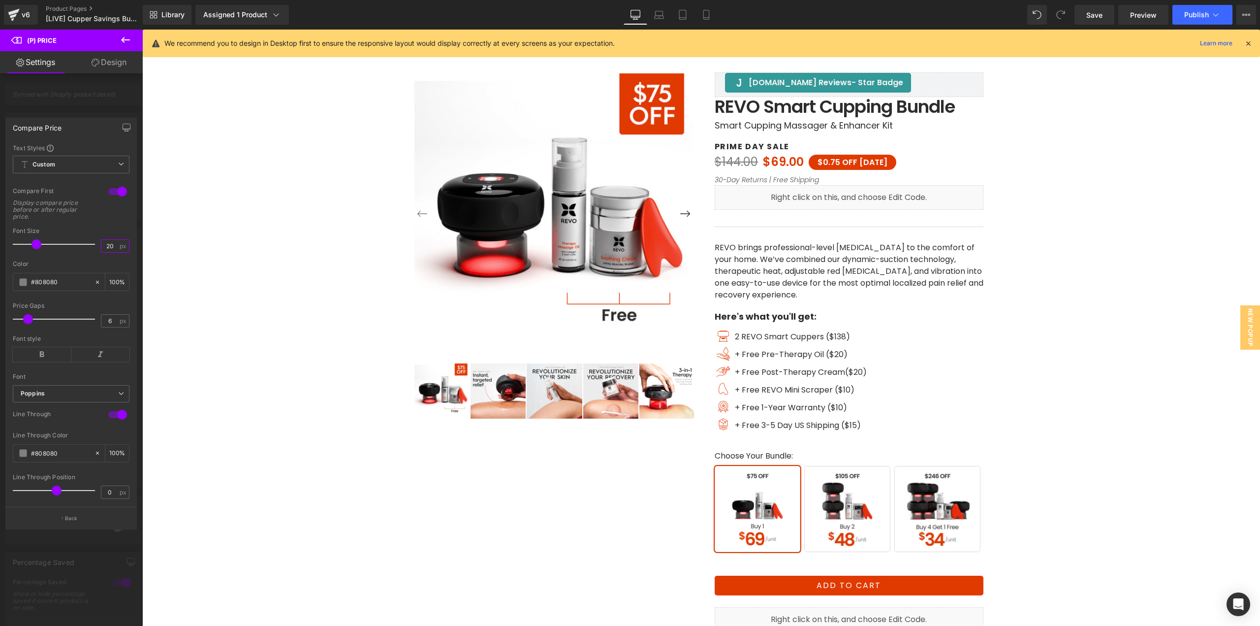
click at [112, 248] on input "20" at bounding box center [109, 246] width 17 height 12
type input "20"
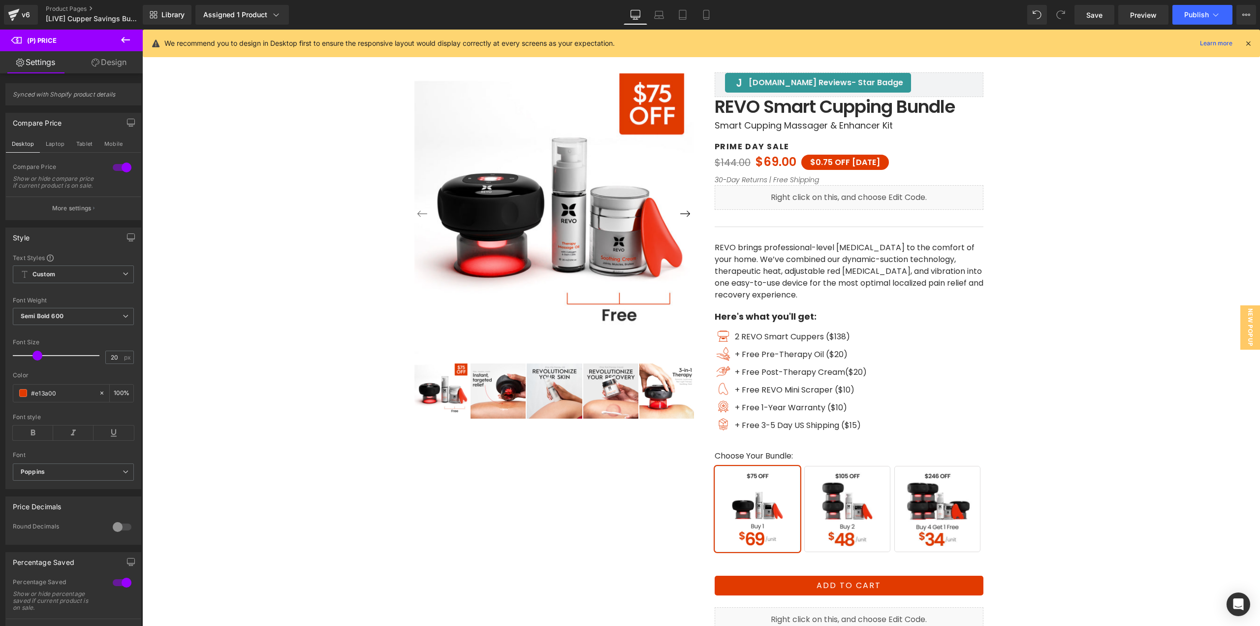
click at [1098, 19] on span "Save" at bounding box center [1094, 15] width 16 height 10
click at [1143, 17] on span "Preview" at bounding box center [1143, 15] width 27 height 10
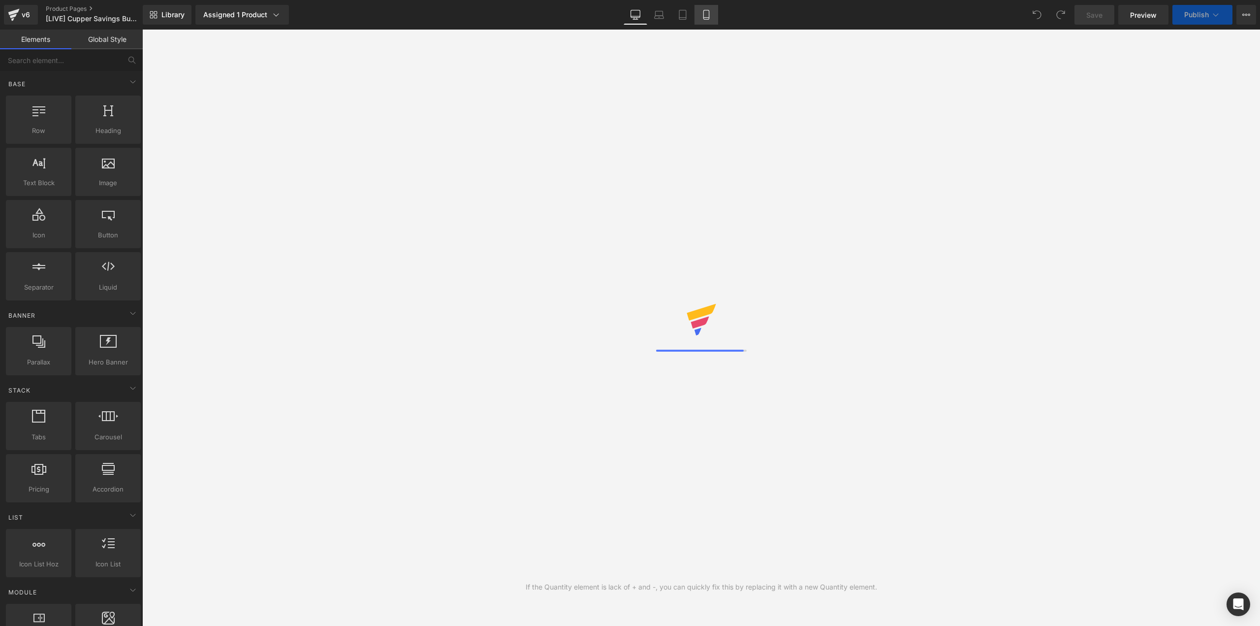
click at [700, 18] on link "Mobile" at bounding box center [707, 15] width 24 height 20
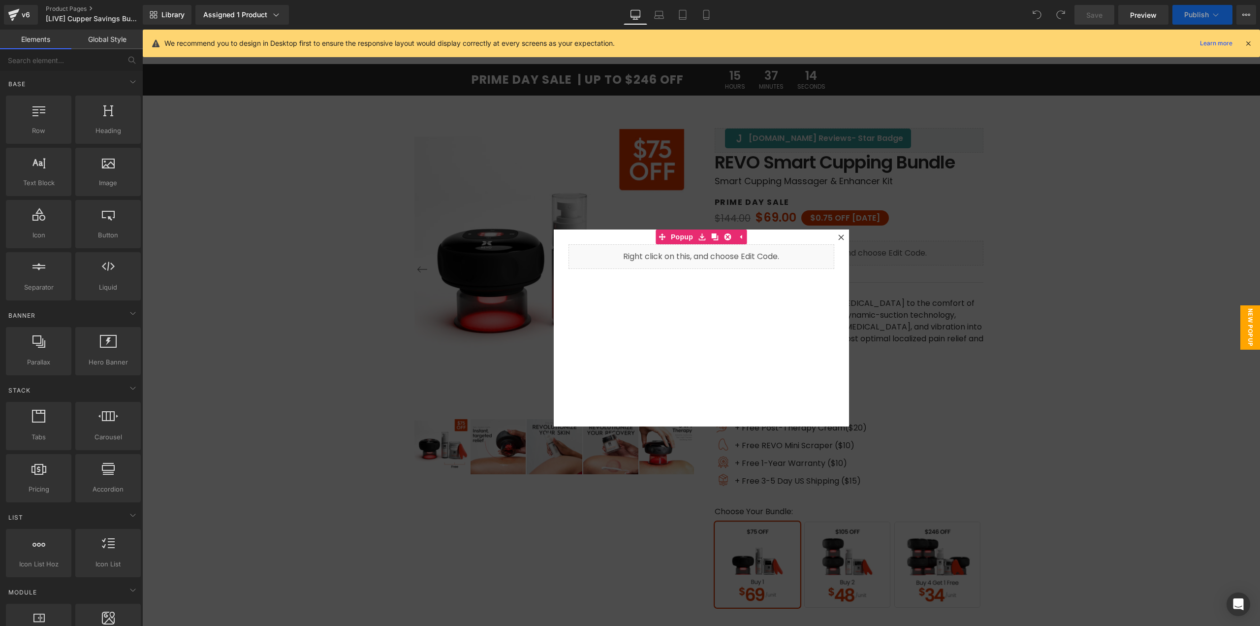
click at [838, 237] on icon at bounding box center [840, 236] width 5 height 5
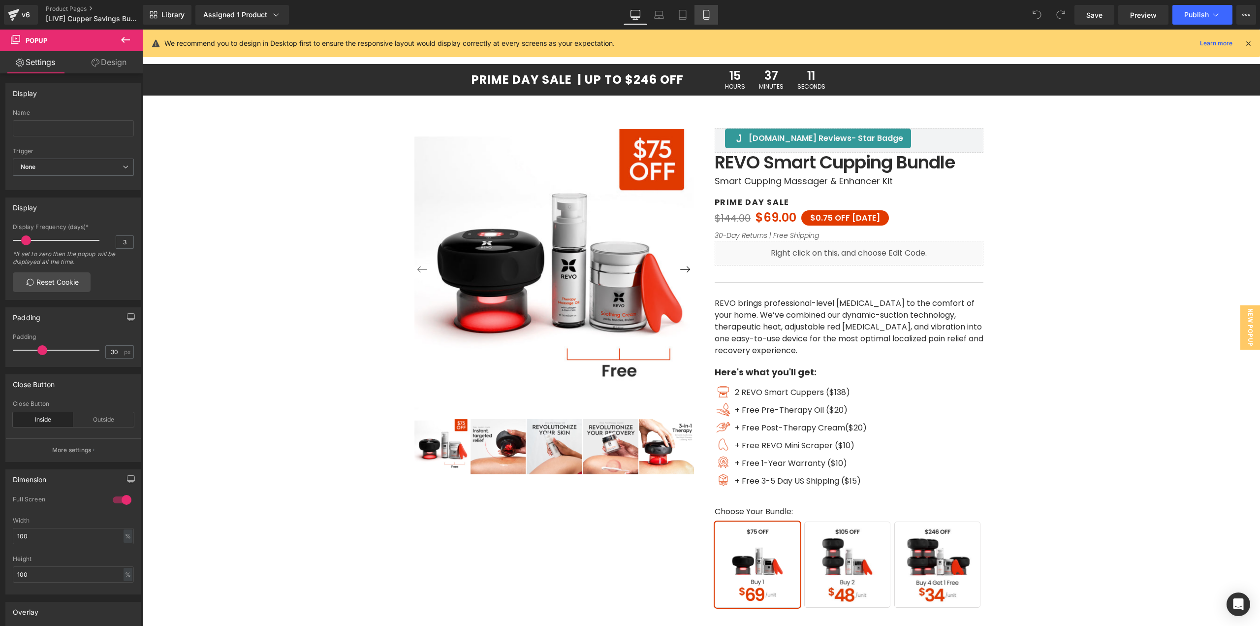
click at [709, 17] on icon at bounding box center [705, 14] width 5 height 9
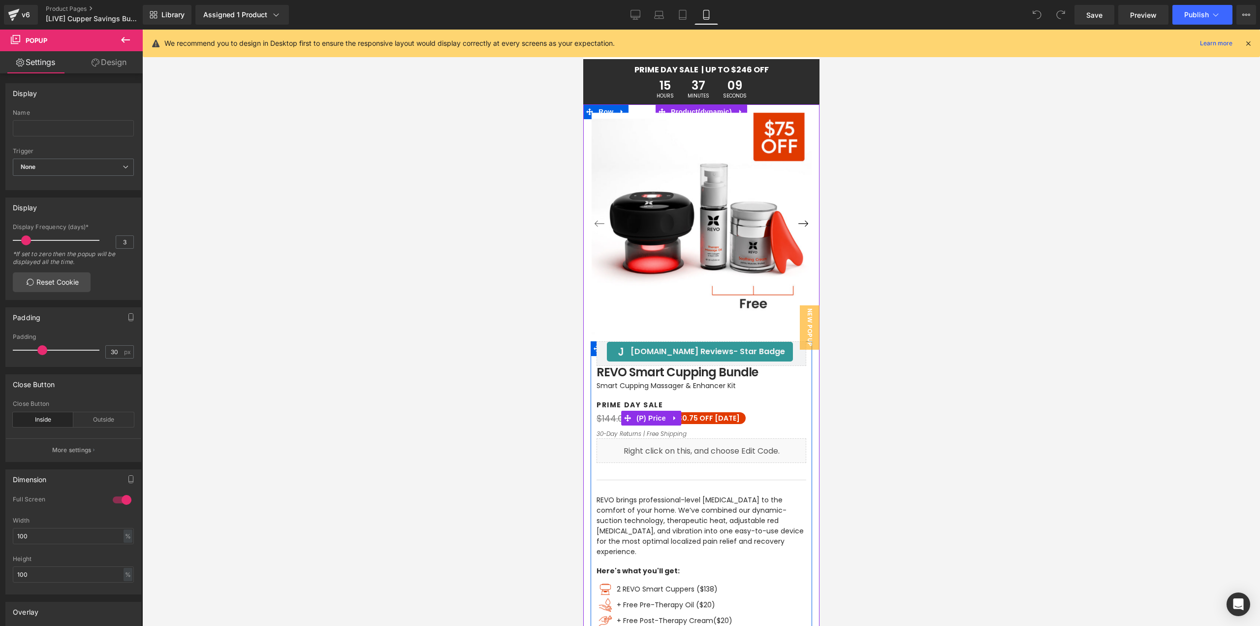
click at [699, 420] on span "OFF TODAY" at bounding box center [719, 418] width 40 height 10
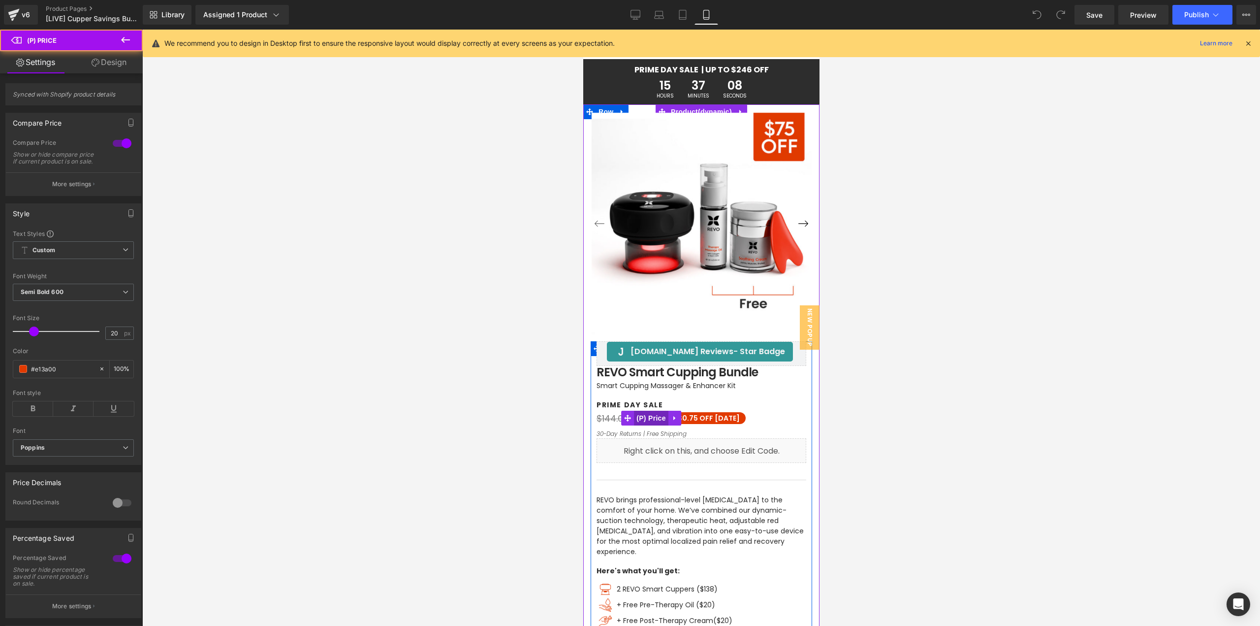
click at [650, 420] on span "(P) Price" at bounding box center [650, 418] width 34 height 15
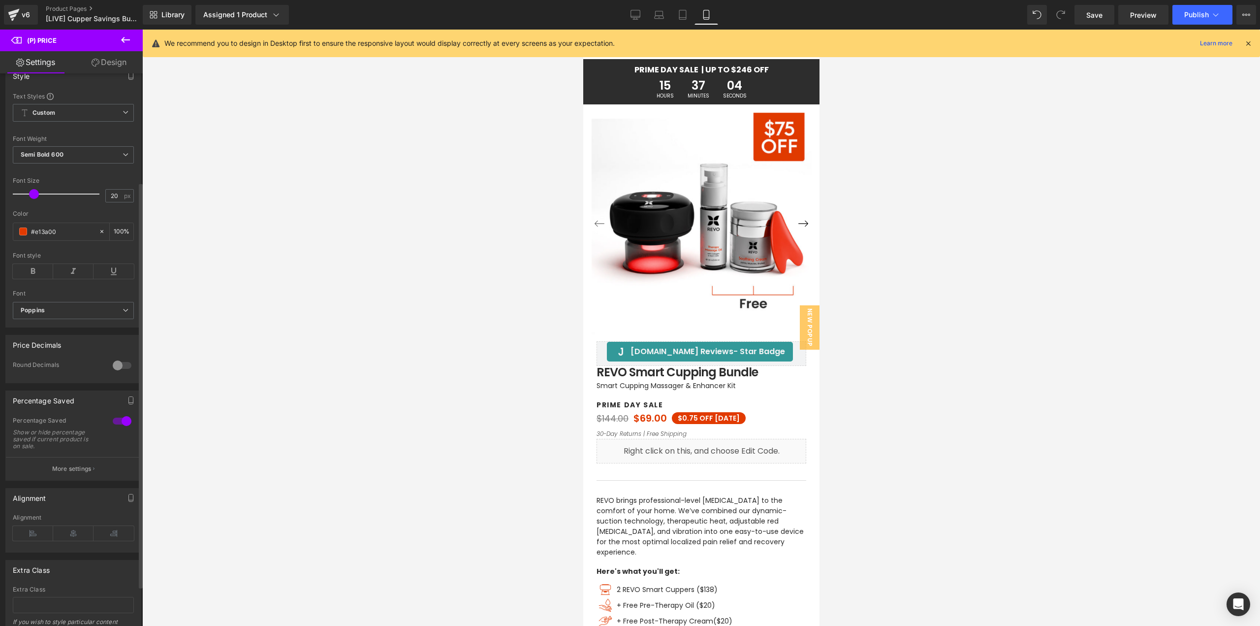
scroll to position [148, 0]
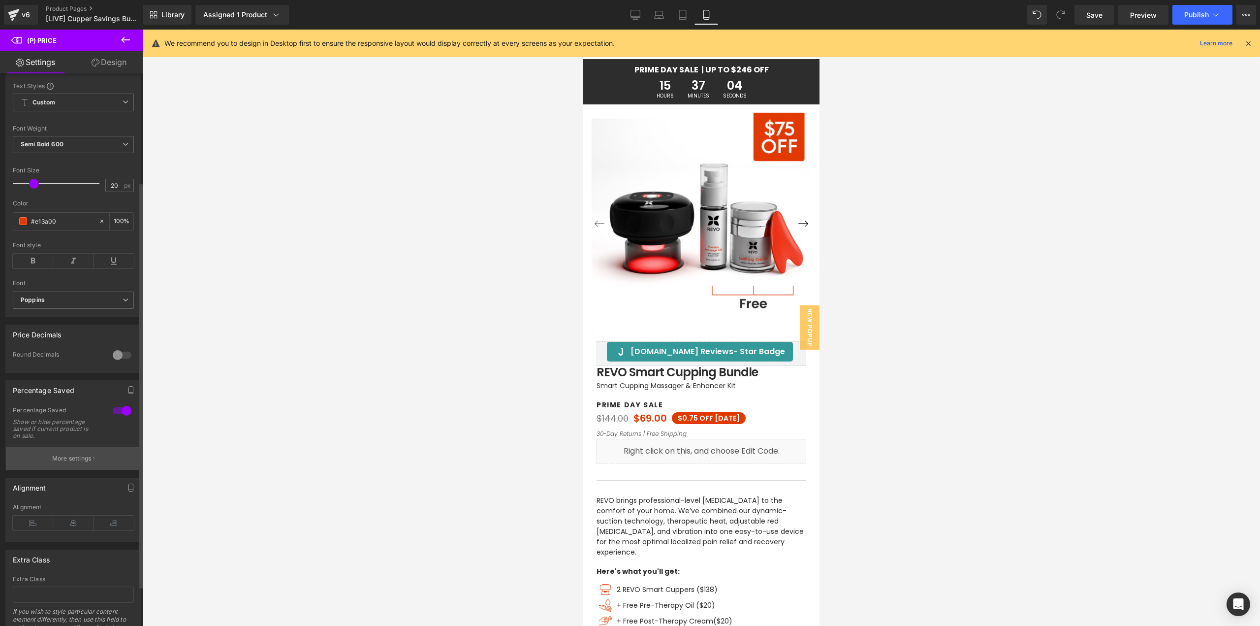
click at [69, 463] on p "More settings" at bounding box center [71, 458] width 39 height 9
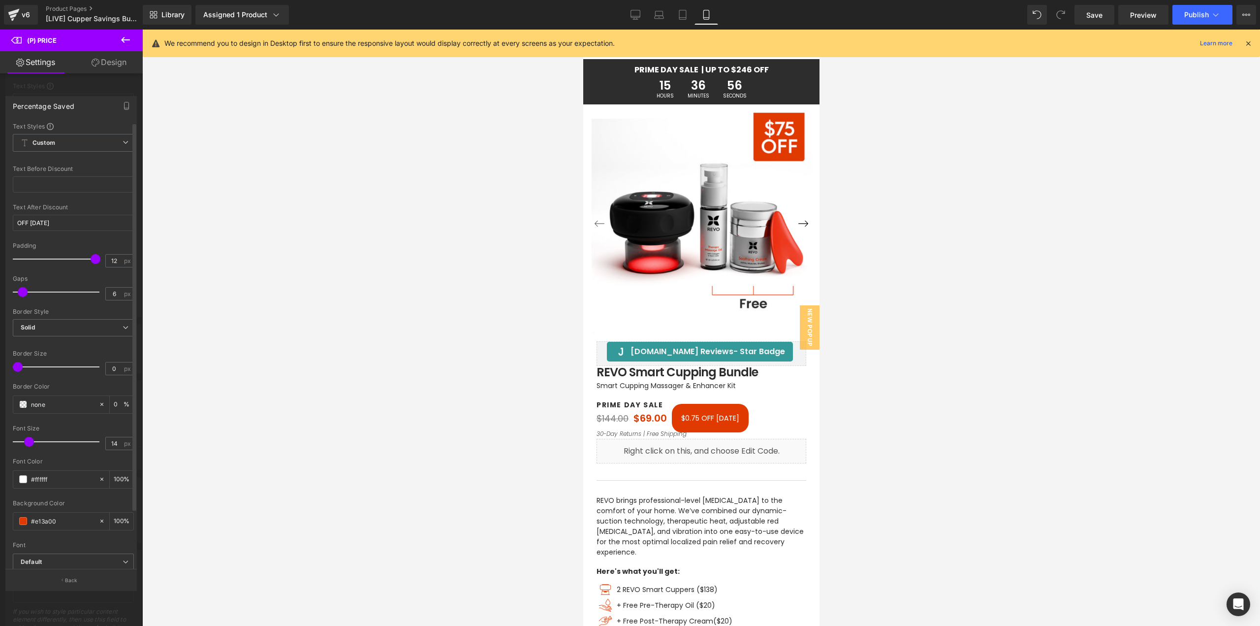
drag, startPoint x: 62, startPoint y: 261, endPoint x: 90, endPoint y: 266, distance: 28.0
click at [90, 266] on div at bounding box center [59, 259] width 82 height 20
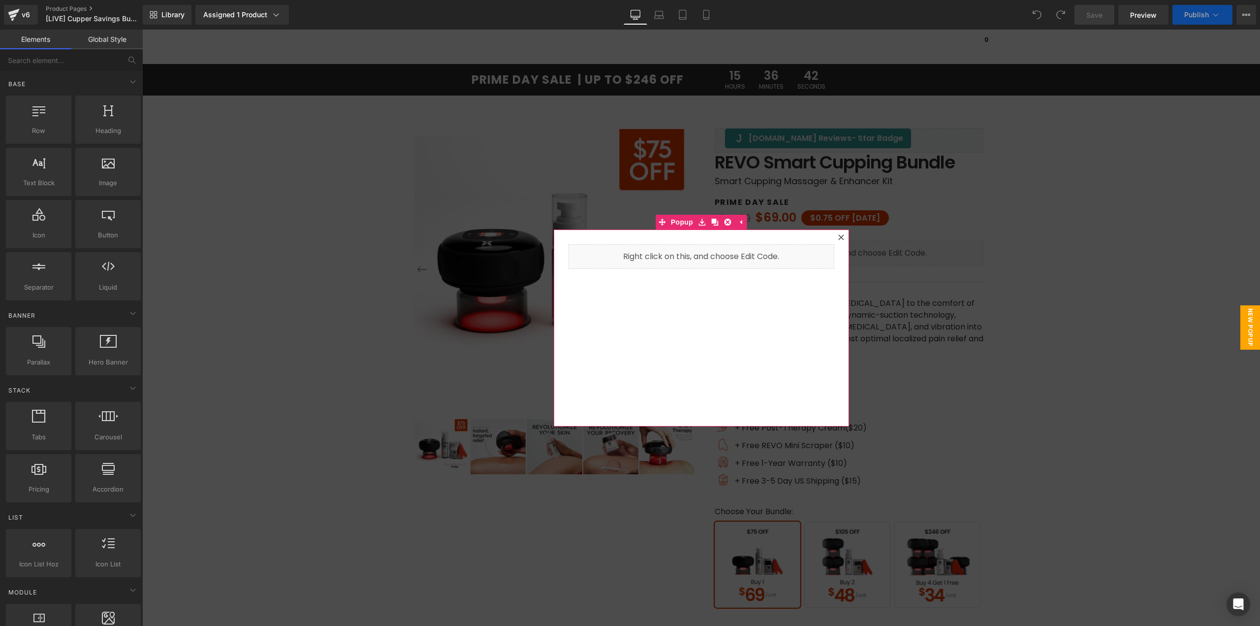
click at [838, 235] on icon at bounding box center [841, 237] width 6 height 6
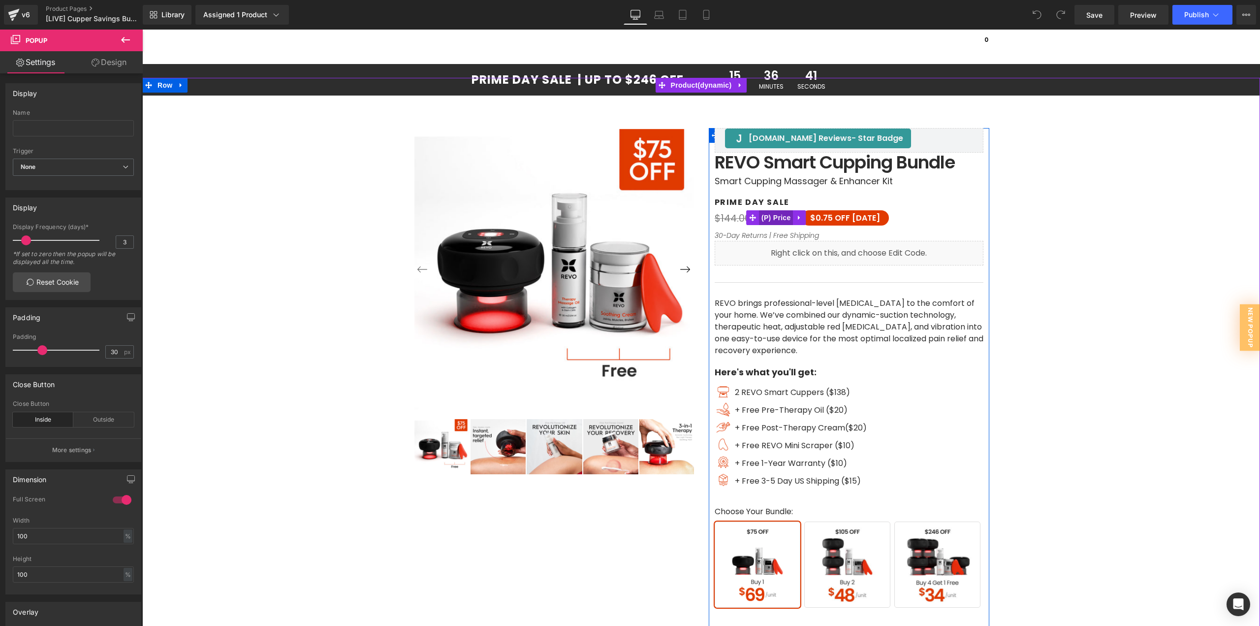
click at [775, 219] on span "(P) Price" at bounding box center [776, 217] width 34 height 15
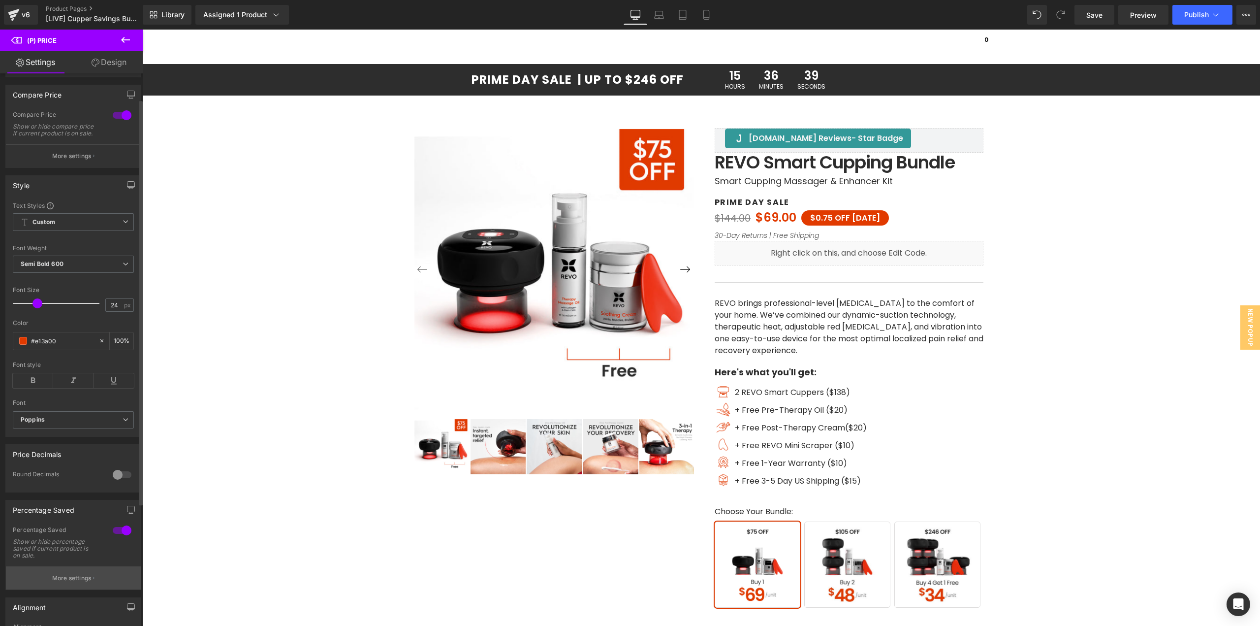
scroll to position [98, 0]
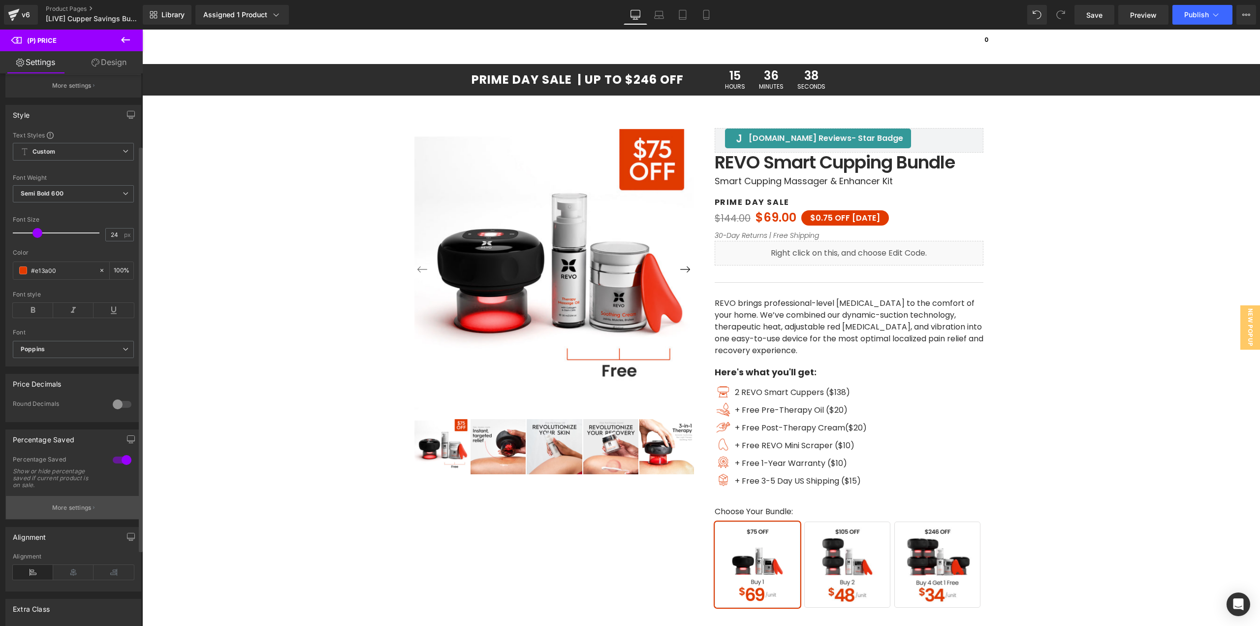
click at [74, 509] on button "More settings" at bounding box center [73, 507] width 135 height 23
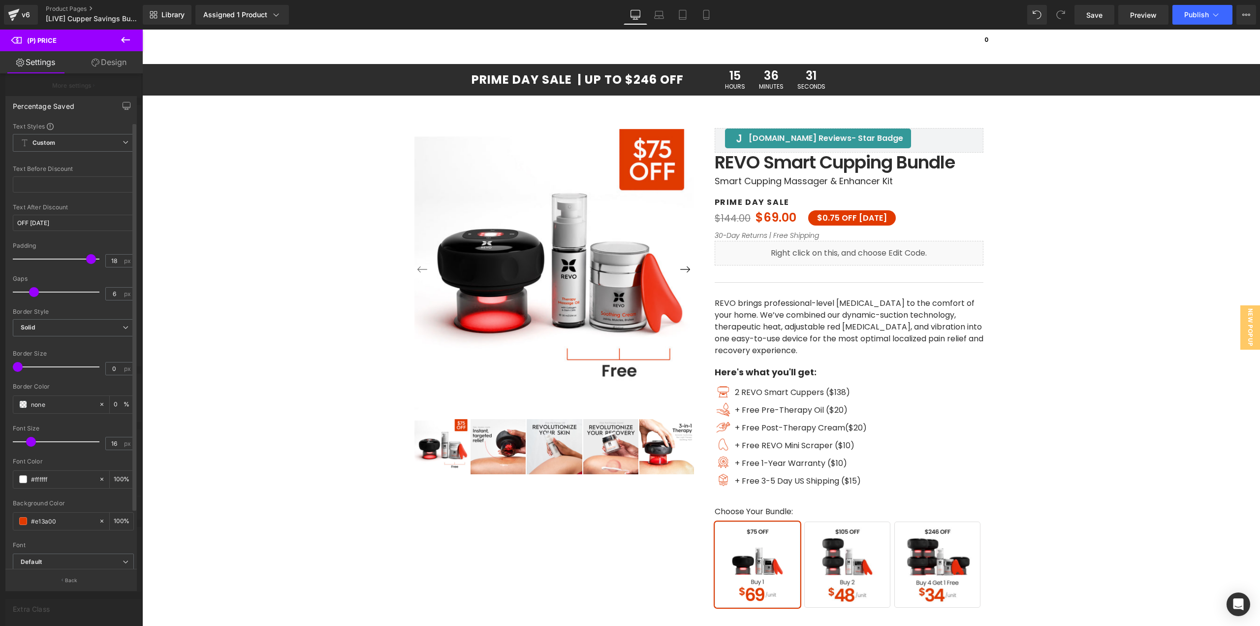
drag, startPoint x: 25, startPoint y: 290, endPoint x: 43, endPoint y: 291, distance: 18.7
click at [36, 290] on span at bounding box center [34, 292] width 10 height 10
drag, startPoint x: 115, startPoint y: 293, endPoint x: 103, endPoint y: 293, distance: 11.8
click at [106, 293] on input "6" at bounding box center [114, 293] width 17 height 12
type input "12"
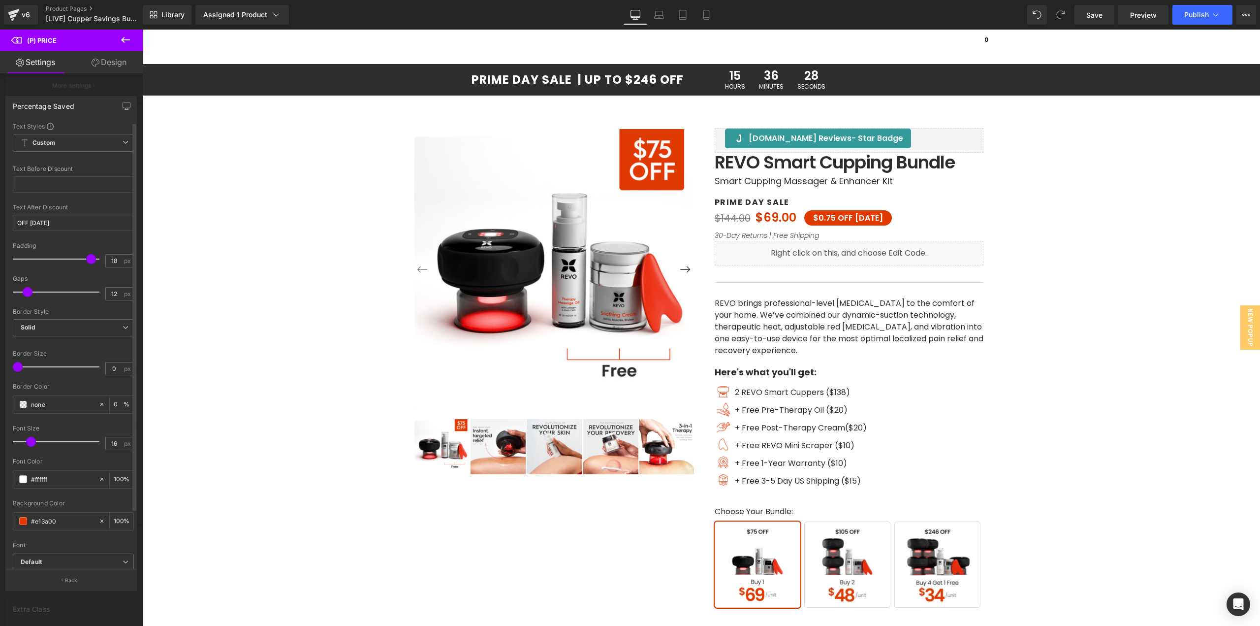
click at [101, 299] on div "Gaps 12 px" at bounding box center [73, 291] width 121 height 33
click at [117, 288] on input "12" at bounding box center [114, 293] width 17 height 12
click at [127, 105] on icon "button" at bounding box center [127, 106] width 8 height 8
click at [59, 132] on button "Laptop" at bounding box center [55, 127] width 31 height 17
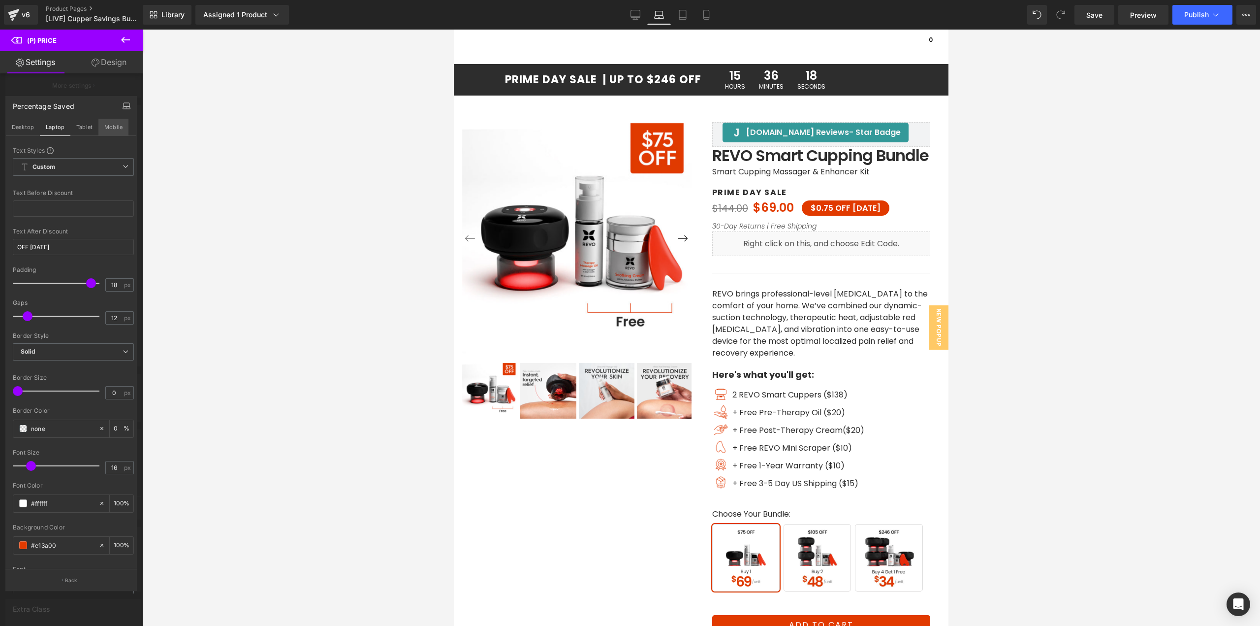
click at [105, 126] on button "Mobile" at bounding box center [113, 127] width 30 height 17
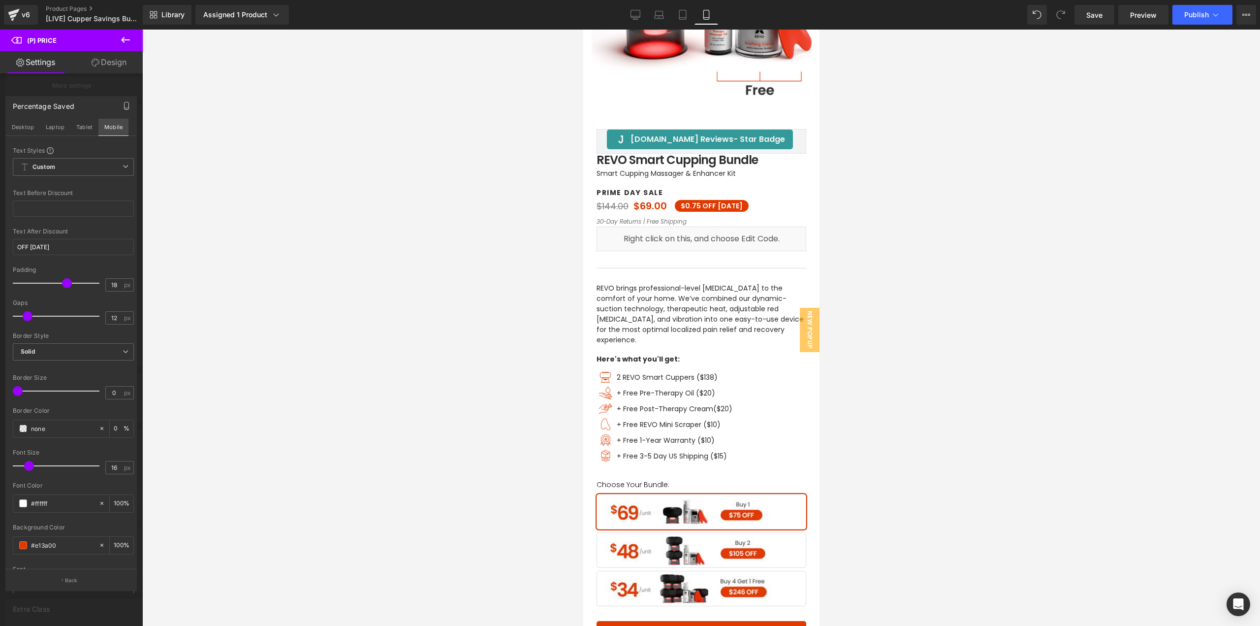
scroll to position [221, 0]
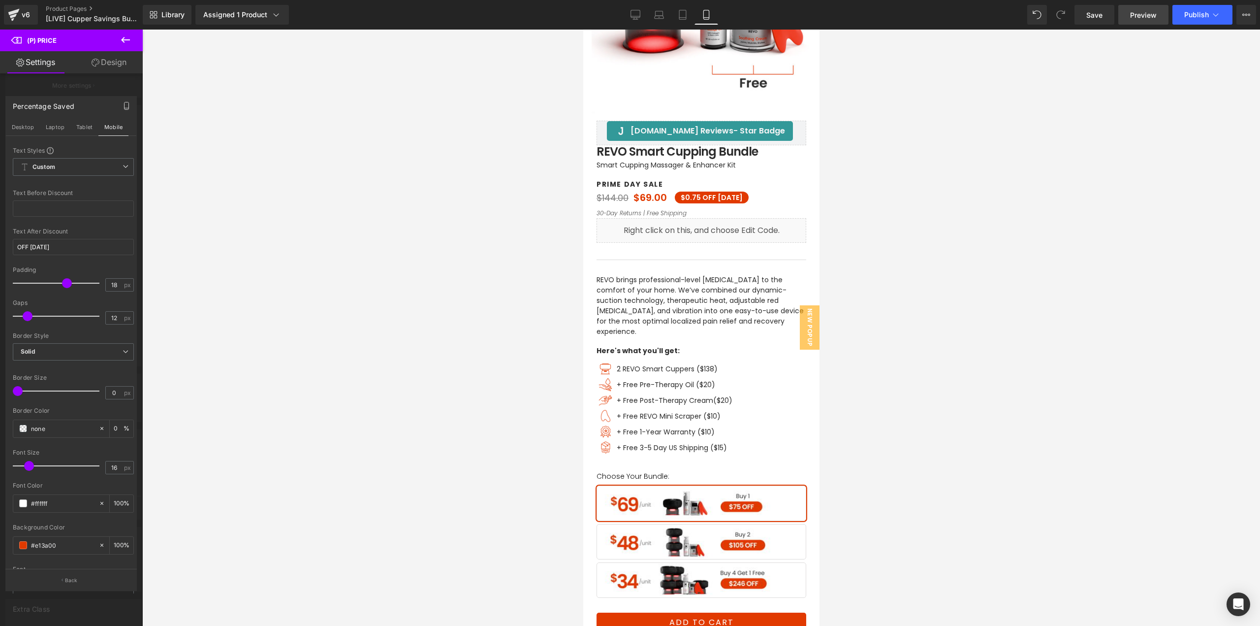
drag, startPoint x: 1088, startPoint y: 16, endPoint x: 1131, endPoint y: 22, distance: 43.7
click at [1088, 16] on span "Save" at bounding box center [1094, 15] width 16 height 10
click at [1180, 12] on button "Publish" at bounding box center [1202, 15] width 60 height 20
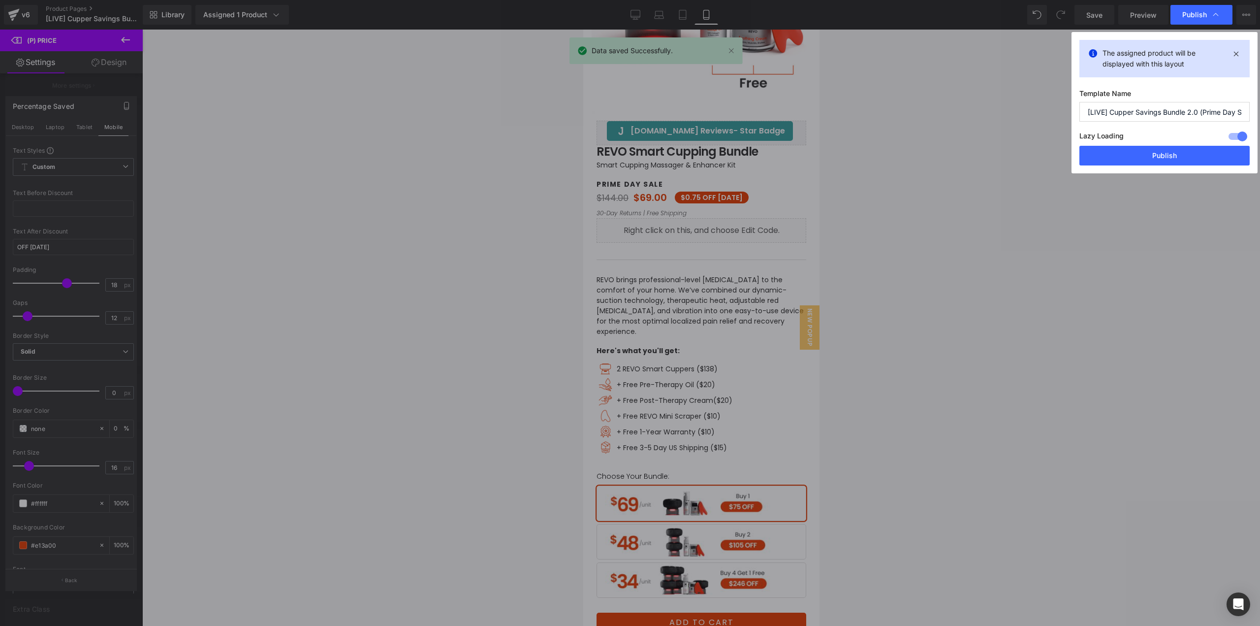
drag, startPoint x: 1132, startPoint y: 159, endPoint x: 477, endPoint y: 122, distance: 655.2
click at [1132, 160] on button "Publish" at bounding box center [1164, 156] width 170 height 20
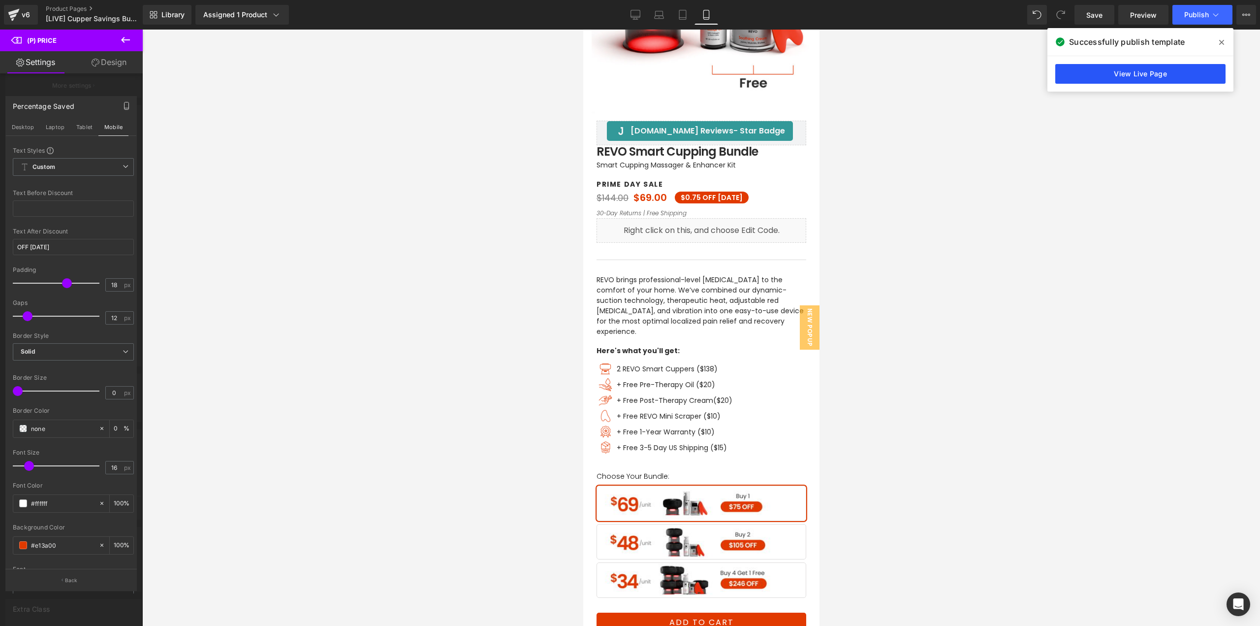
click at [1137, 73] on link "View Live Page" at bounding box center [1140, 74] width 170 height 20
click at [1125, 17] on link "Preview" at bounding box center [1143, 15] width 50 height 20
